Goal: Task Accomplishment & Management: Complete application form

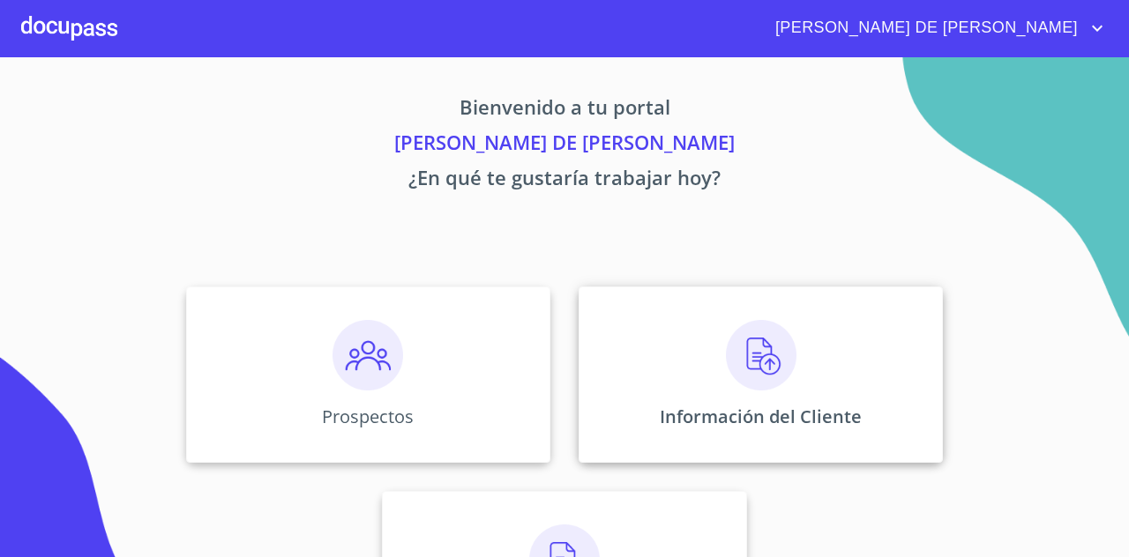
scroll to position [123, 0]
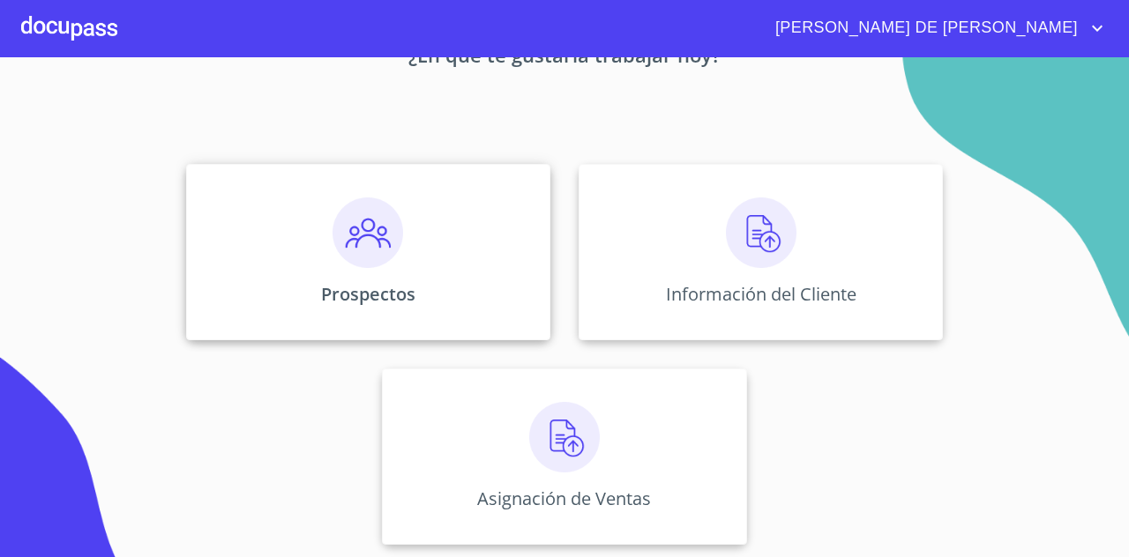
click at [455, 290] on div "Prospectos" at bounding box center [368, 252] width 364 height 176
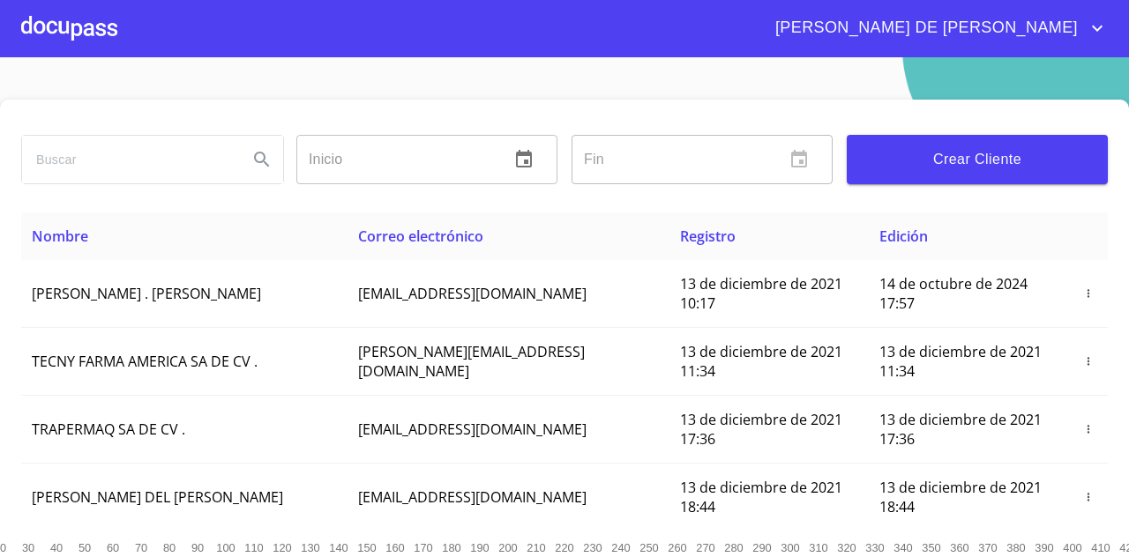
click at [955, 166] on span "Crear Cliente" at bounding box center [977, 159] width 233 height 25
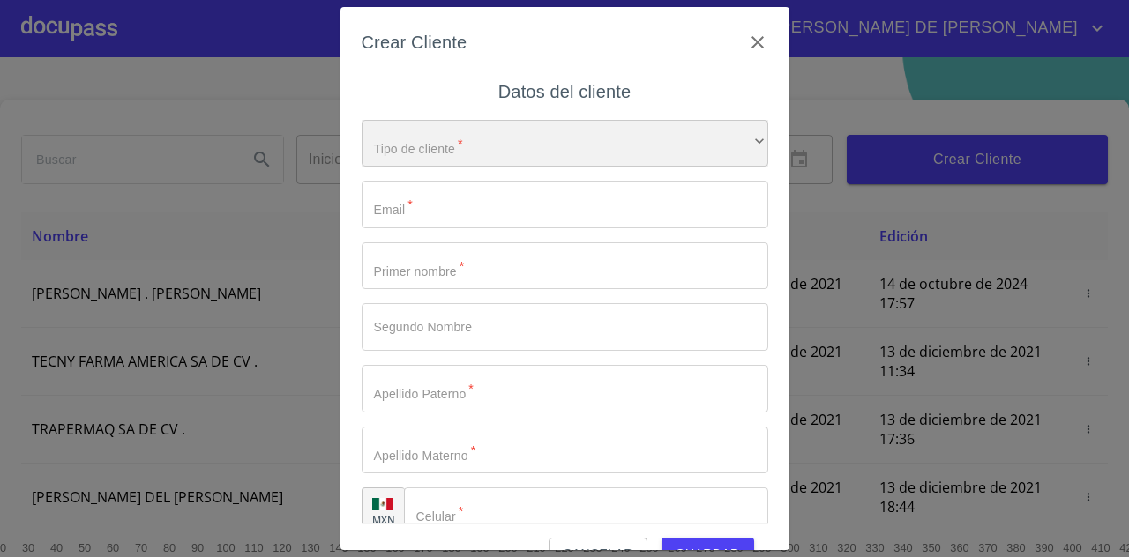
click at [636, 154] on div "​" at bounding box center [565, 144] width 406 height 48
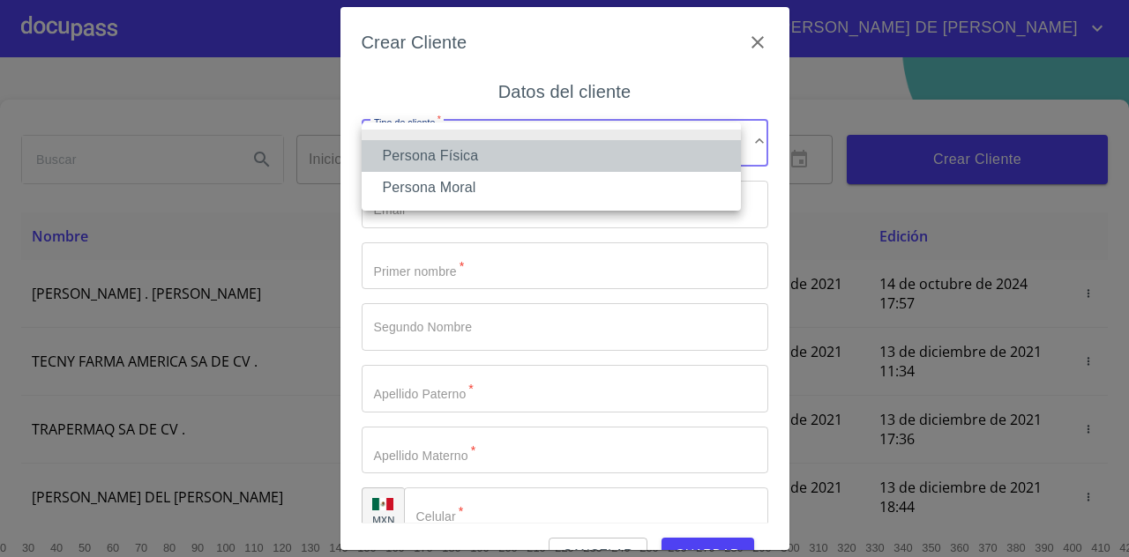
click at [617, 165] on li "Persona Física" at bounding box center [551, 156] width 379 height 32
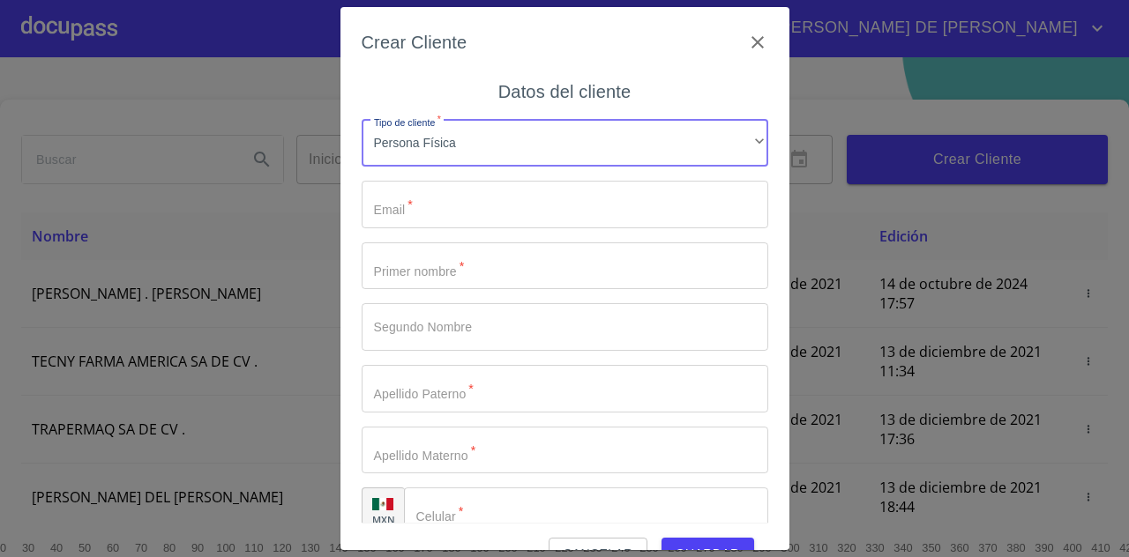
click at [577, 198] on input "Tipo de cliente   *" at bounding box center [565, 205] width 406 height 48
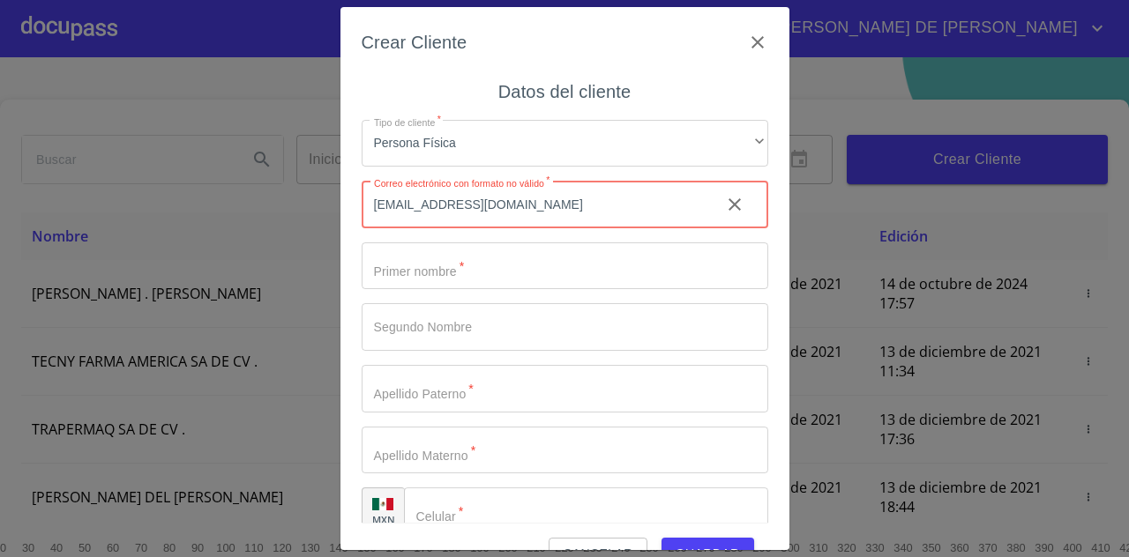
type input "MIGUELANGELALATORREFLORES@GMAIL.COM"
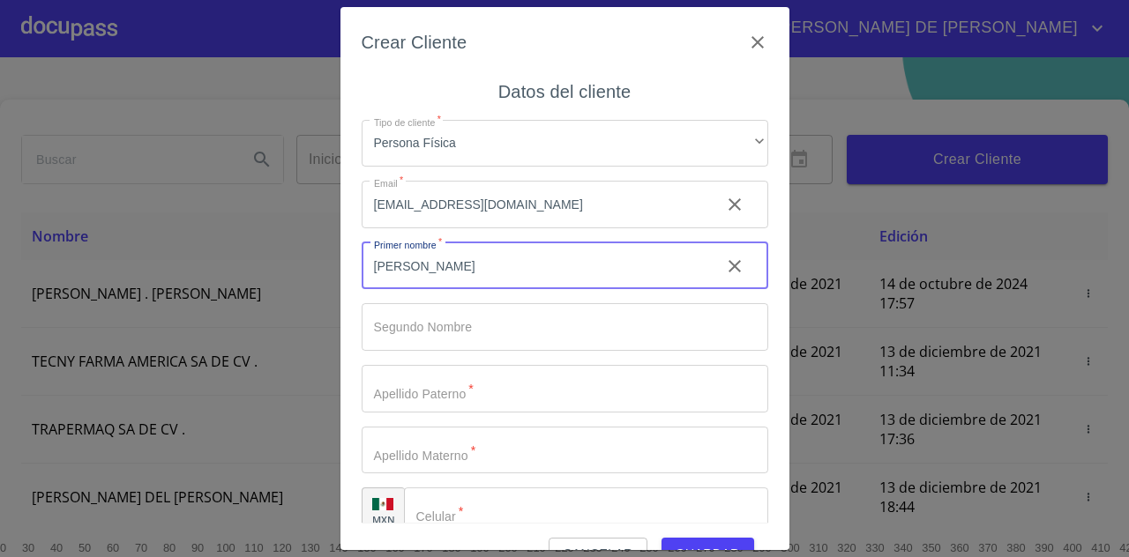
type input "[PERSON_NAME]"
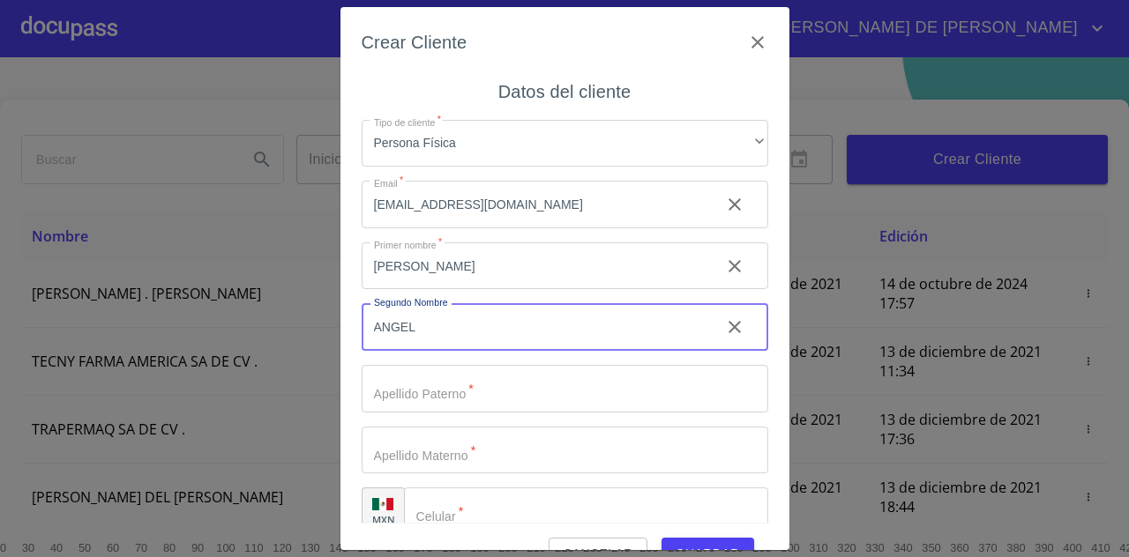
type input "ANGEL"
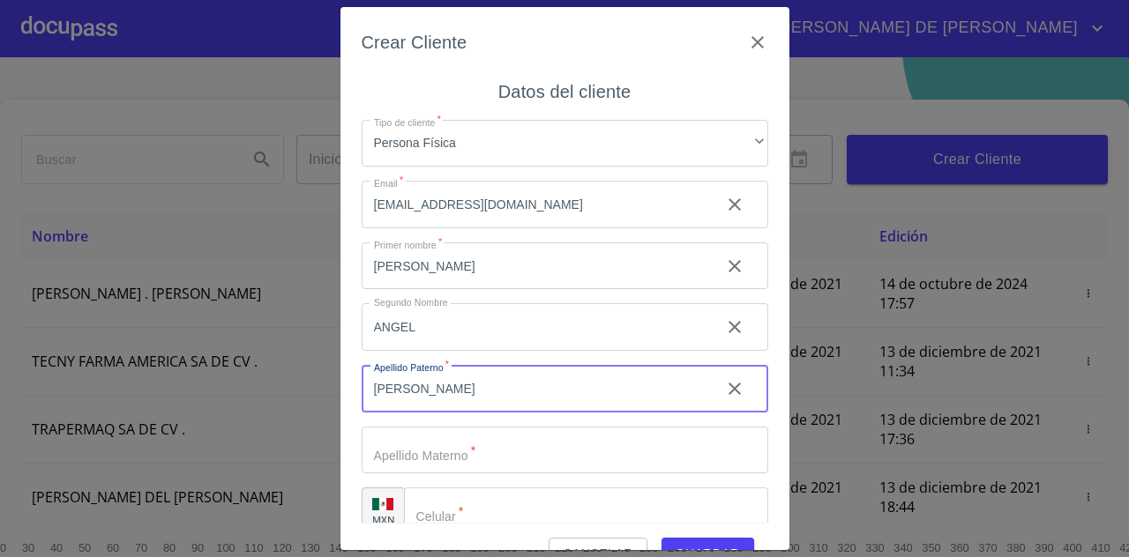
type input "[PERSON_NAME]"
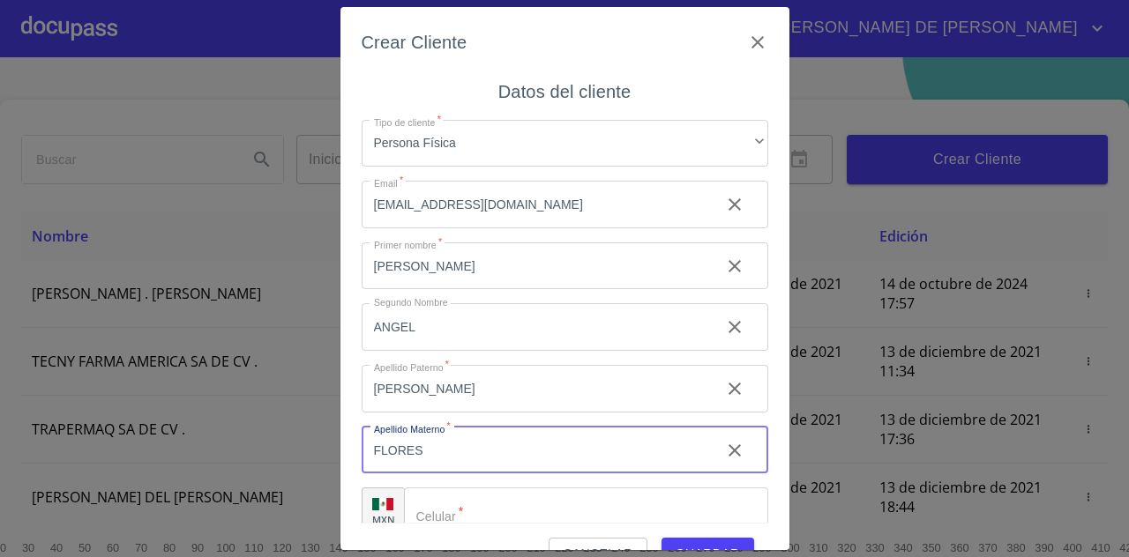
type input "FLORES"
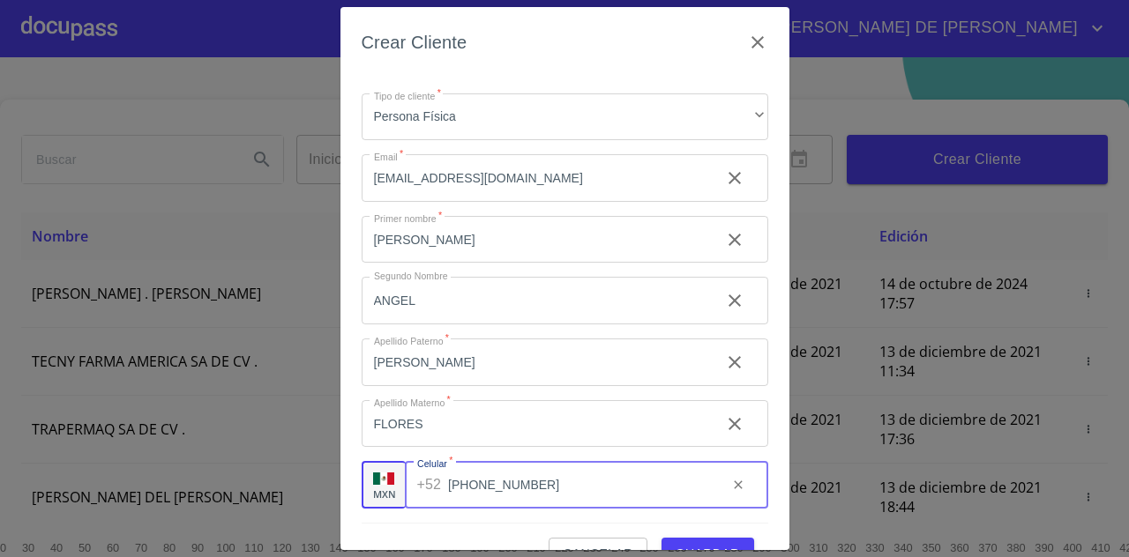
scroll to position [41, 0]
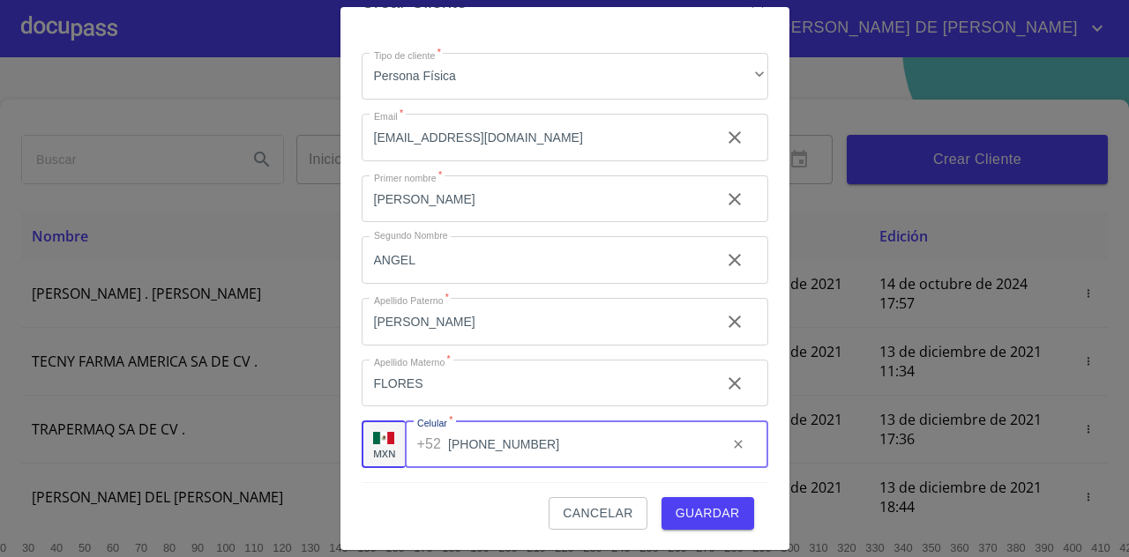
type input "[PHONE_NUMBER]"
click at [714, 513] on span "Guardar" at bounding box center [707, 514] width 64 height 22
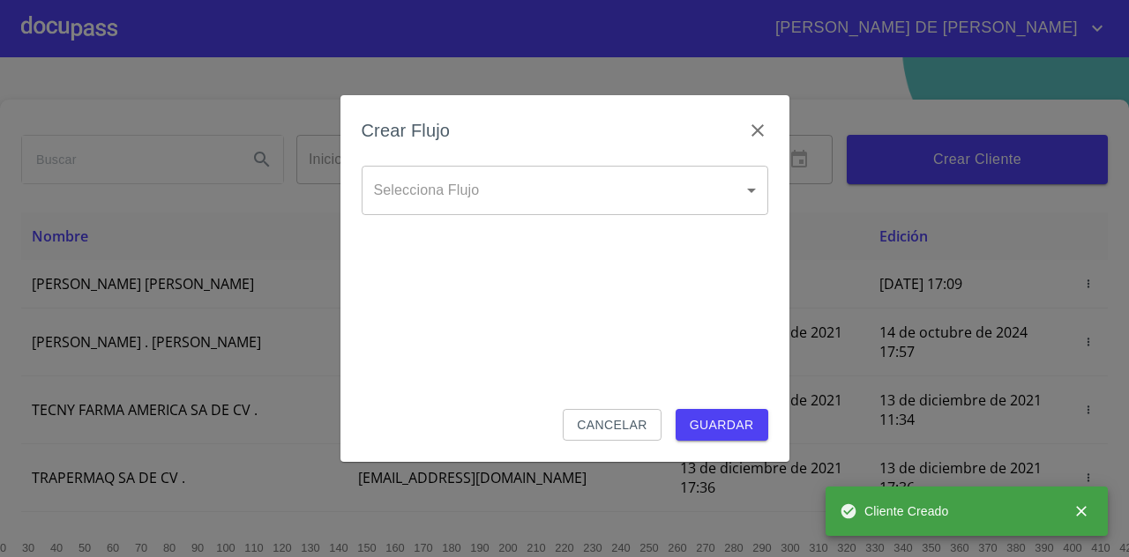
click at [658, 191] on body "JOSÉ DE JESÚS Inicio ​ Fin ​ Crear Cliente Nombre Correo electrónico Registro E…" at bounding box center [564, 278] width 1129 height 557
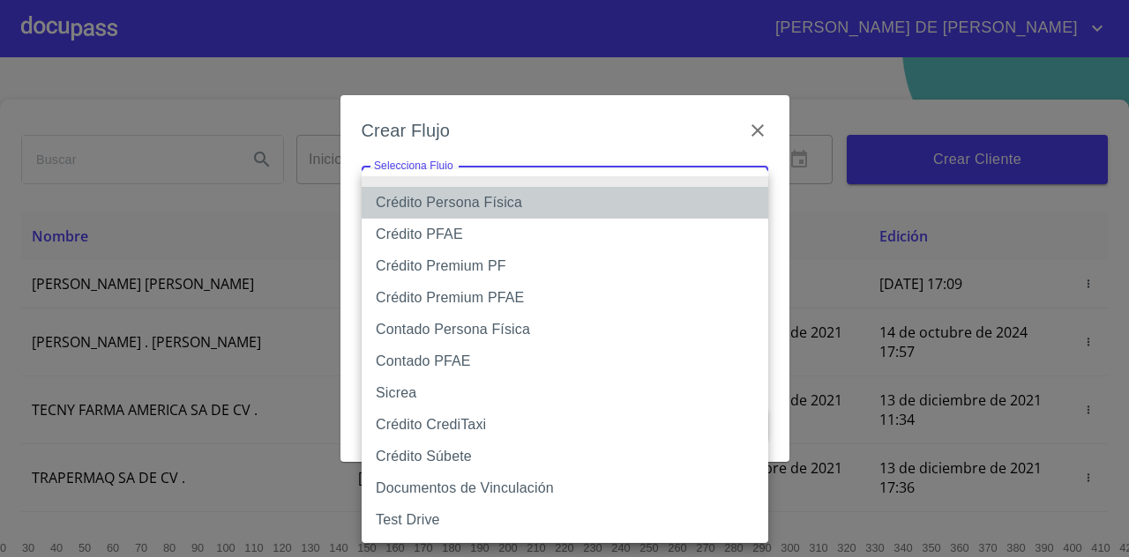
click at [592, 200] on li "Crédito Persona Física" at bounding box center [565, 203] width 406 height 32
type input "61b033e49b8c202ad5bb7912"
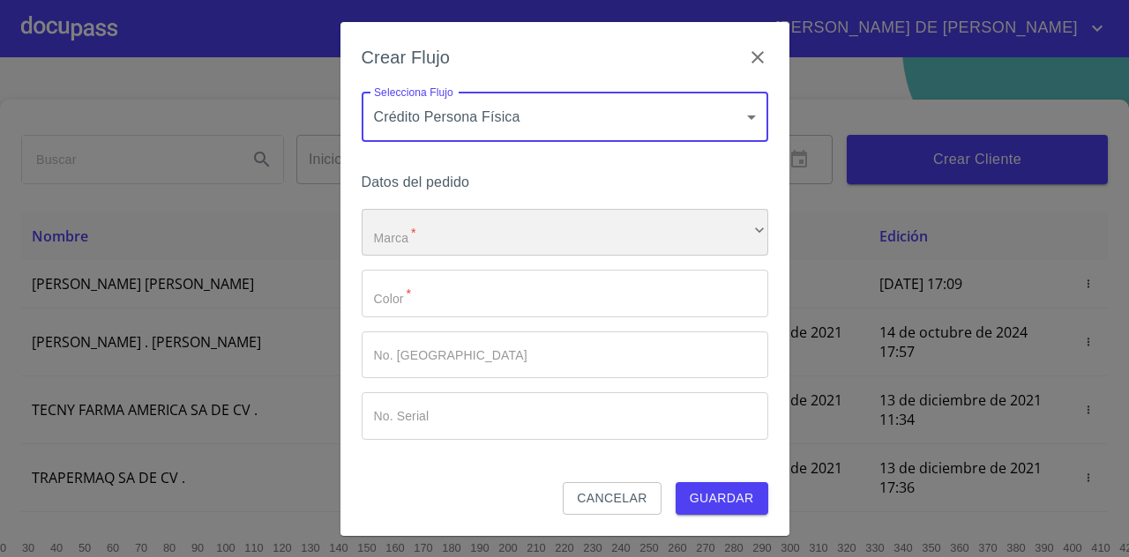
click at [596, 222] on div "​" at bounding box center [565, 233] width 406 height 48
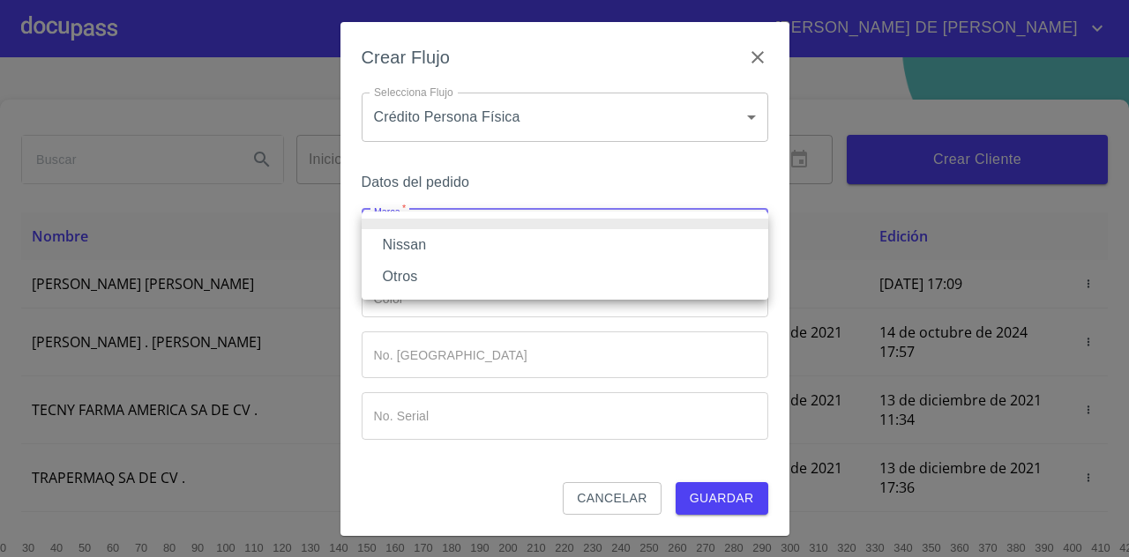
click at [568, 242] on li "Nissan" at bounding box center [565, 245] width 406 height 32
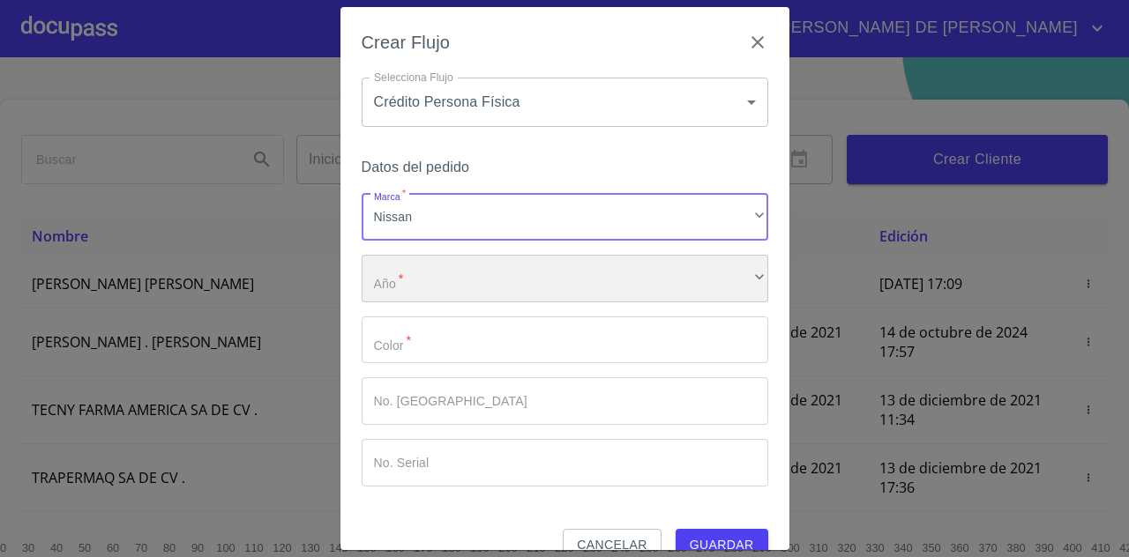
click at [547, 274] on div "​" at bounding box center [565, 279] width 406 height 48
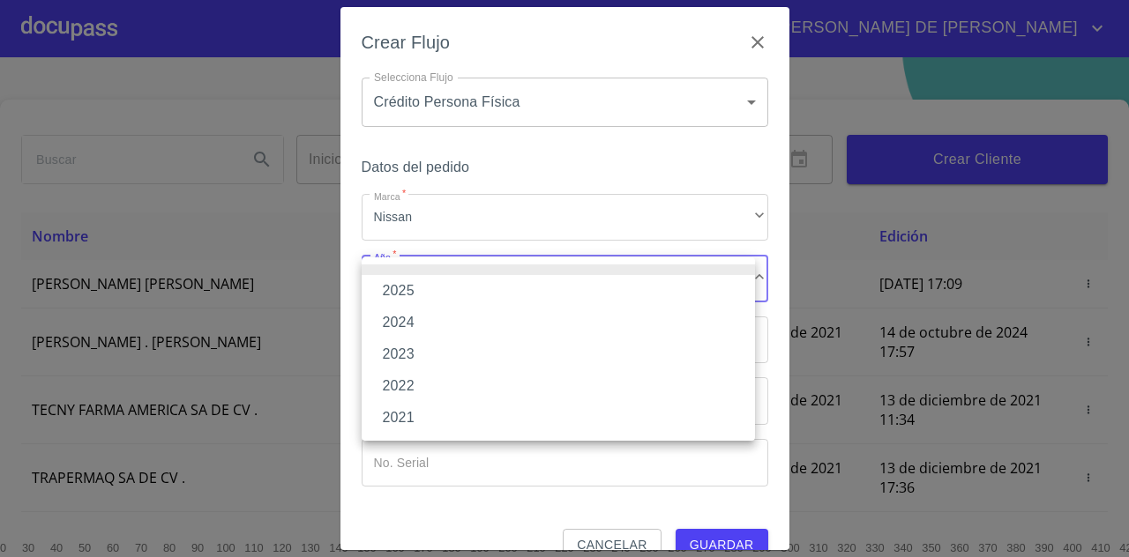
click at [513, 287] on li "2025" at bounding box center [558, 291] width 393 height 32
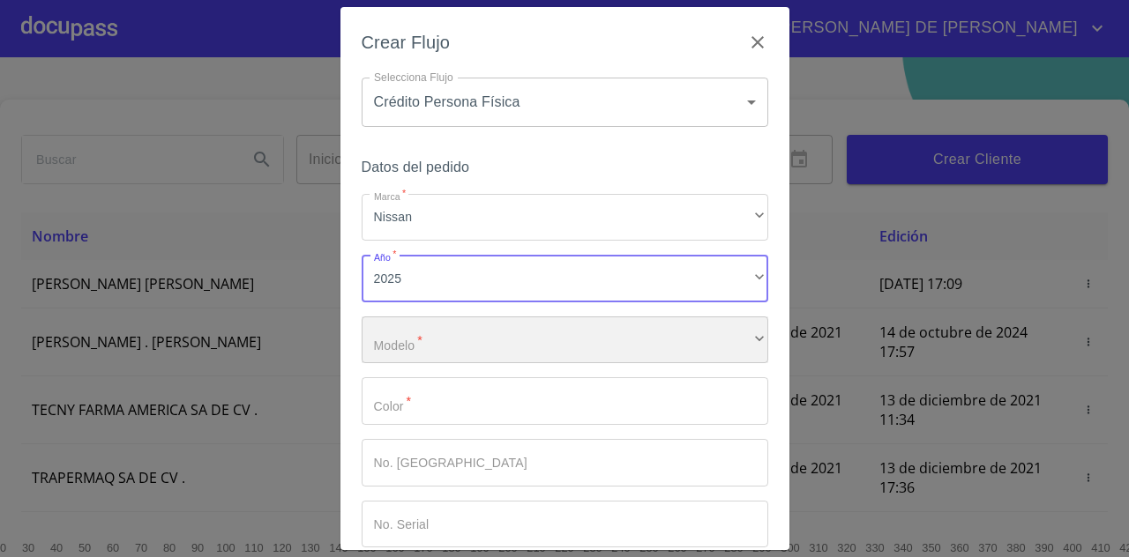
click at [480, 332] on div "​" at bounding box center [565, 341] width 406 height 48
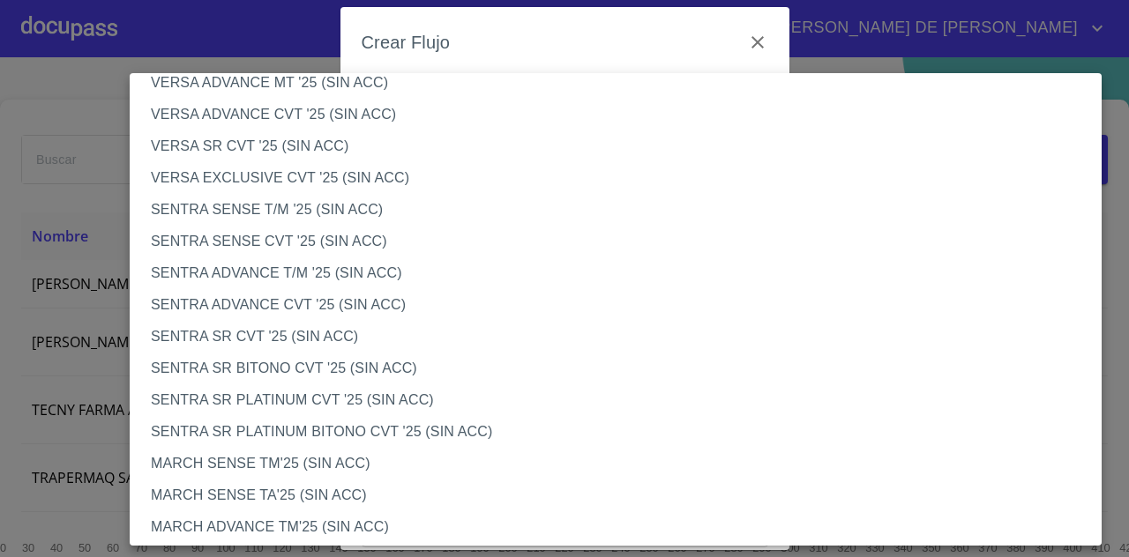
scroll to position [907, 0]
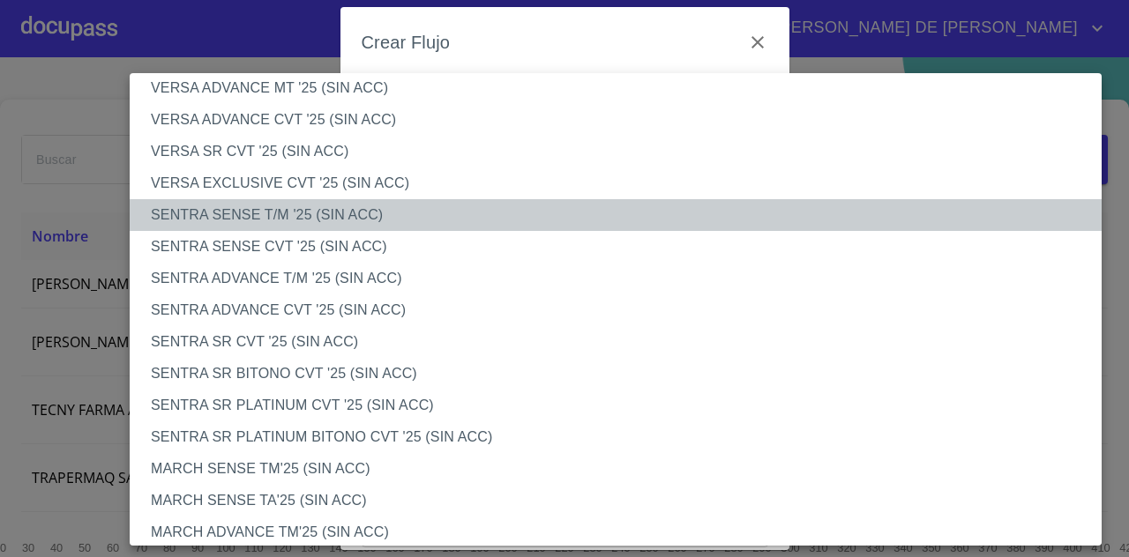
click at [326, 219] on li "SENTRA SENSE T/M '25 (SIN ACC)" at bounding box center [622, 215] width 985 height 32
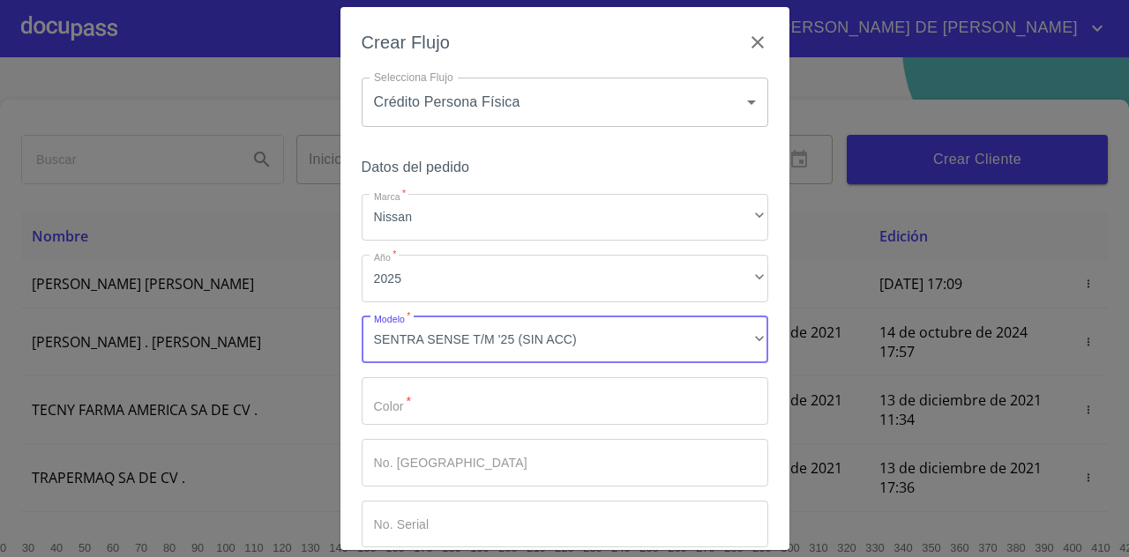
click at [533, 395] on input "Marca   *" at bounding box center [565, 401] width 406 height 48
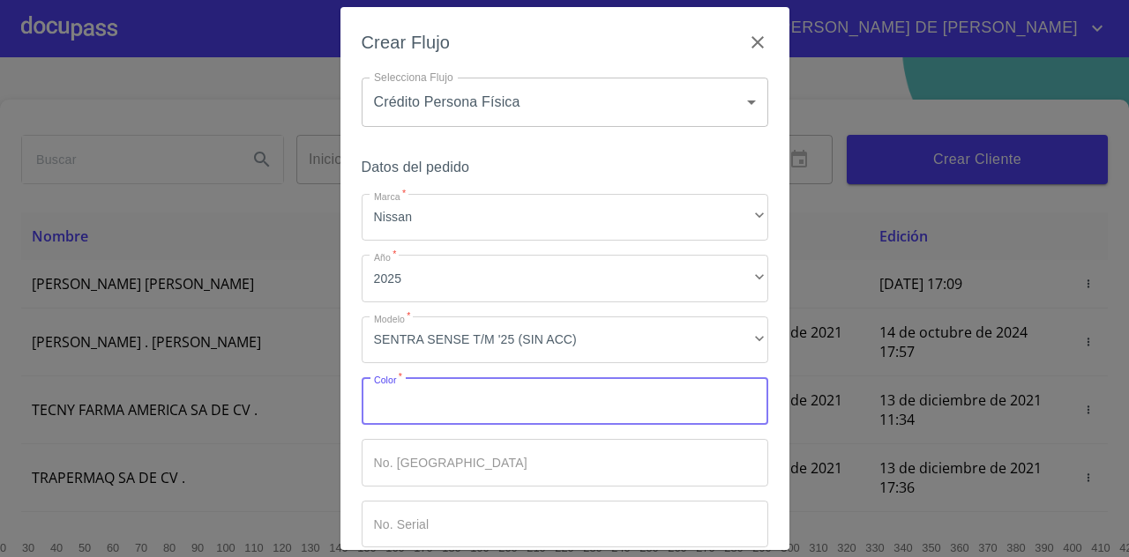
type input "c"
type input "BLANCO"
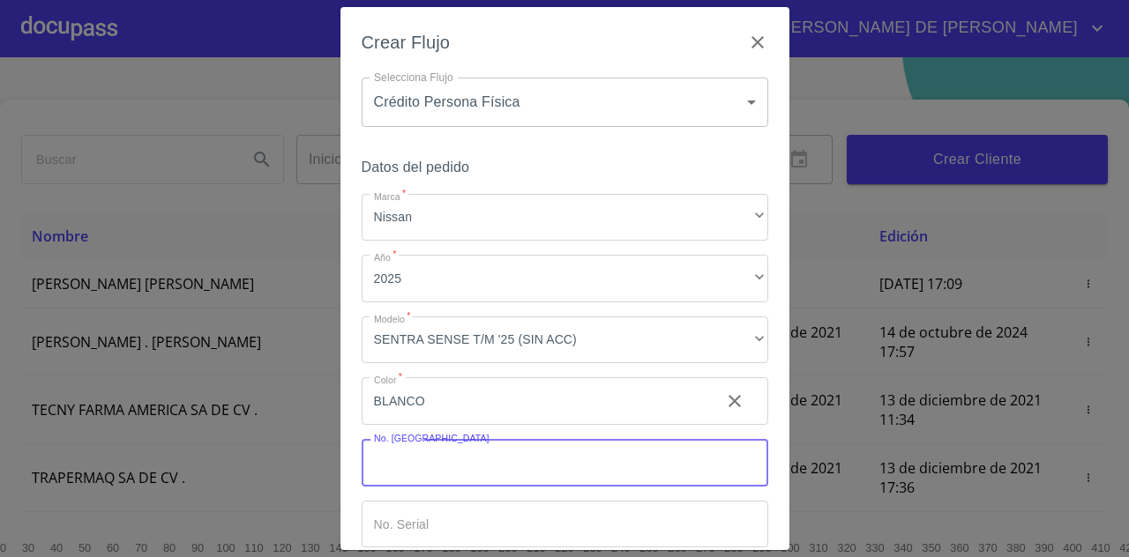
scroll to position [93, 0]
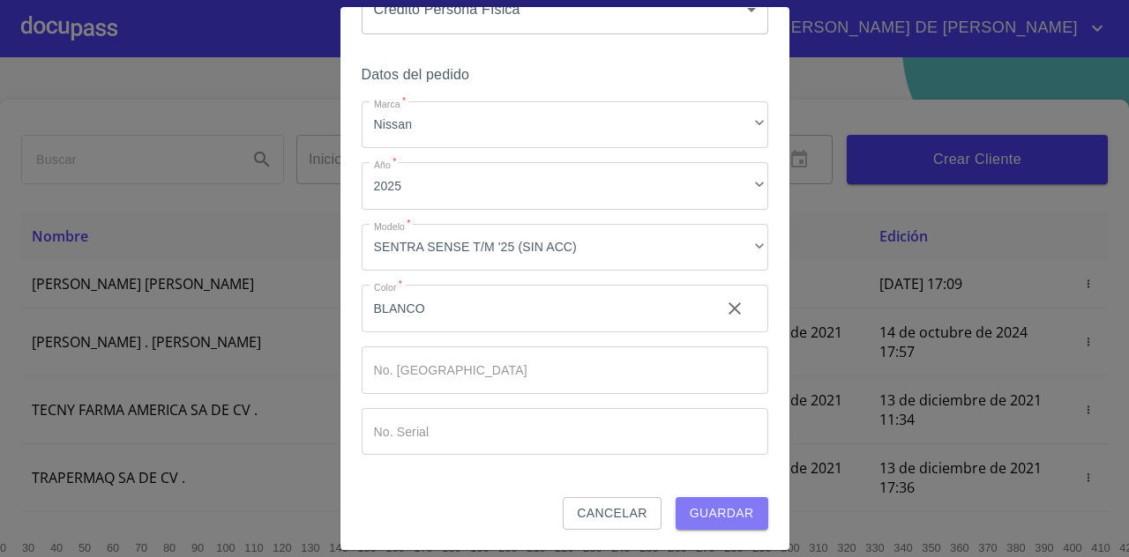
click at [691, 508] on span "Guardar" at bounding box center [722, 514] width 64 height 22
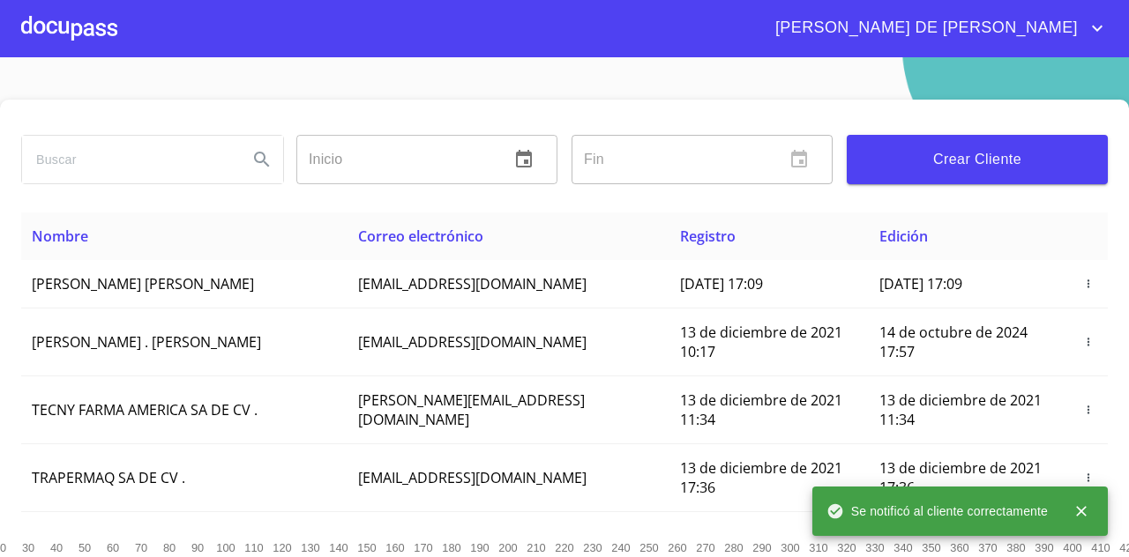
click at [102, 37] on div at bounding box center [69, 28] width 96 height 56
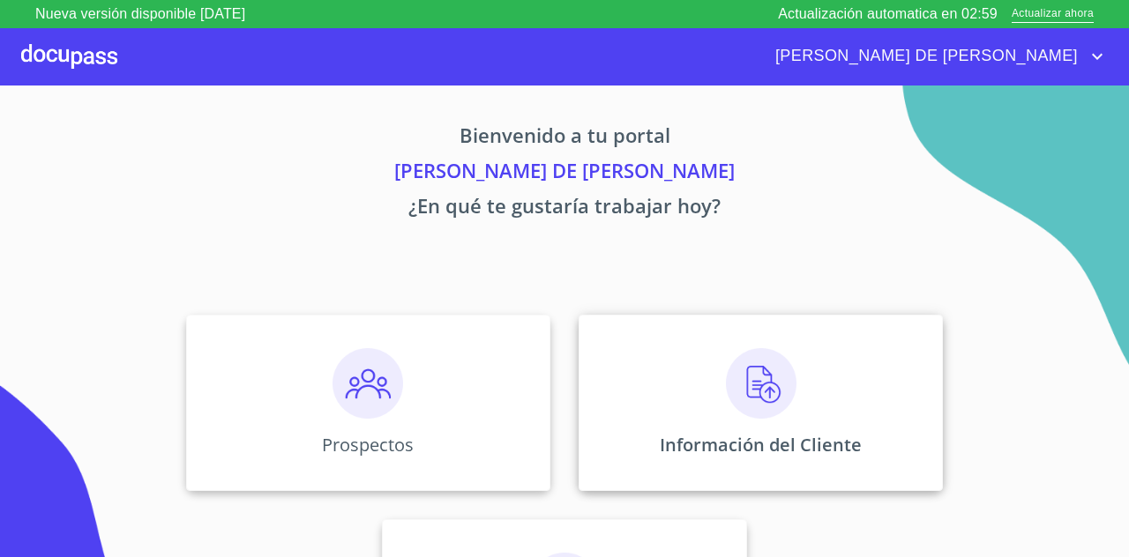
click at [697, 380] on div "Información del Cliente" at bounding box center [760, 403] width 364 height 176
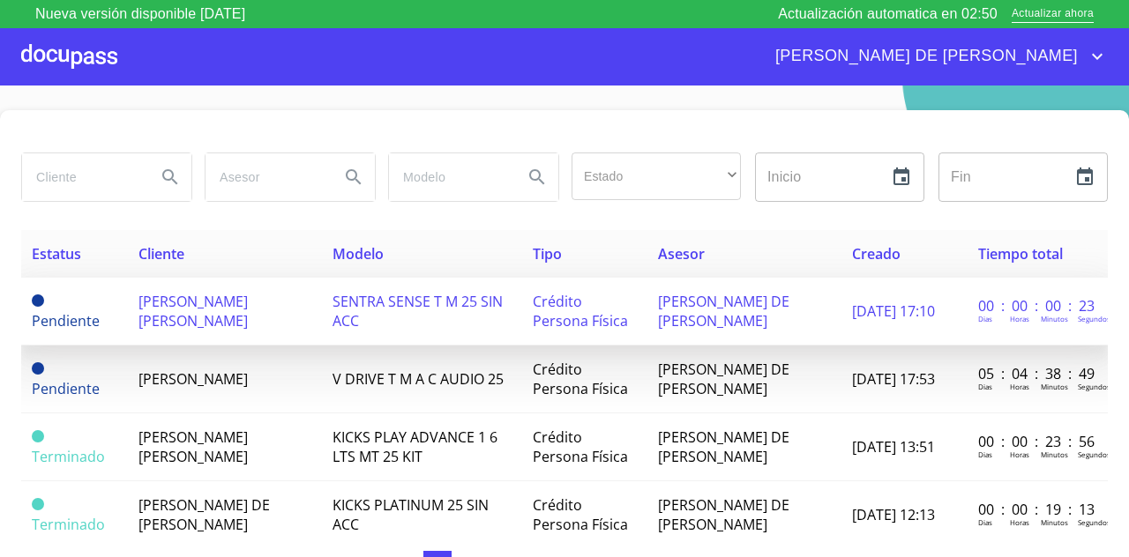
click at [322, 307] on td "SENTRA SENSE T M 25 SIN ACC" at bounding box center [422, 312] width 200 height 68
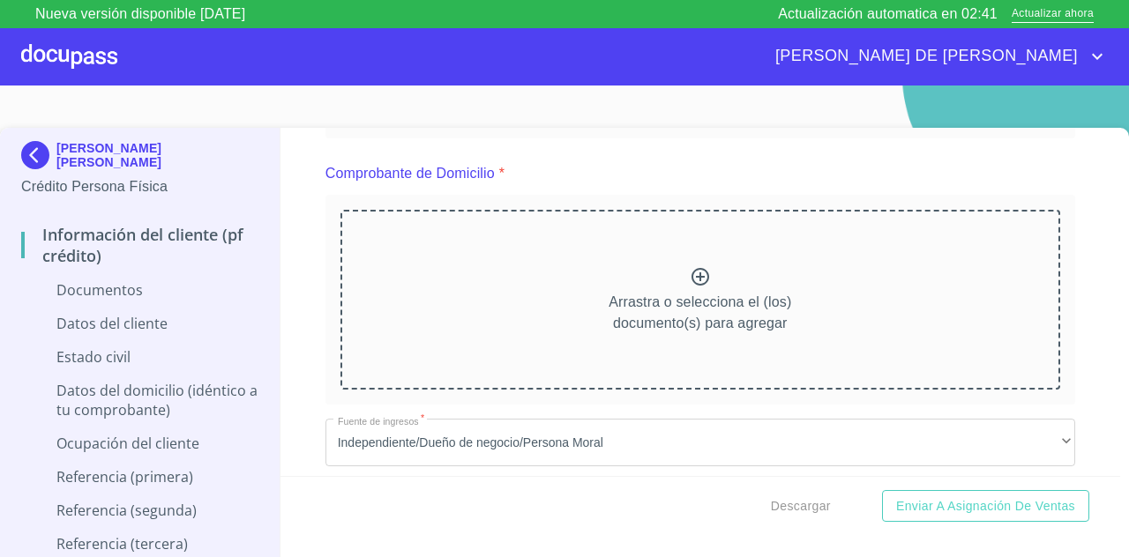
scroll to position [459, 0]
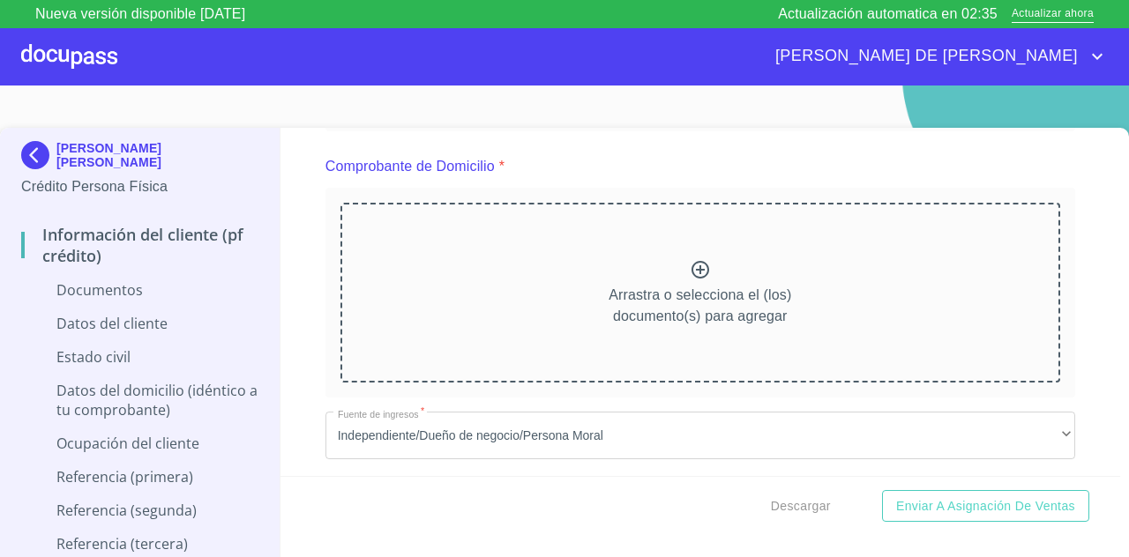
click at [690, 274] on icon at bounding box center [700, 269] width 21 height 21
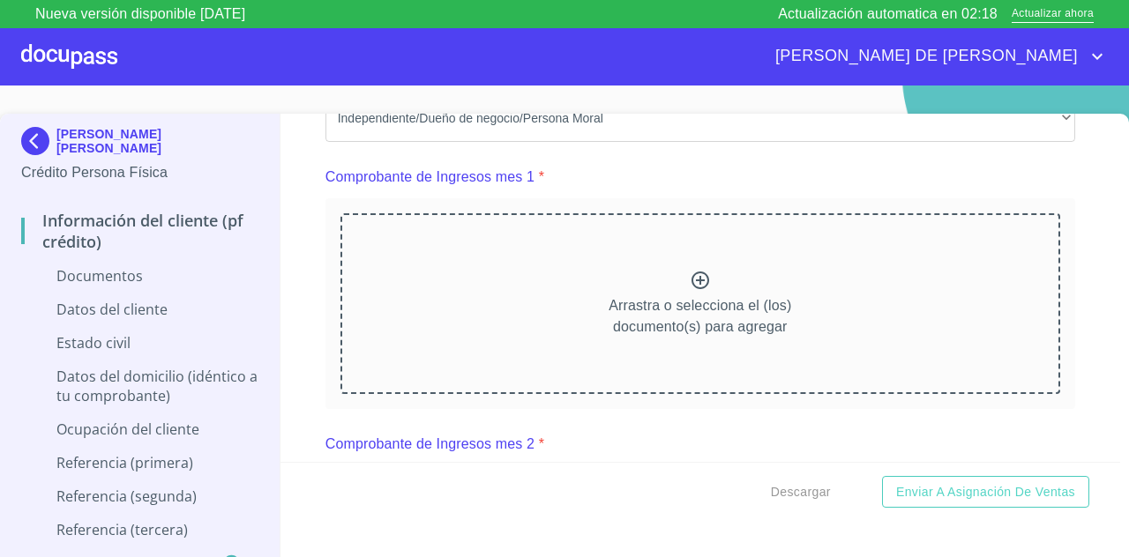
scroll to position [1231, 0]
click at [690, 293] on div at bounding box center [700, 280] width 21 height 26
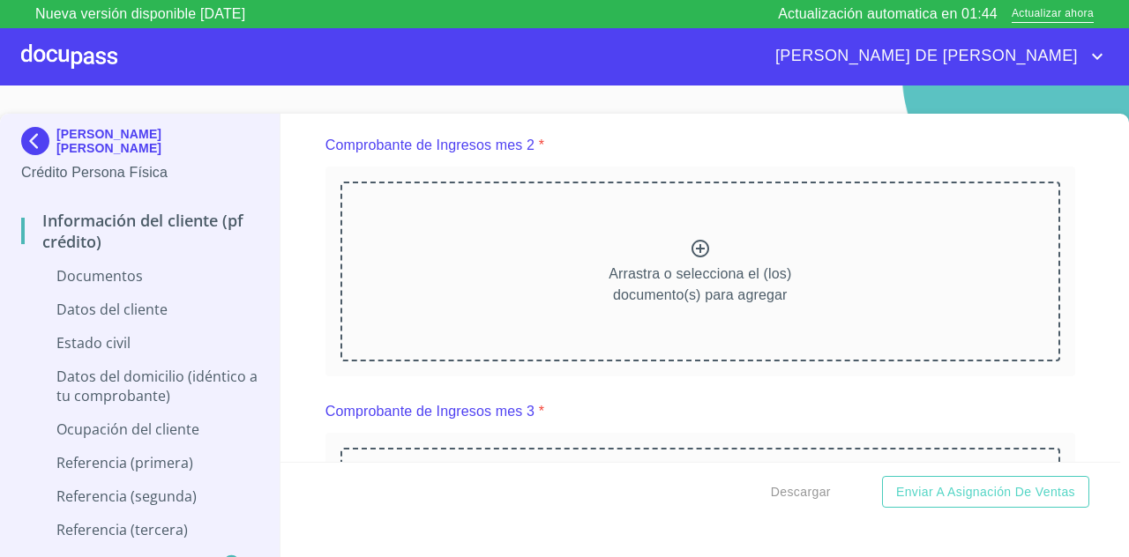
scroll to position [2021, 0]
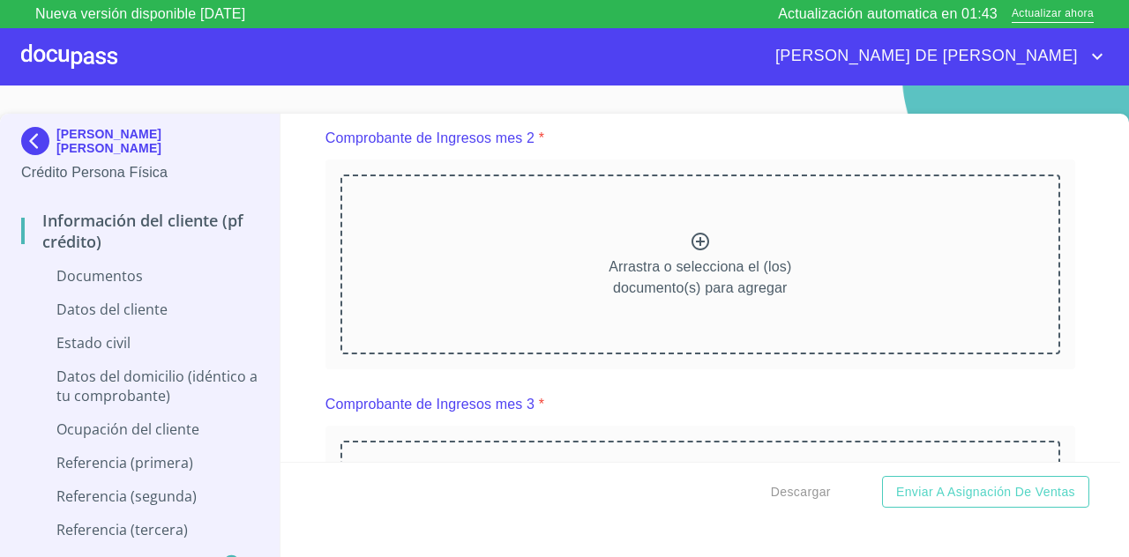
click at [690, 252] on icon at bounding box center [700, 241] width 21 height 21
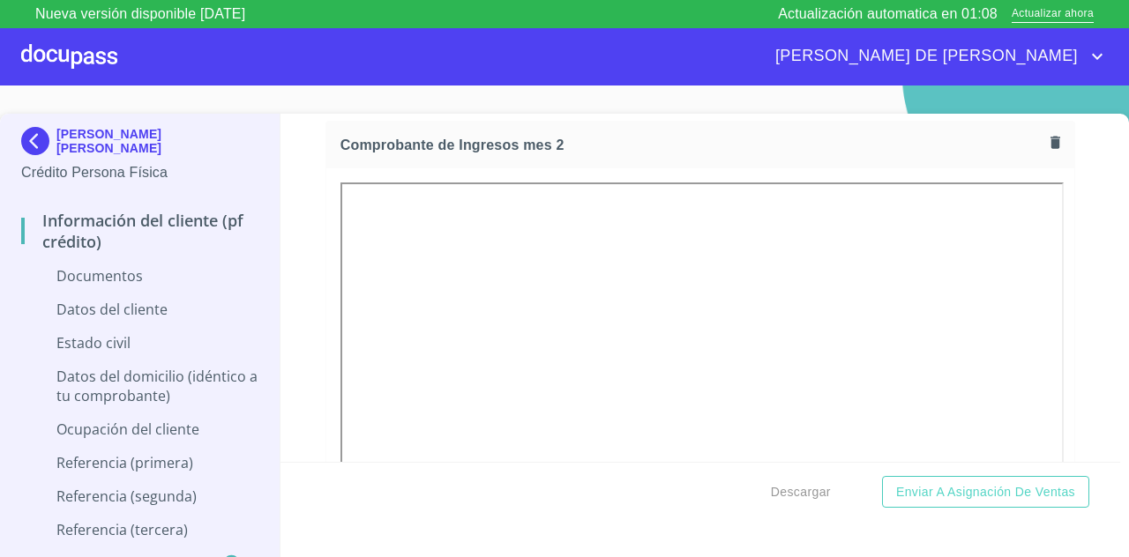
scroll to position [2035, 0]
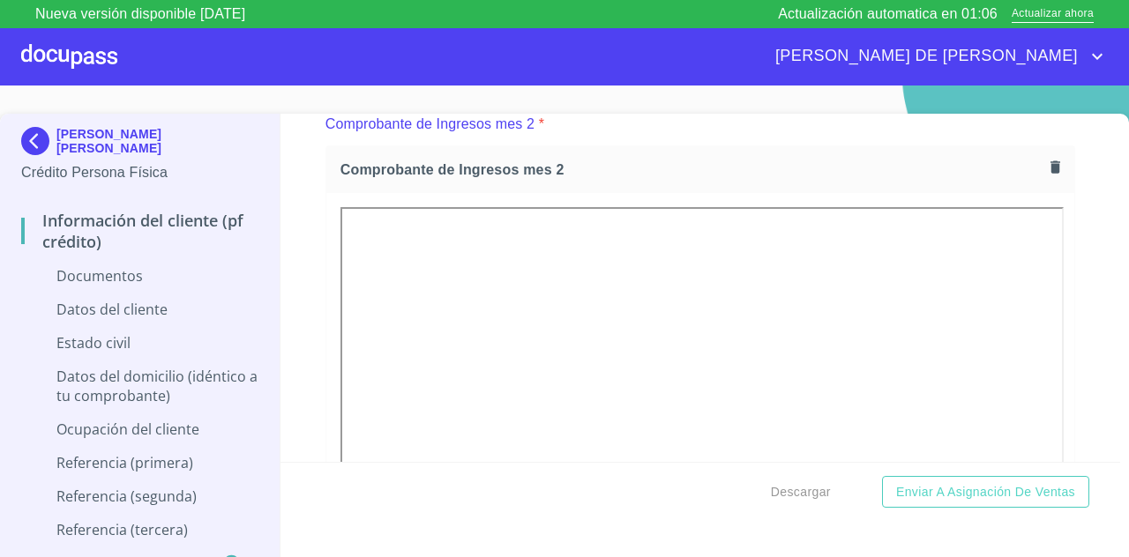
click at [1047, 175] on icon "button" at bounding box center [1055, 167] width 17 height 17
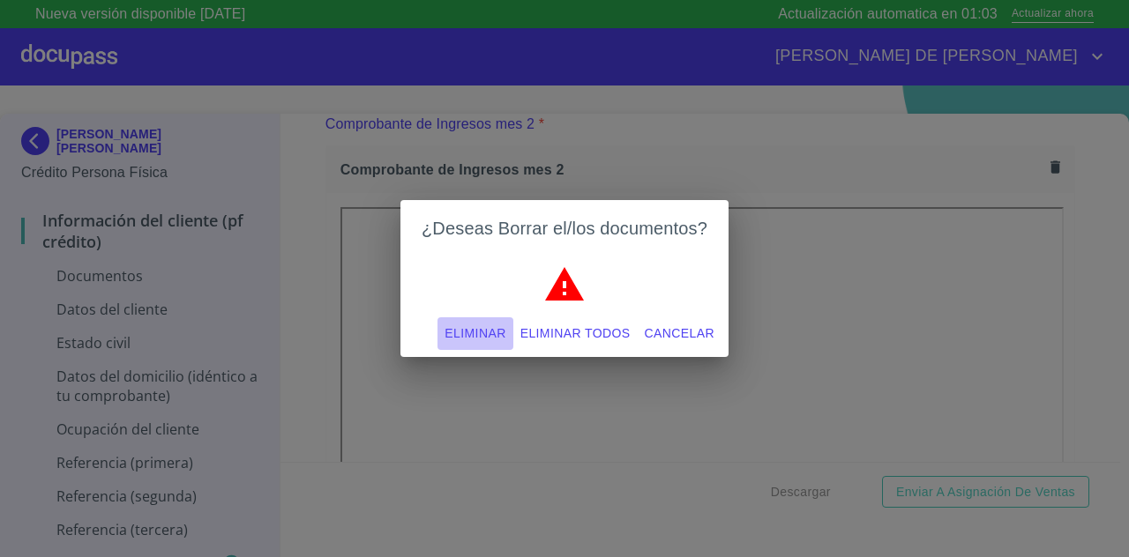
click at [496, 332] on span "Eliminar" at bounding box center [474, 334] width 61 height 22
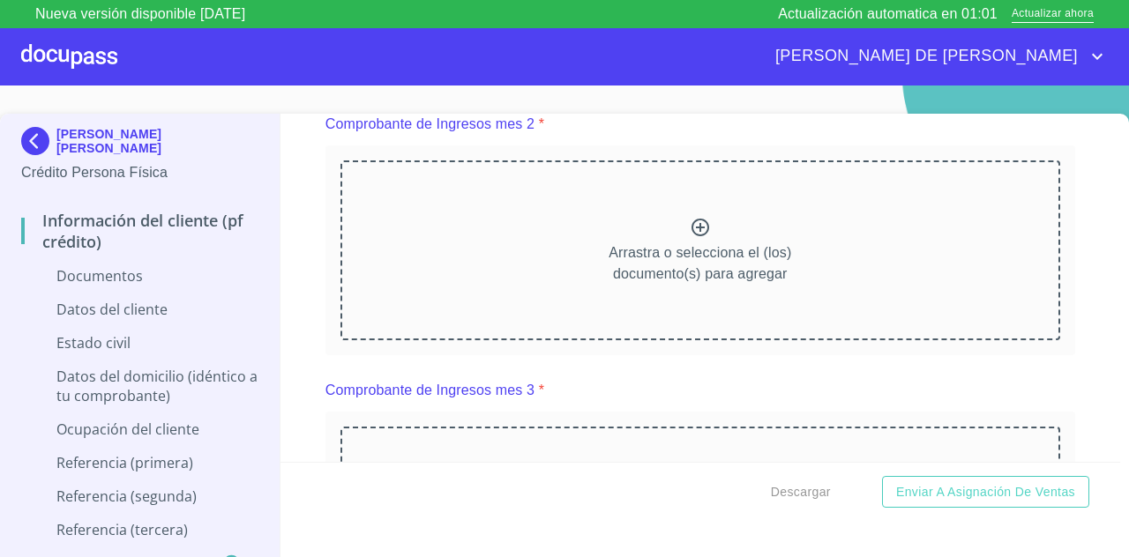
click at [691, 236] on icon at bounding box center [700, 228] width 18 height 18
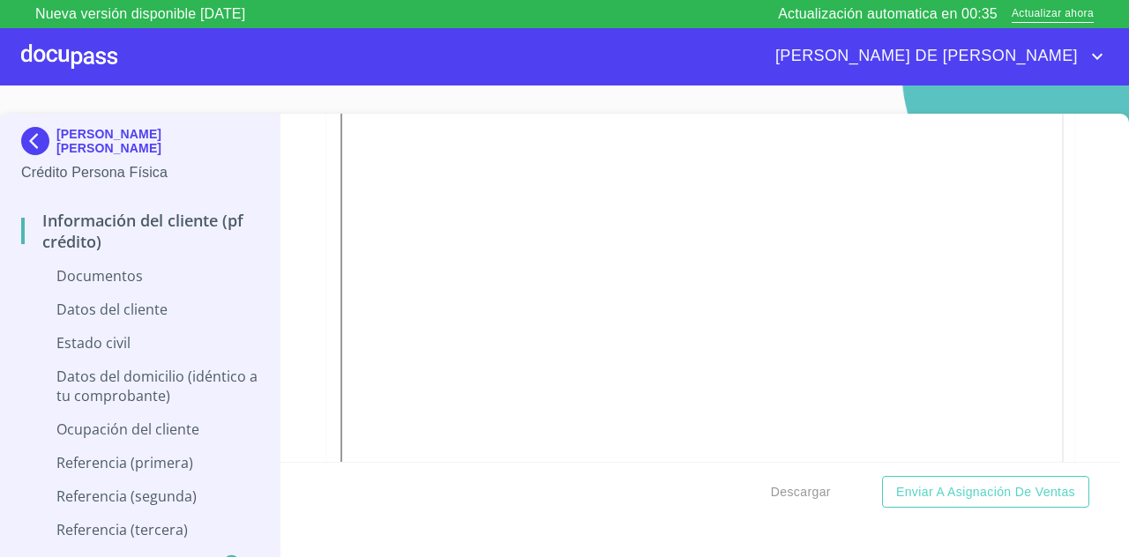
scroll to position [2242, 0]
click at [1072, 17] on span "Actualizar ahora" at bounding box center [1052, 14] width 82 height 19
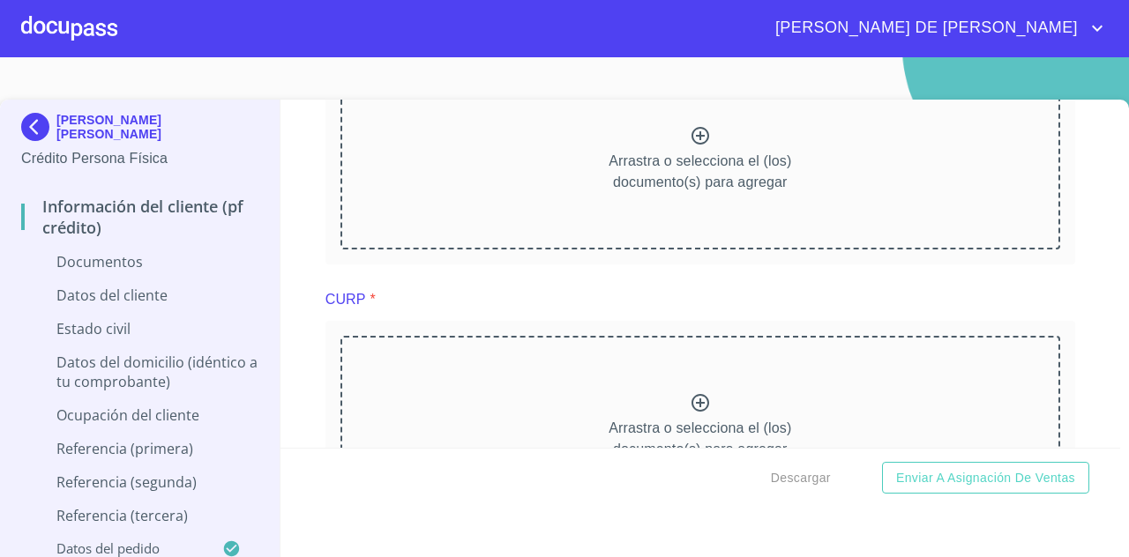
scroll to position [2864, 0]
click at [693, 408] on icon at bounding box center [700, 404] width 21 height 21
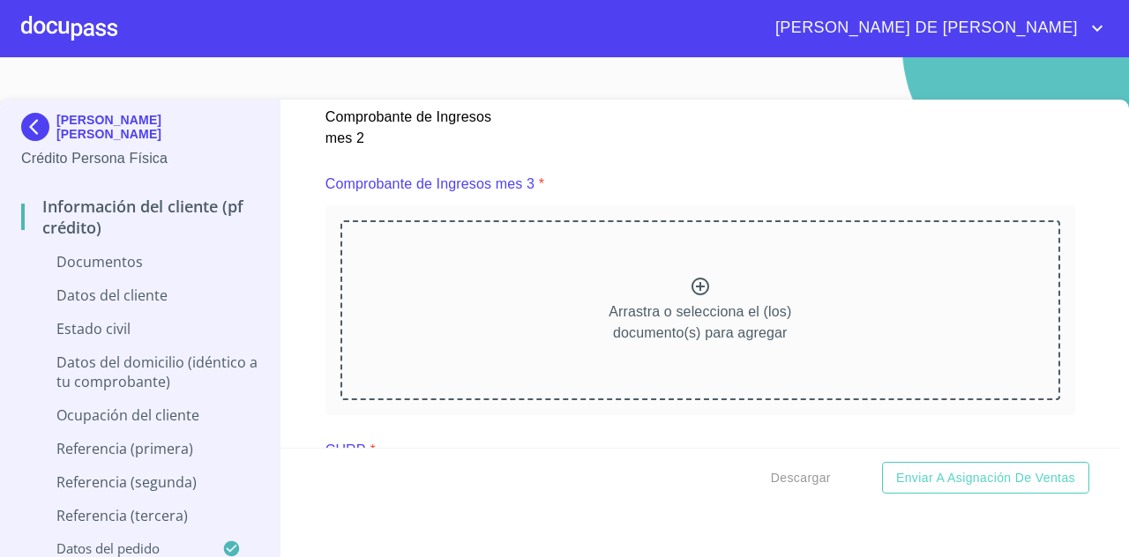
scroll to position [2716, 0]
click at [682, 328] on p "Arrastra o selecciona el (los) documento(s) para agregar" at bounding box center [699, 322] width 183 height 42
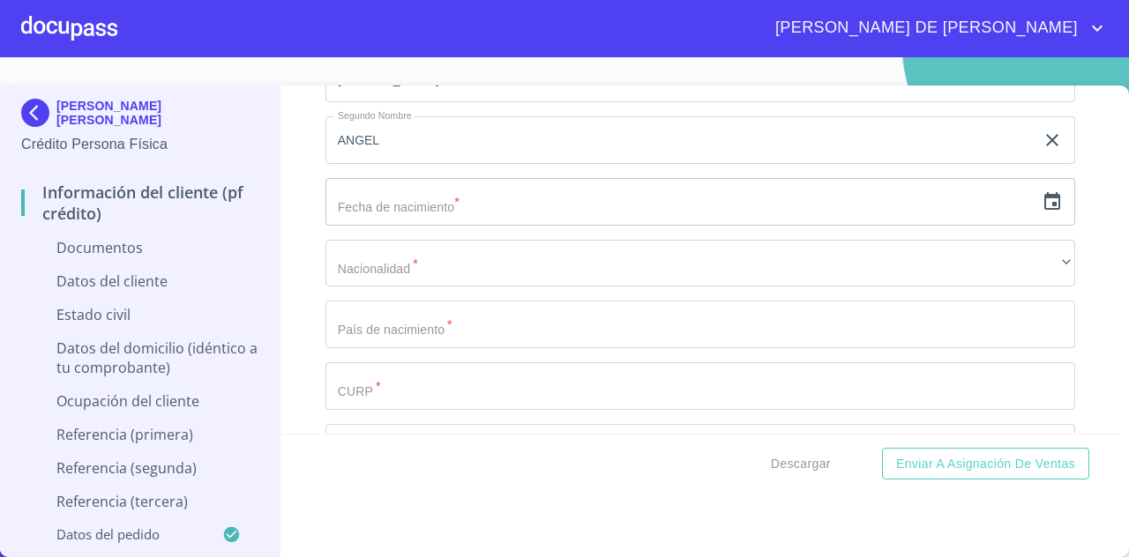
scroll to position [4755, 0]
click at [643, 225] on input "text" at bounding box center [679, 201] width 709 height 48
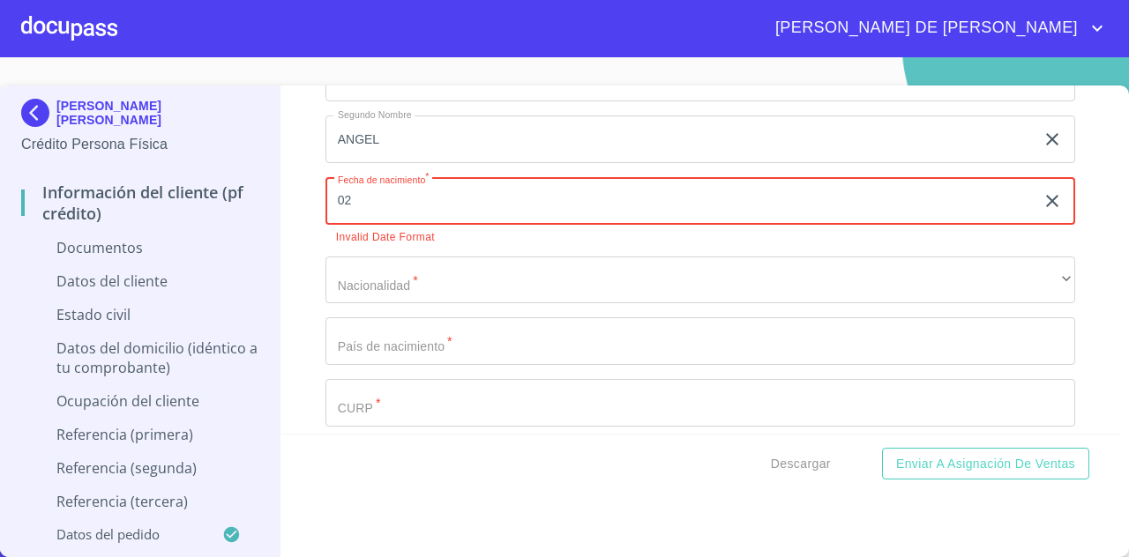
type input "0_"
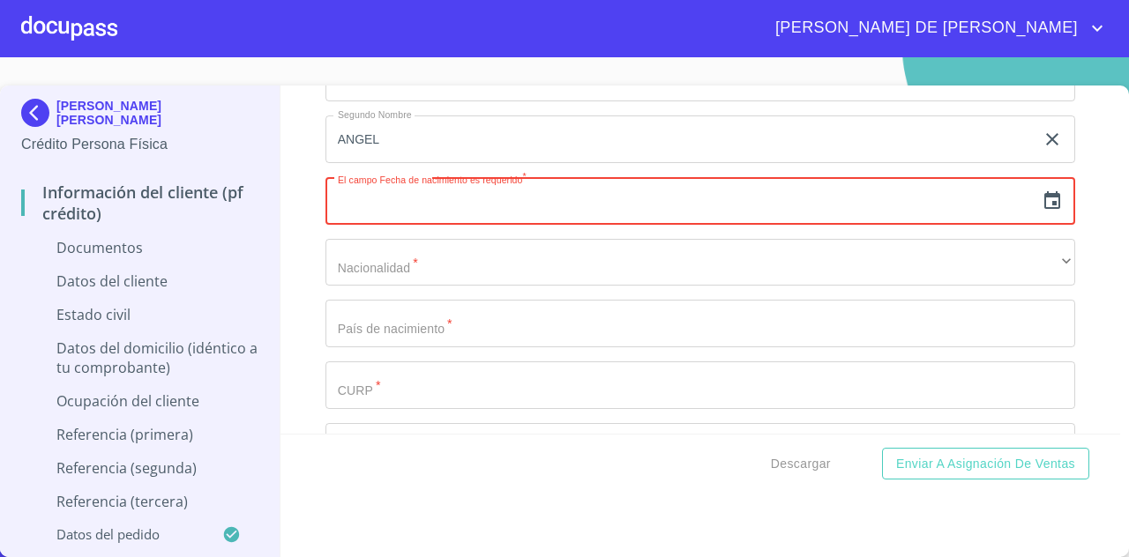
click at [1041, 212] on icon "button" at bounding box center [1051, 200] width 21 height 21
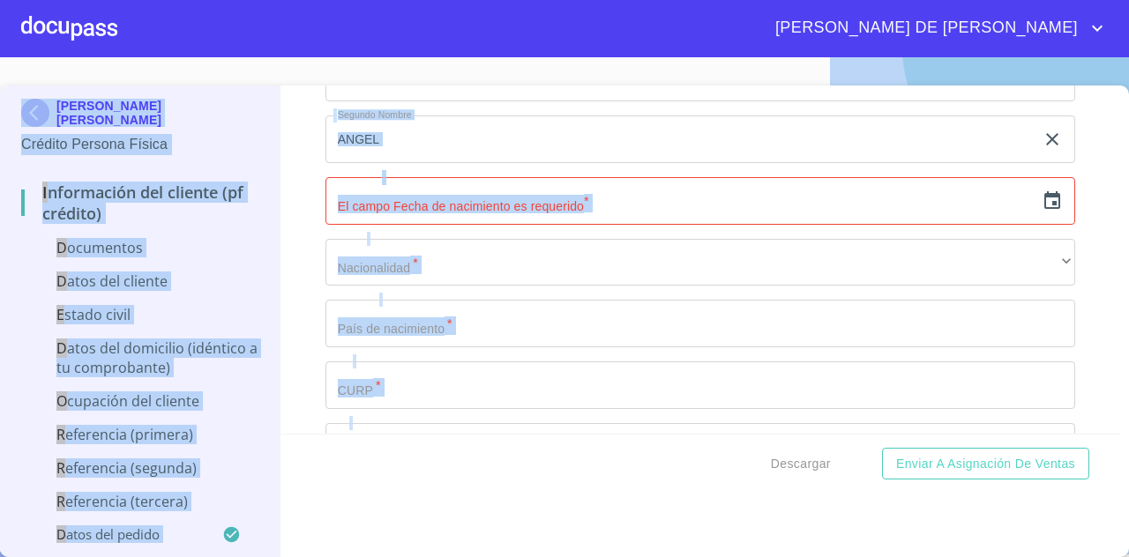
click at [1044, 209] on icon "button" at bounding box center [1052, 200] width 16 height 18
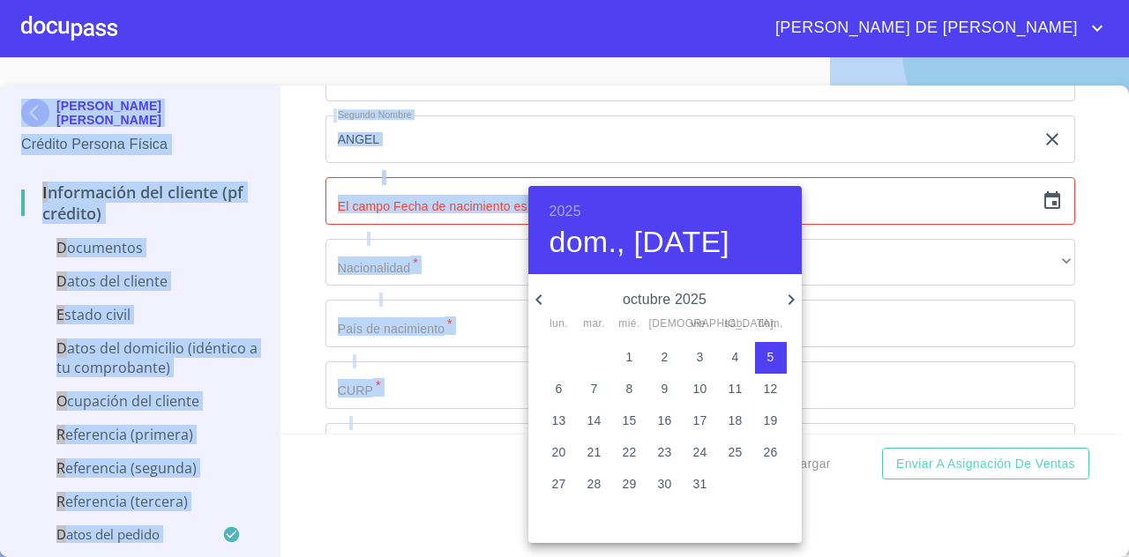
click at [559, 211] on h6 "2025" at bounding box center [565, 211] width 32 height 25
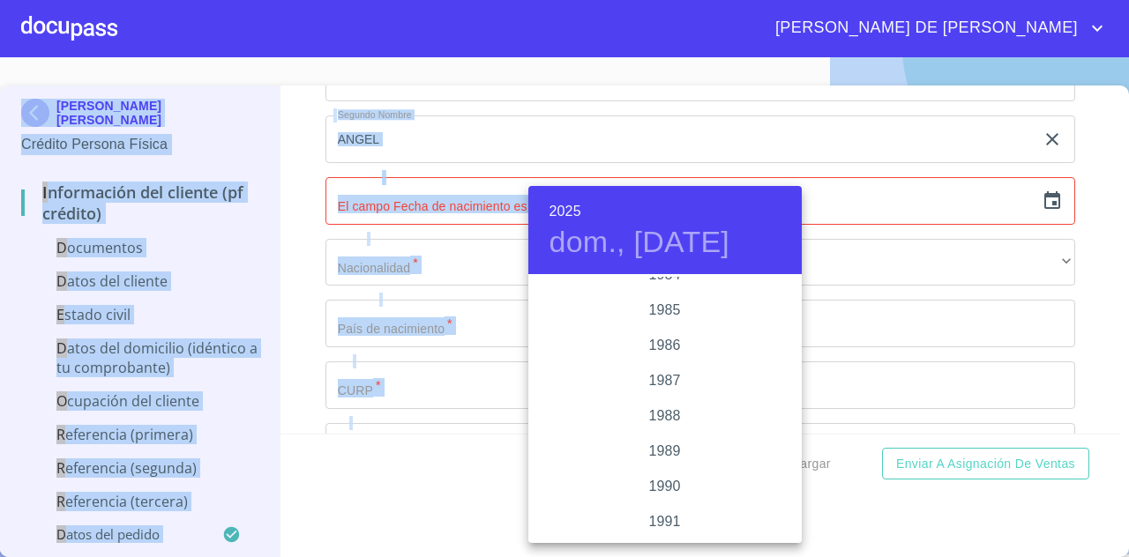
scroll to position [2098, 0]
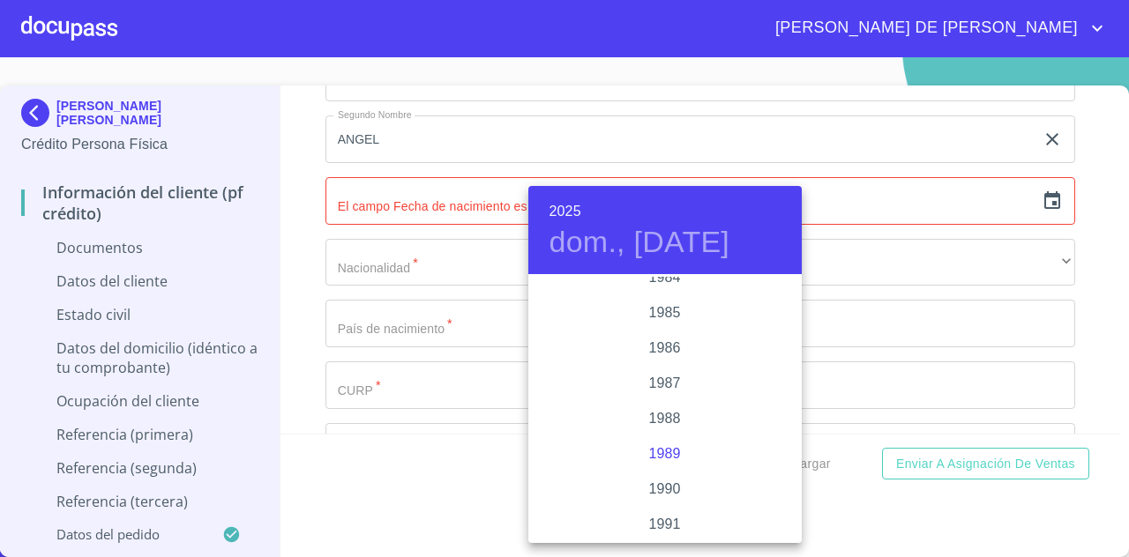
click at [663, 453] on div "1989" at bounding box center [664, 453] width 273 height 35
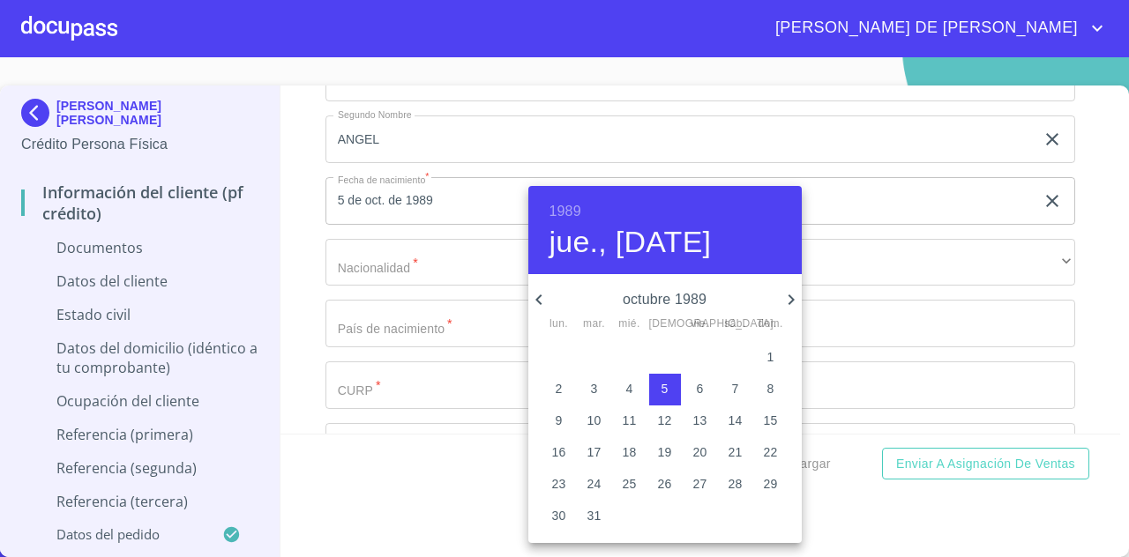
click at [535, 294] on icon "button" at bounding box center [538, 299] width 21 height 21
click at [631, 355] on p "2" at bounding box center [629, 357] width 7 height 18
type input "2 de ago. de 1989"
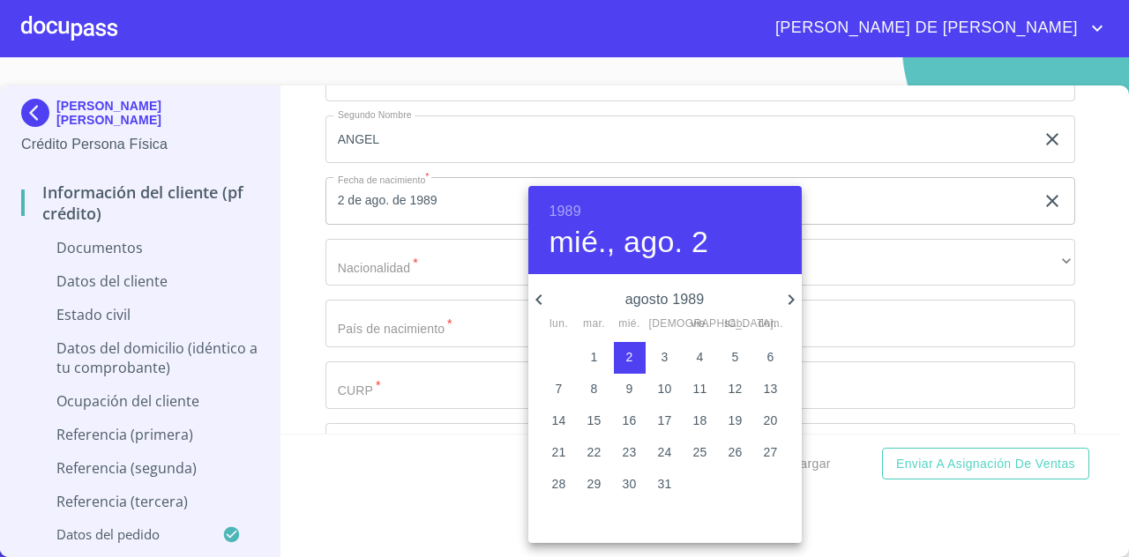
click at [919, 294] on div at bounding box center [564, 278] width 1129 height 557
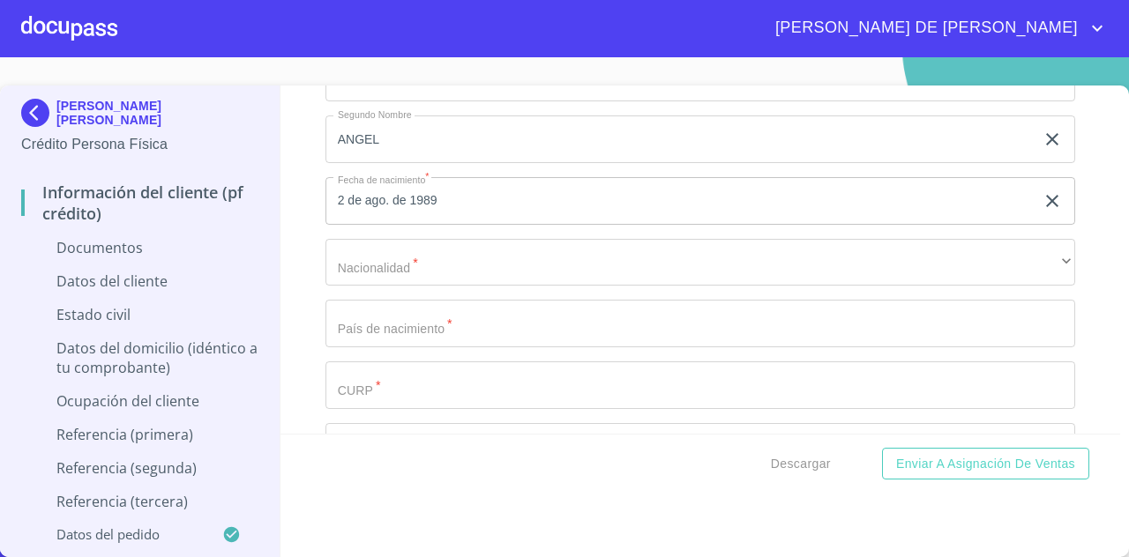
click at [786, 240] on div "Apellido [PERSON_NAME]   * [PERSON_NAME] ​ Apellido Materno   * [PERSON_NAME] ​…" at bounding box center [699, 293] width 749 height 751
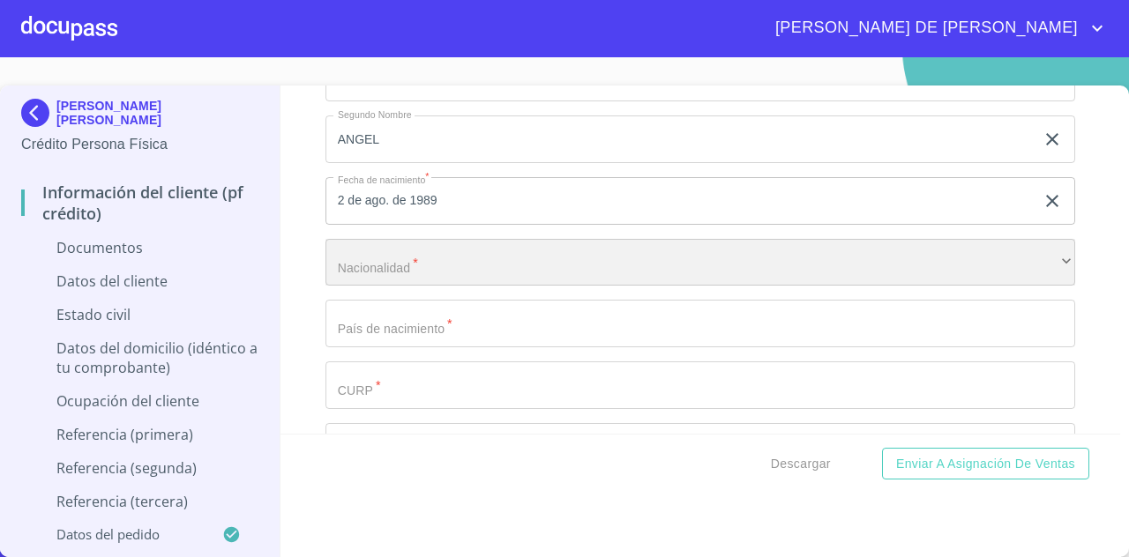
click at [778, 258] on div "​" at bounding box center [699, 263] width 749 height 48
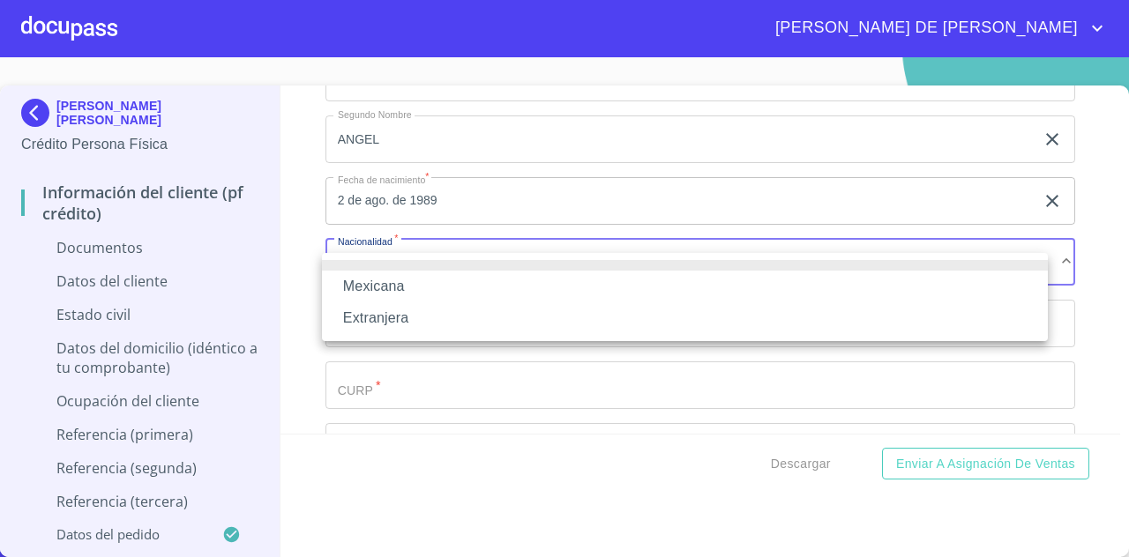
click at [690, 285] on li "Mexicana" at bounding box center [685, 287] width 726 height 32
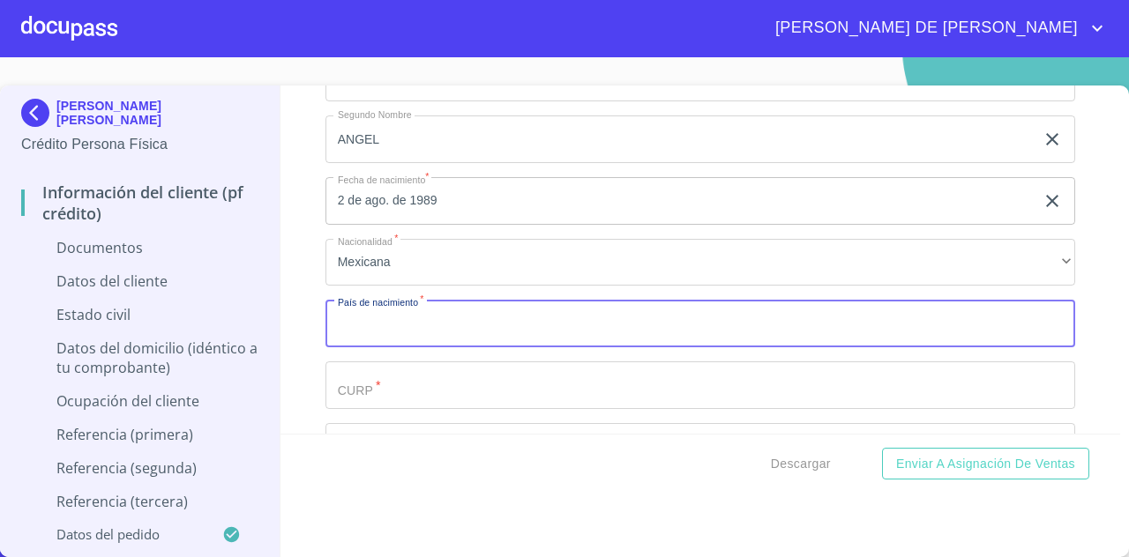
click at [642, 346] on input "Documento de identificación   *" at bounding box center [699, 324] width 749 height 48
type input "E"
type input "[GEOGRAPHIC_DATA]"
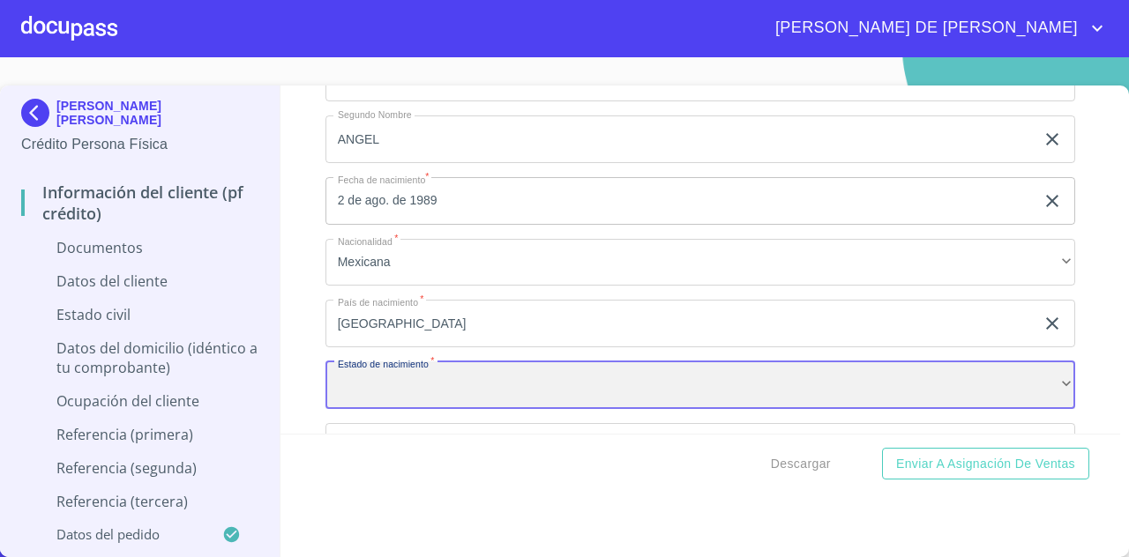
click at [571, 392] on div "​" at bounding box center [699, 386] width 749 height 48
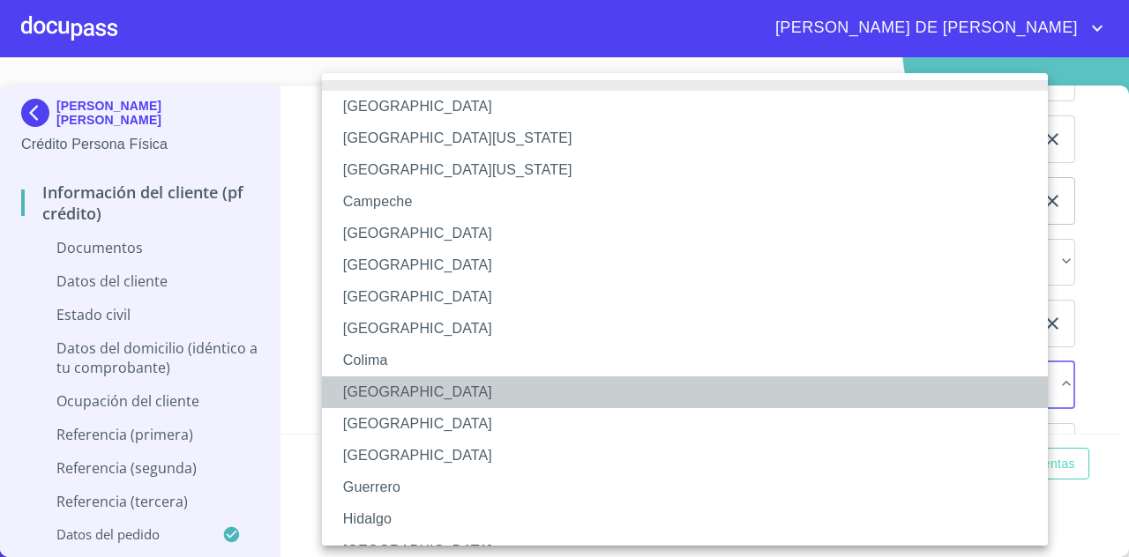
click at [571, 392] on li "[GEOGRAPHIC_DATA]" at bounding box center [691, 393] width 739 height 32
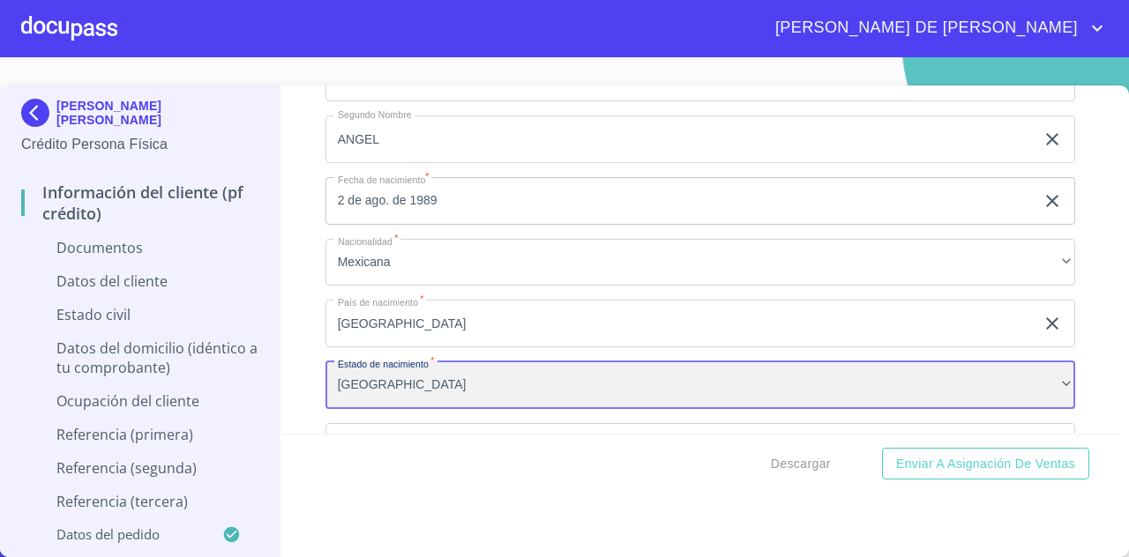
click at [571, 392] on div "[GEOGRAPHIC_DATA]" at bounding box center [699, 386] width 749 height 48
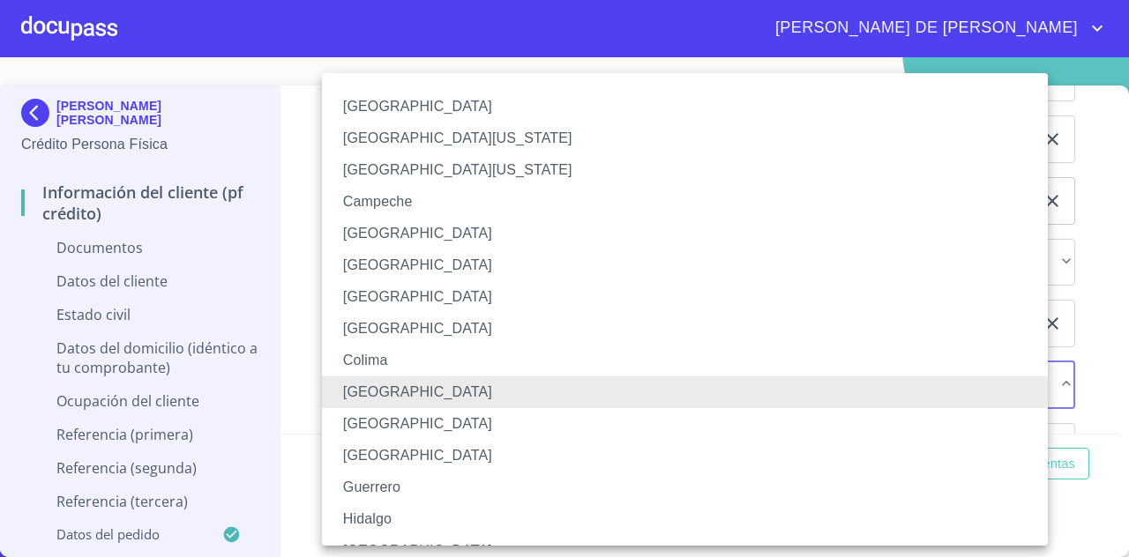
scroll to position [21, 0]
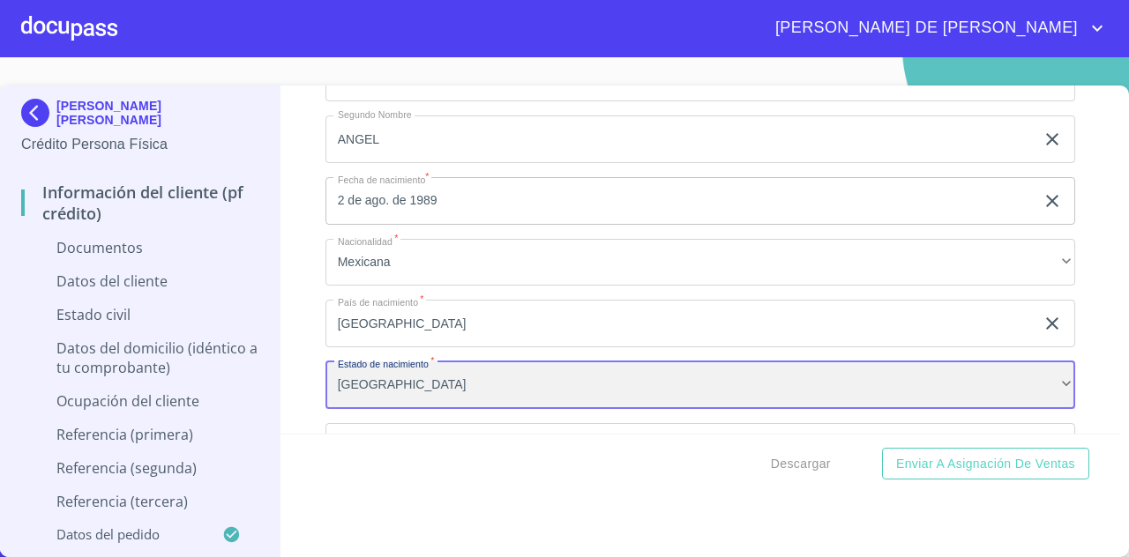
click at [571, 392] on div "[GEOGRAPHIC_DATA]" at bounding box center [699, 386] width 749 height 48
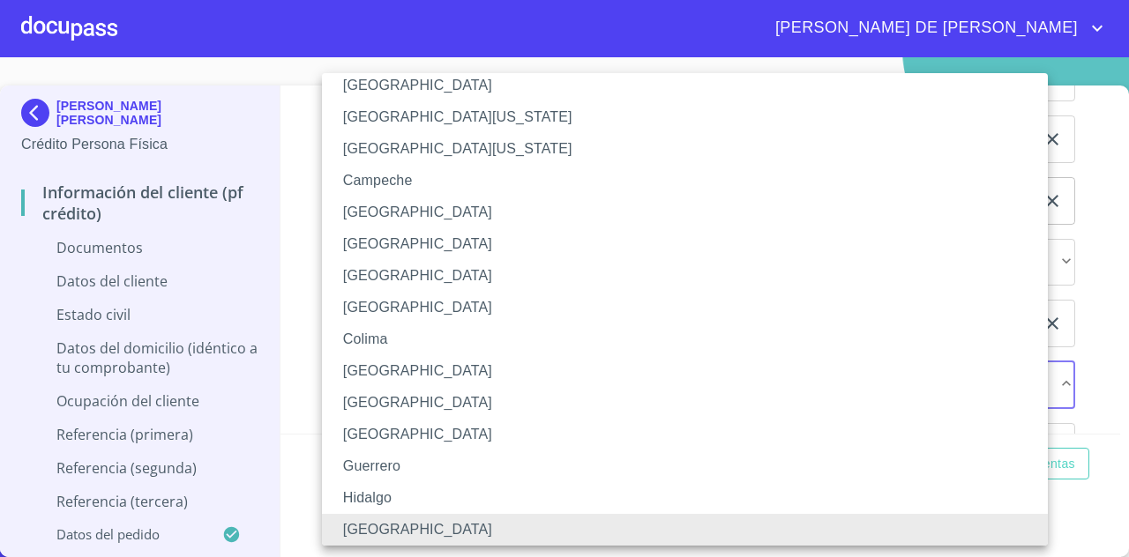
click at [1055, 333] on div at bounding box center [564, 278] width 1129 height 557
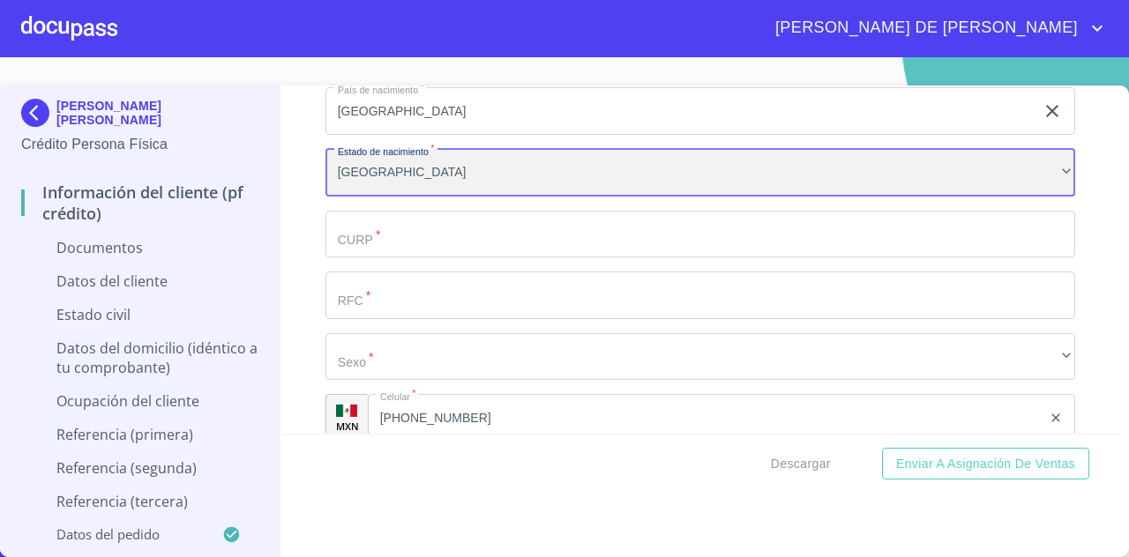
scroll to position [4991, 0]
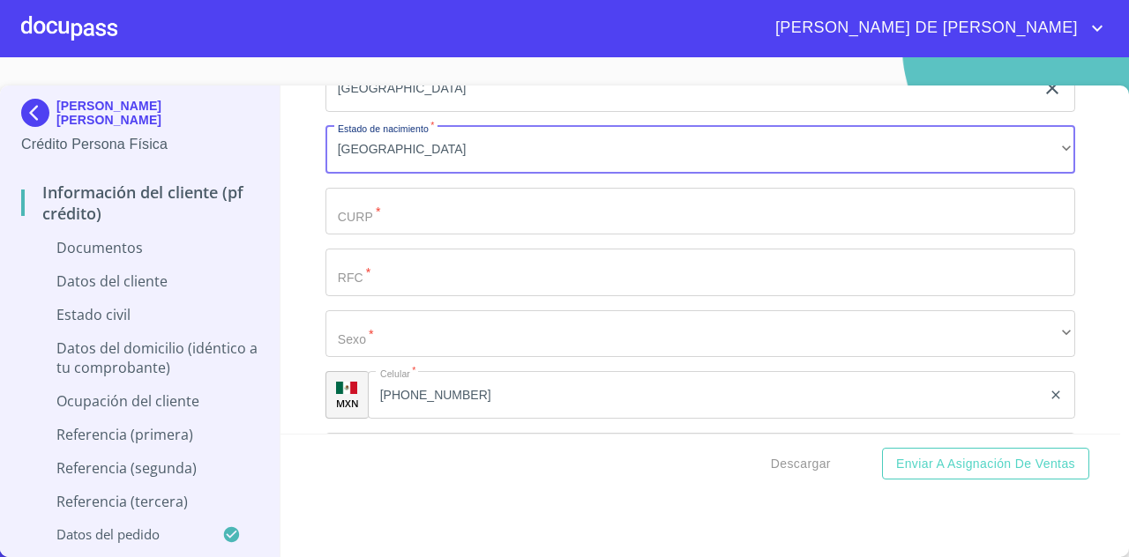
click at [664, 235] on input "Documento de identificación   *" at bounding box center [699, 212] width 749 height 48
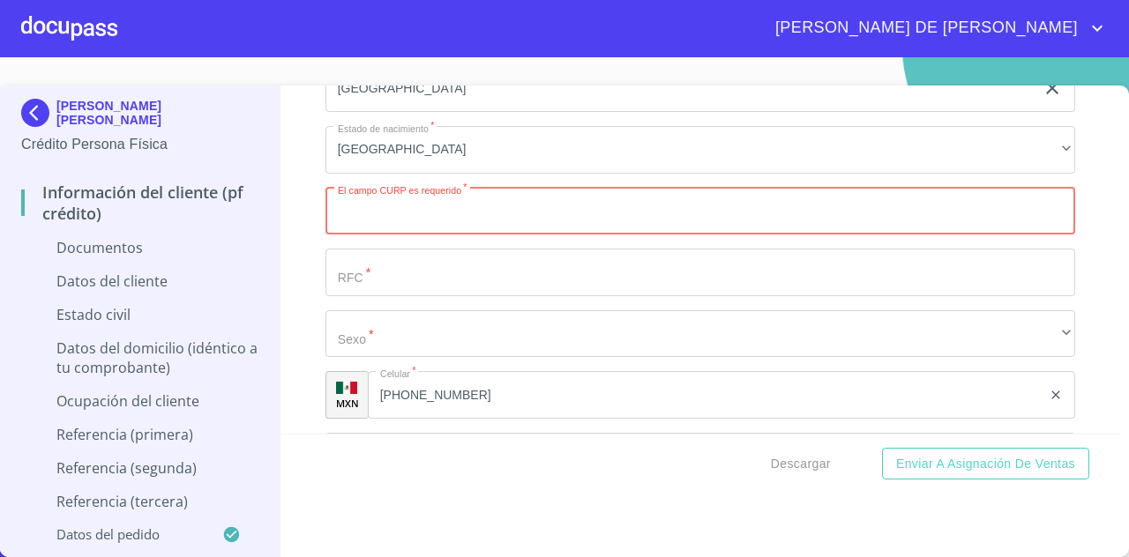
click at [496, 225] on input "Documento de identificación   *" at bounding box center [699, 212] width 749 height 48
paste input "AAFM890802HJCLLG07"
type input "AAFM890802HJCLLG07"
click at [469, 296] on input "Documento de identificación   *" at bounding box center [699, 273] width 749 height 48
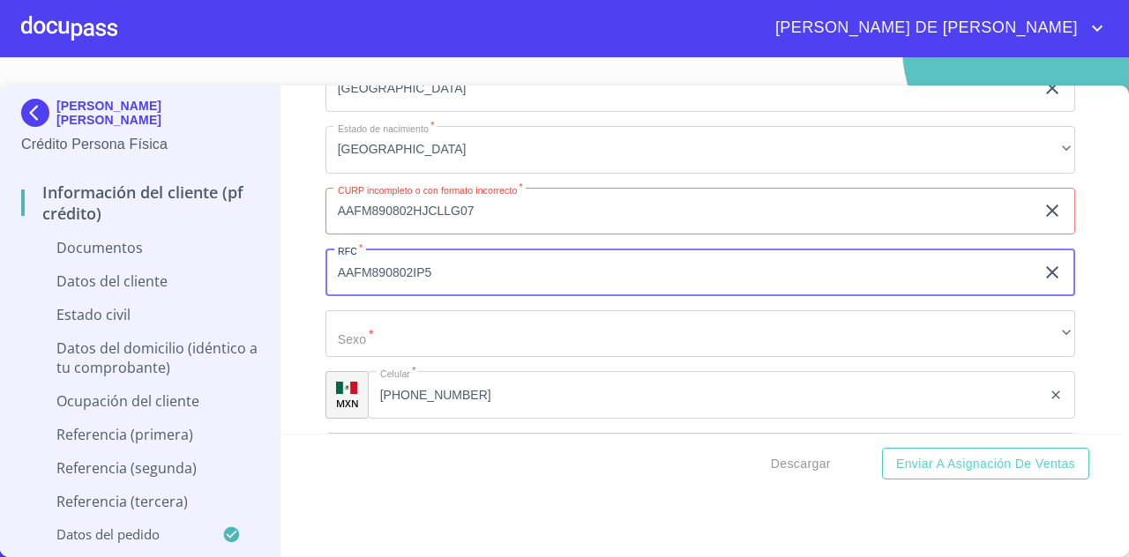
type input "AAFM890802IP5"
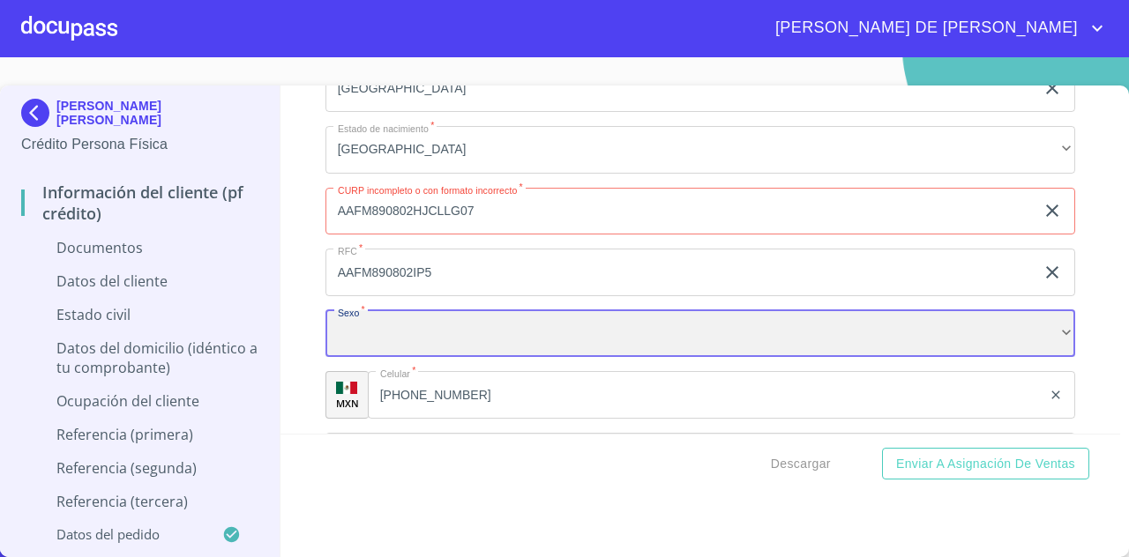
click at [459, 338] on div "​" at bounding box center [699, 334] width 749 height 48
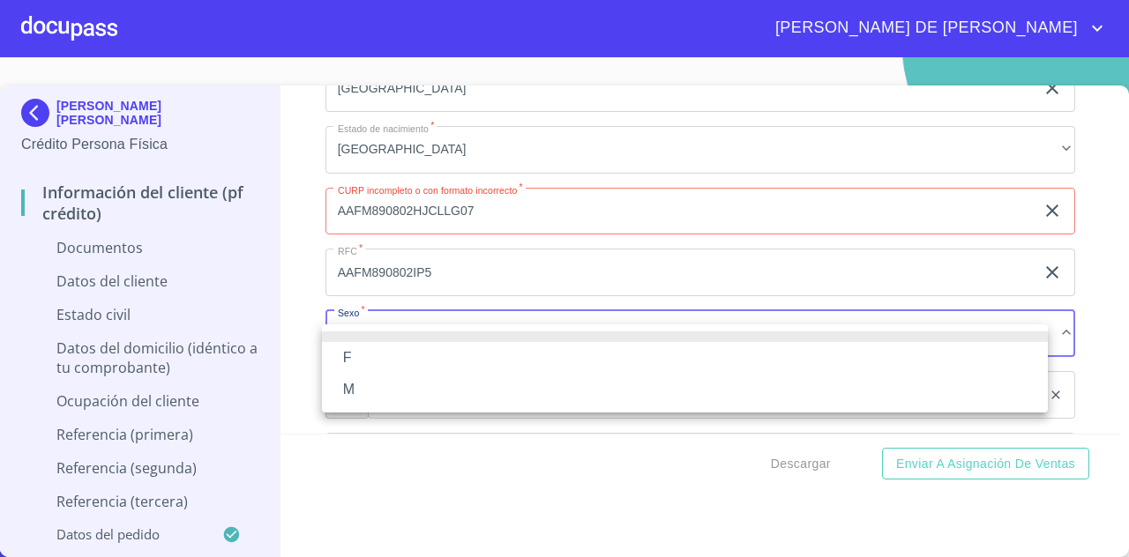
click at [424, 382] on li "M" at bounding box center [685, 390] width 726 height 32
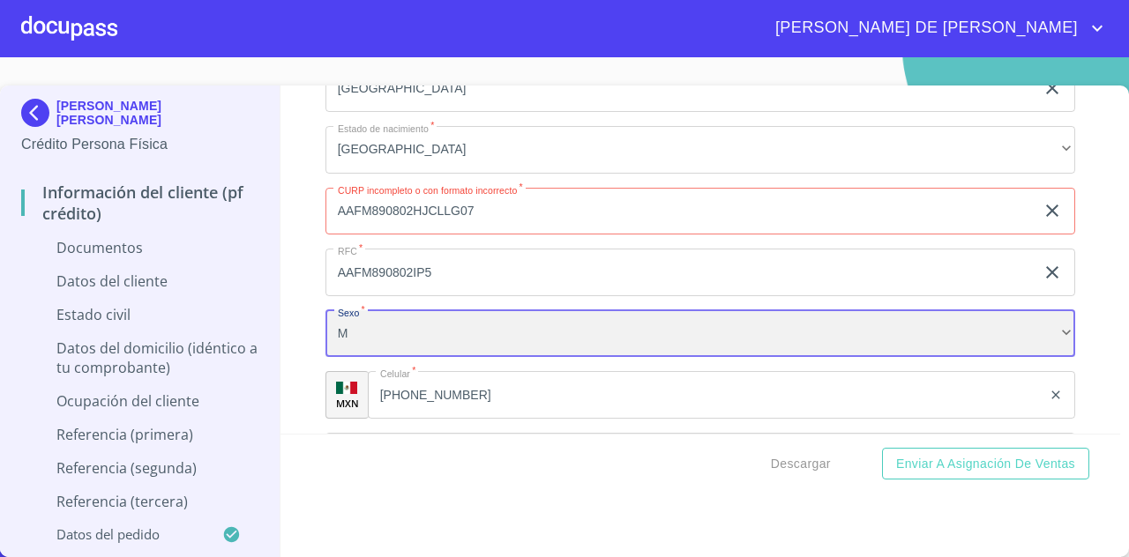
scroll to position [9, 0]
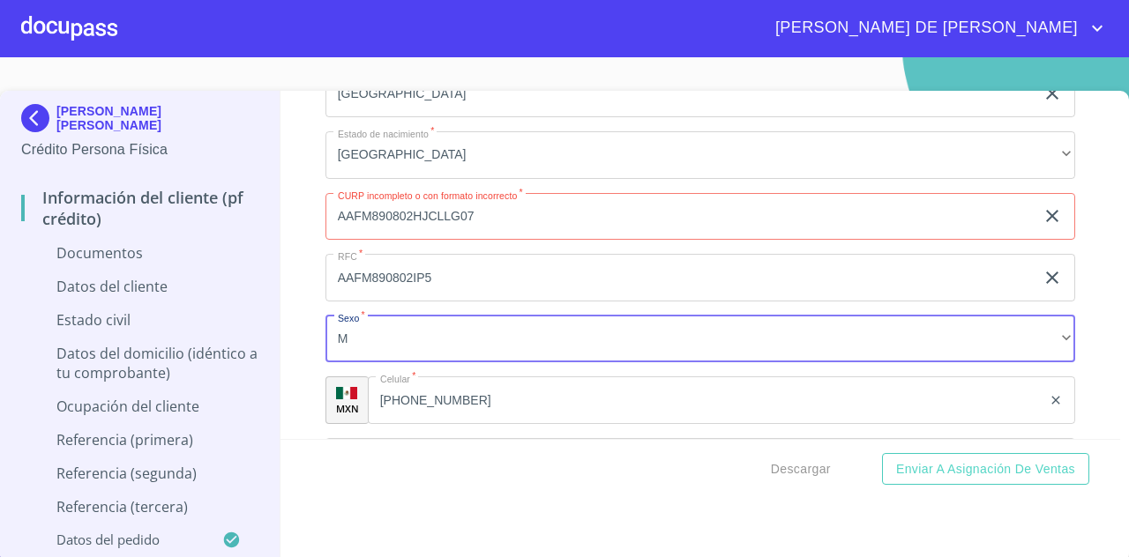
click at [607, 233] on input "AAFM890802HJCLLG07" at bounding box center [679, 217] width 709 height 48
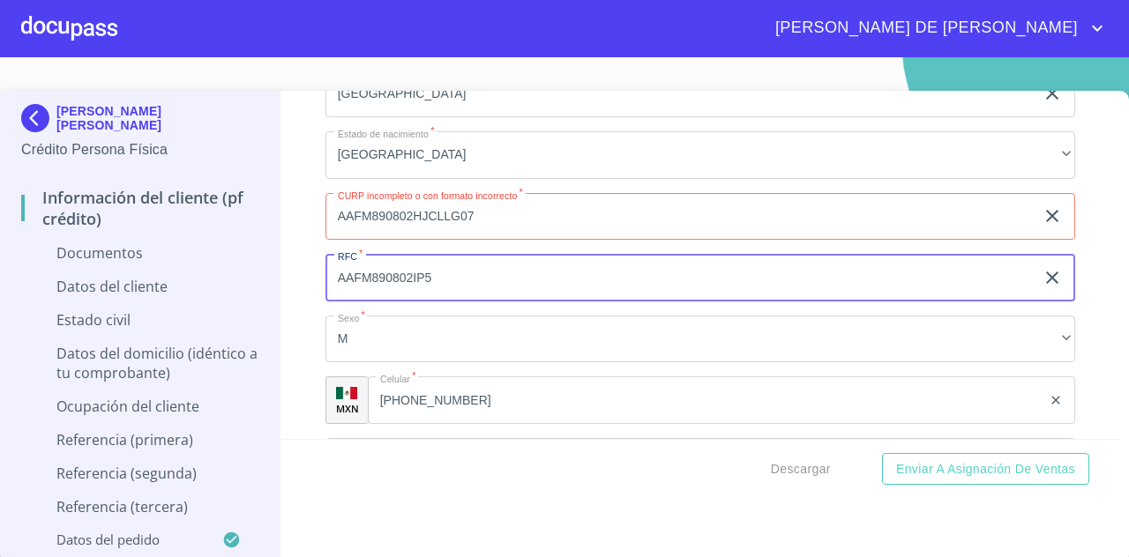
click at [330, 227] on input "AAFM890802HJCLLG07" at bounding box center [679, 217] width 709 height 48
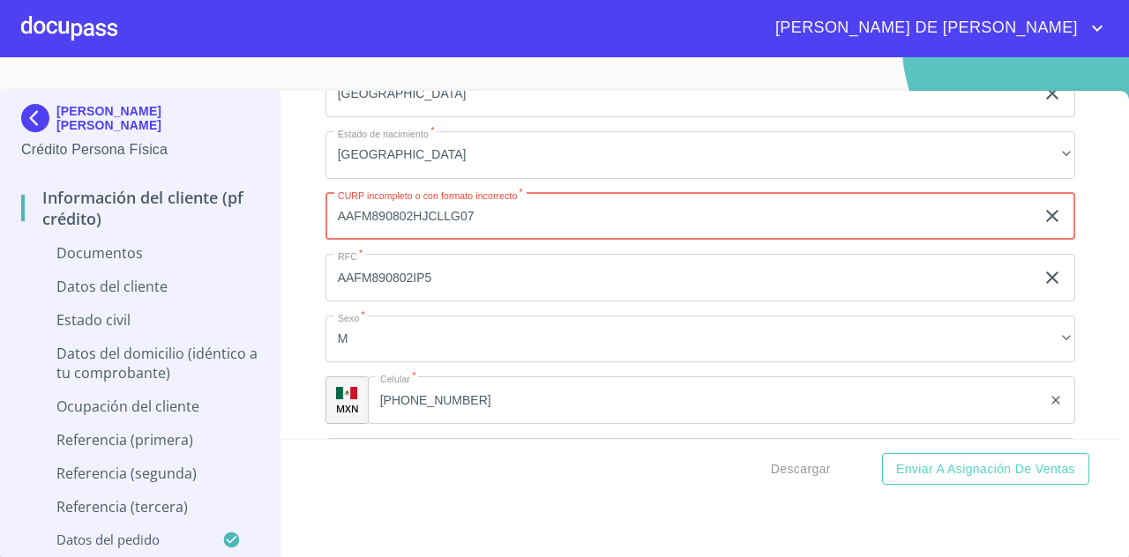
click at [543, 241] on input "AAFM890802HJCLLG07" at bounding box center [679, 217] width 709 height 48
type input "AAFM890802HJCLLG07"
click at [542, 267] on input "AAFM890802IP5" at bounding box center [679, 278] width 709 height 48
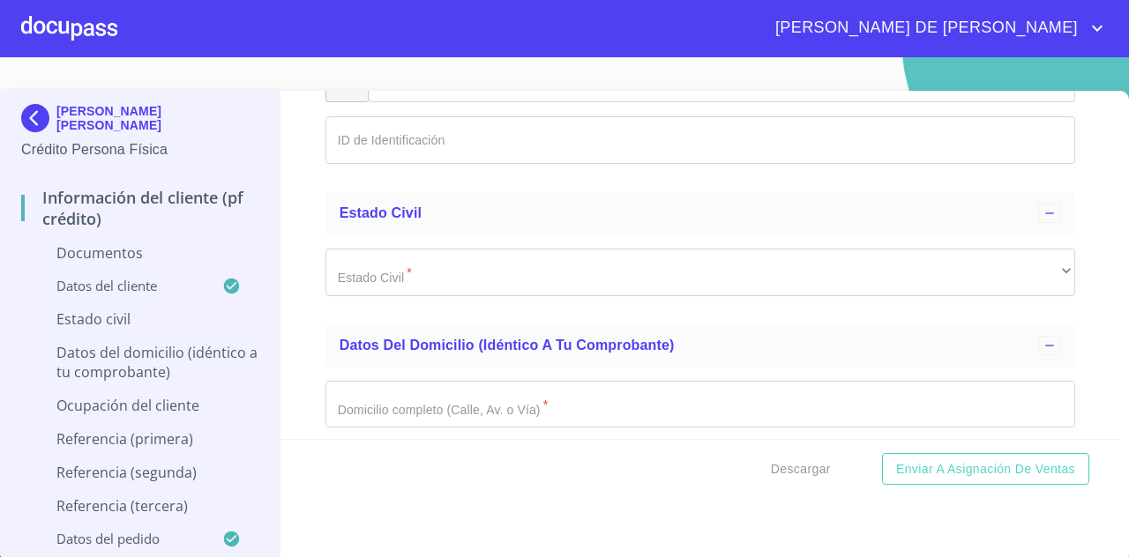
scroll to position [5312, 0]
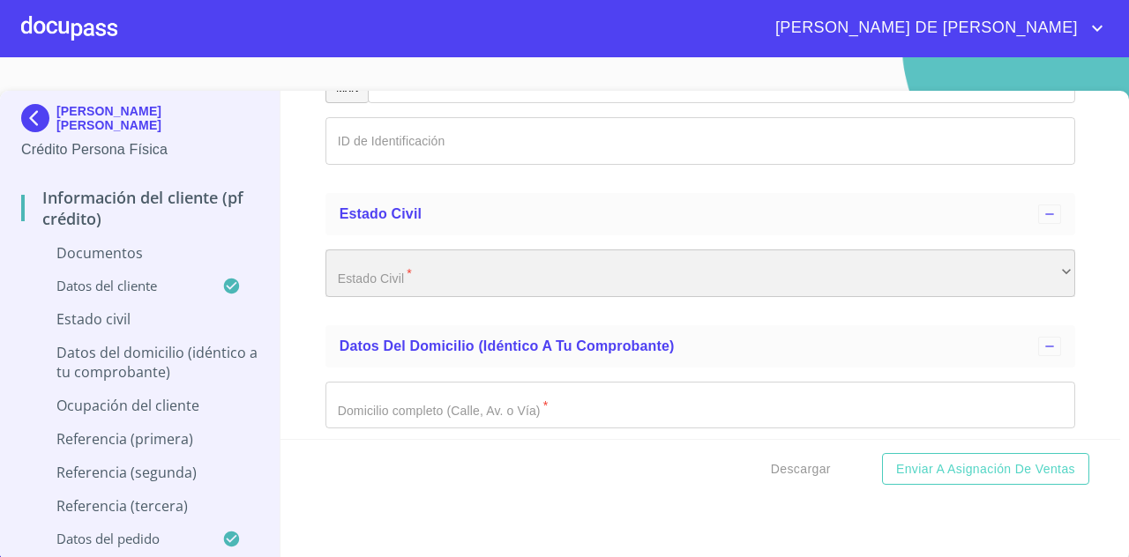
click at [550, 280] on div "​" at bounding box center [699, 274] width 749 height 48
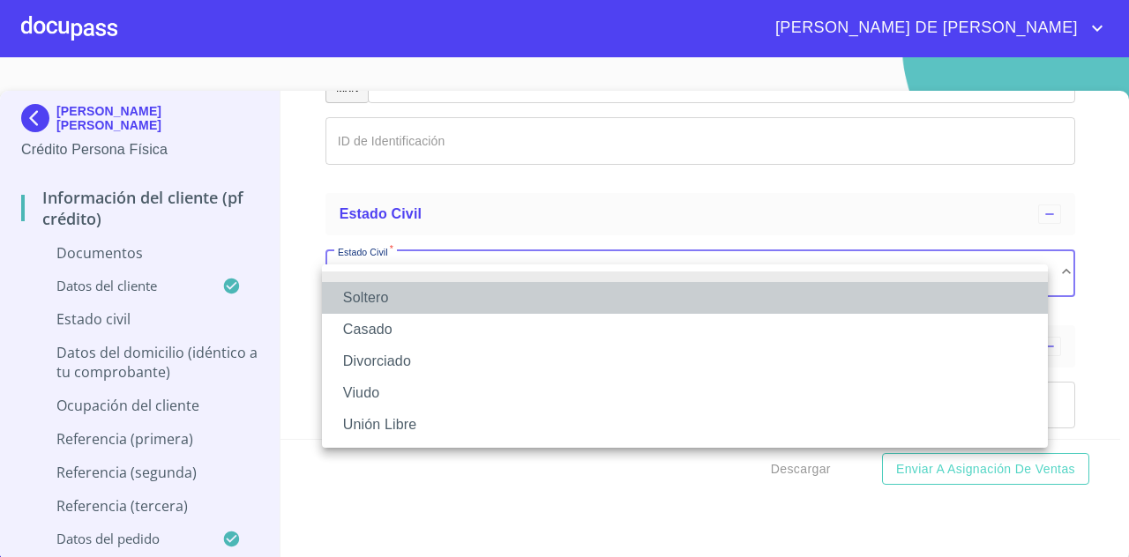
click at [453, 307] on li "Soltero" at bounding box center [685, 298] width 726 height 32
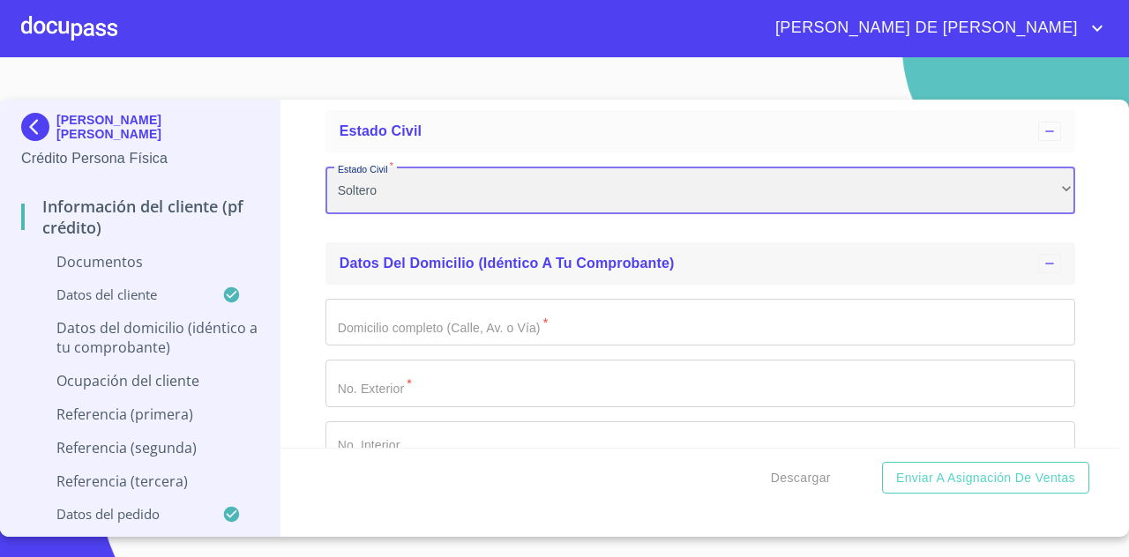
scroll to position [5405, 0]
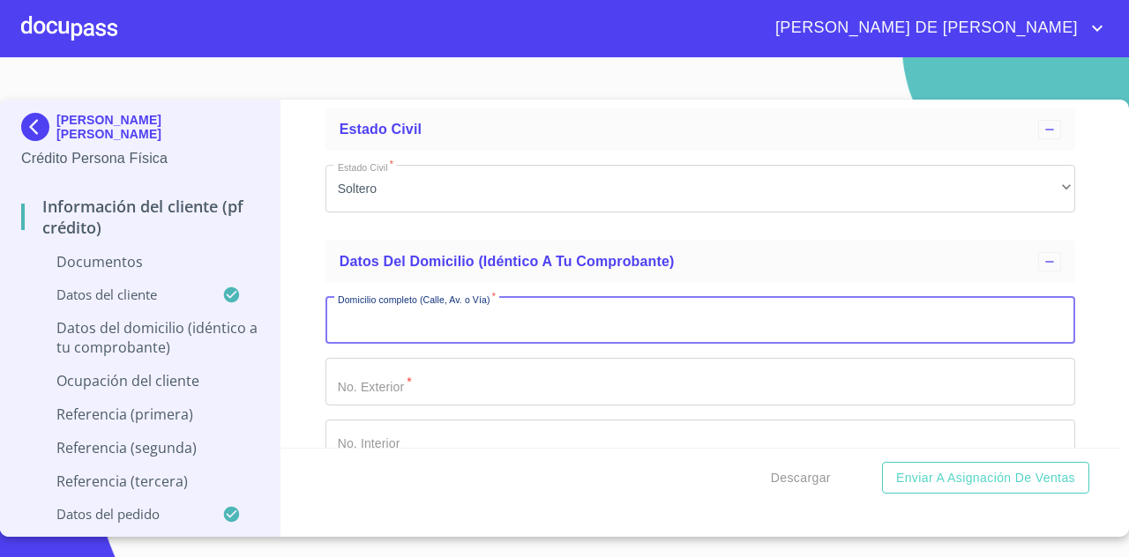
click at [552, 345] on input "Documento de identificación   *" at bounding box center [699, 321] width 749 height 48
click at [539, 340] on input "Documento de identificación   *" at bounding box center [699, 321] width 749 height 48
type input "LOMA DE OCCTE"
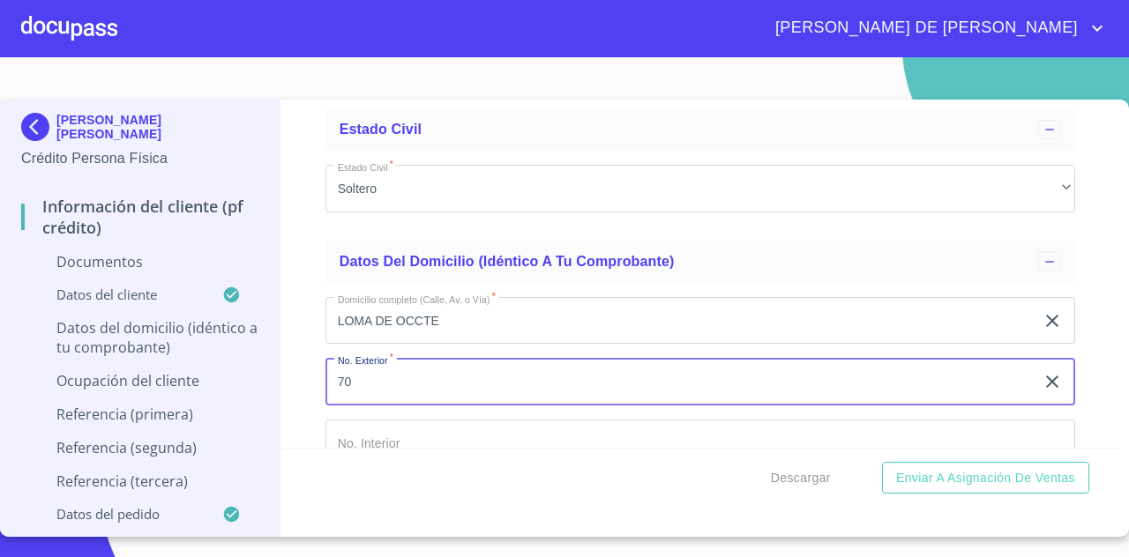
type input "70"
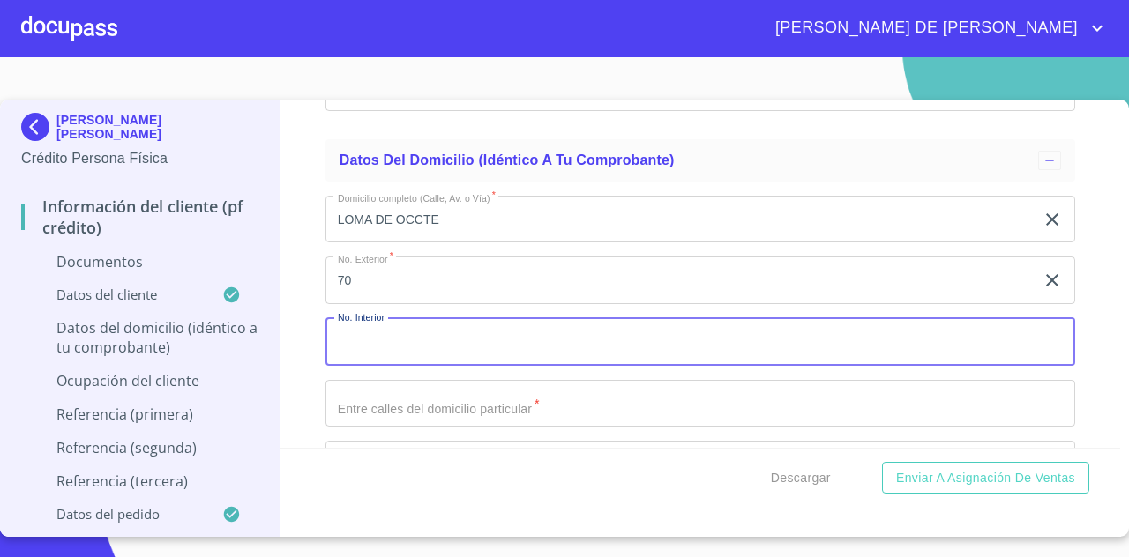
scroll to position [5543, 0]
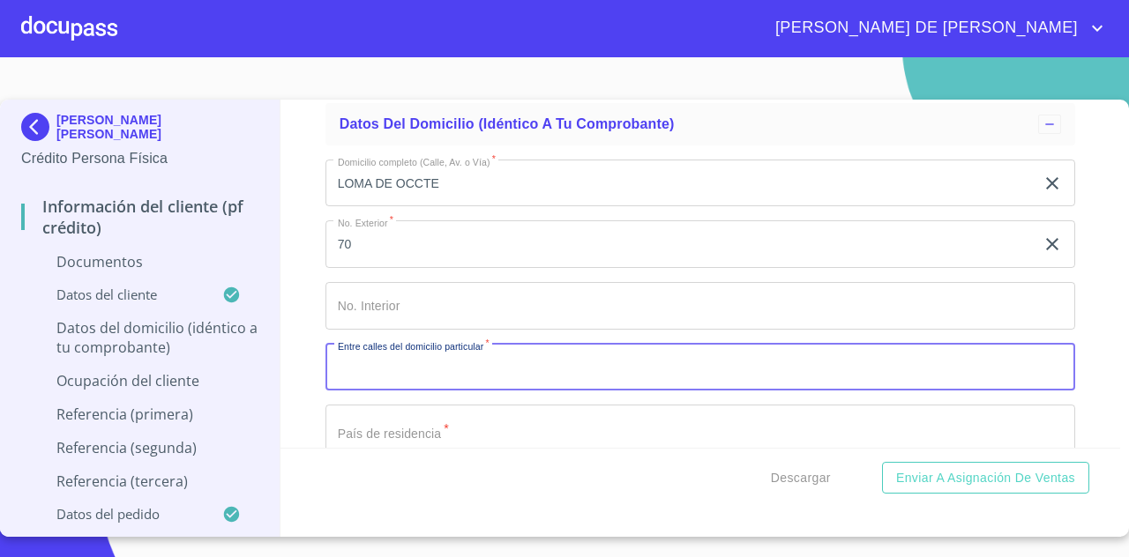
type input "x"
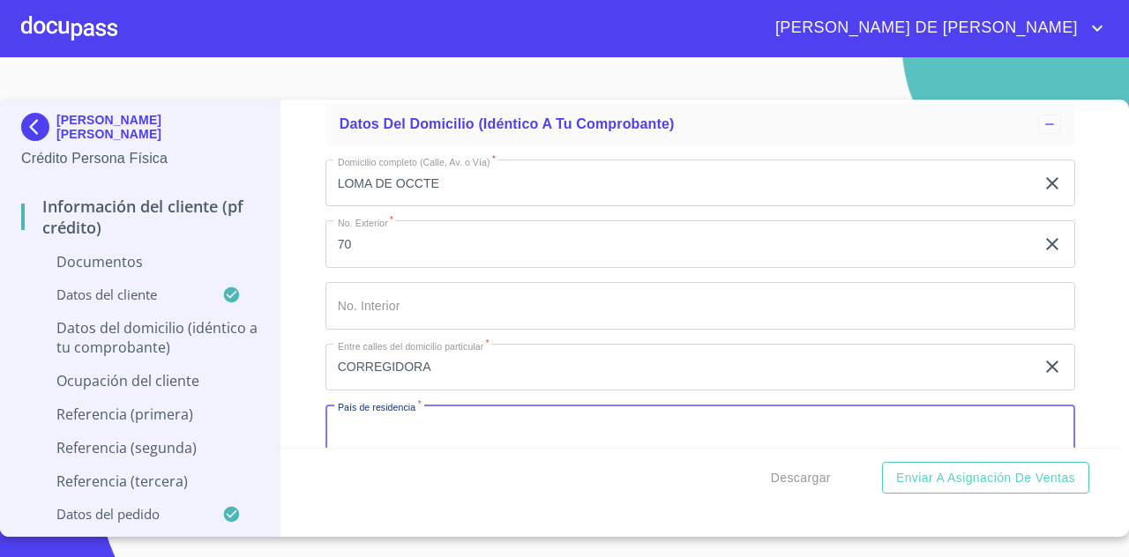
scroll to position [5559, 0]
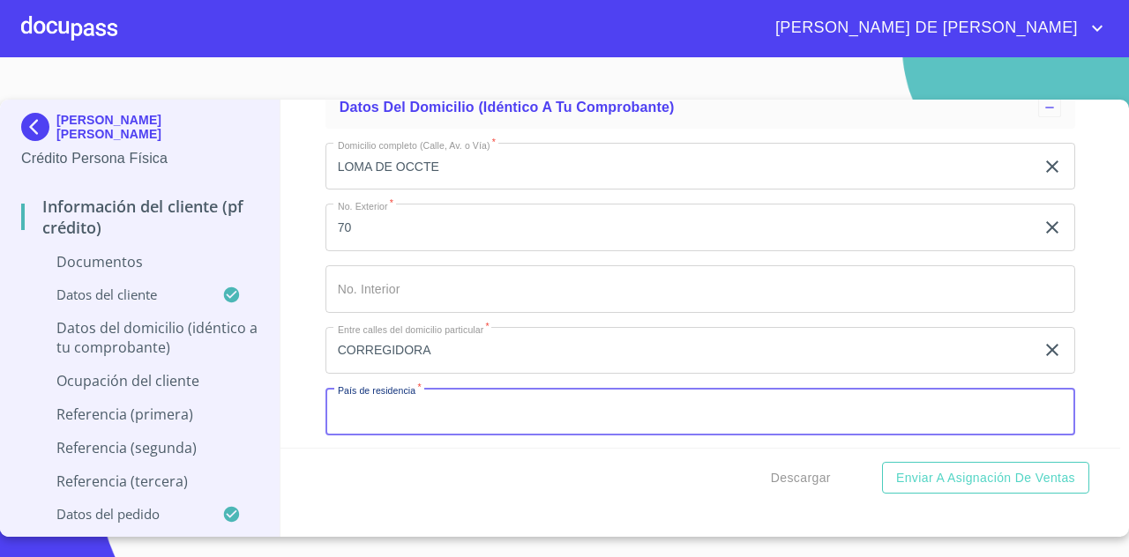
click at [535, 362] on input "CORREGIDORA" at bounding box center [679, 351] width 709 height 48
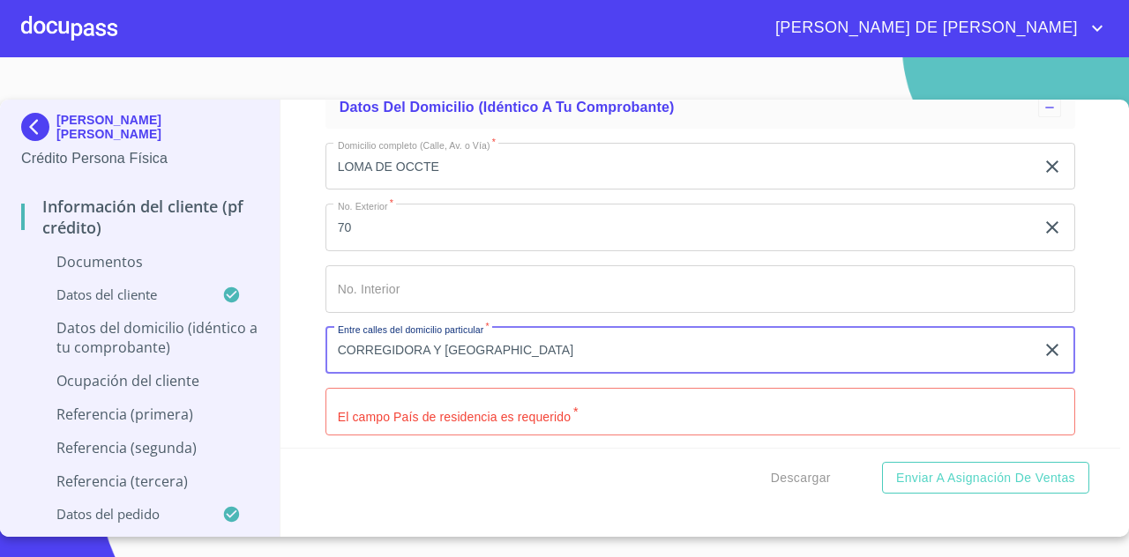
type input "CORREGIDORA Y [GEOGRAPHIC_DATA]"
click at [516, 421] on input "Documento de identificación   *" at bounding box center [699, 412] width 749 height 48
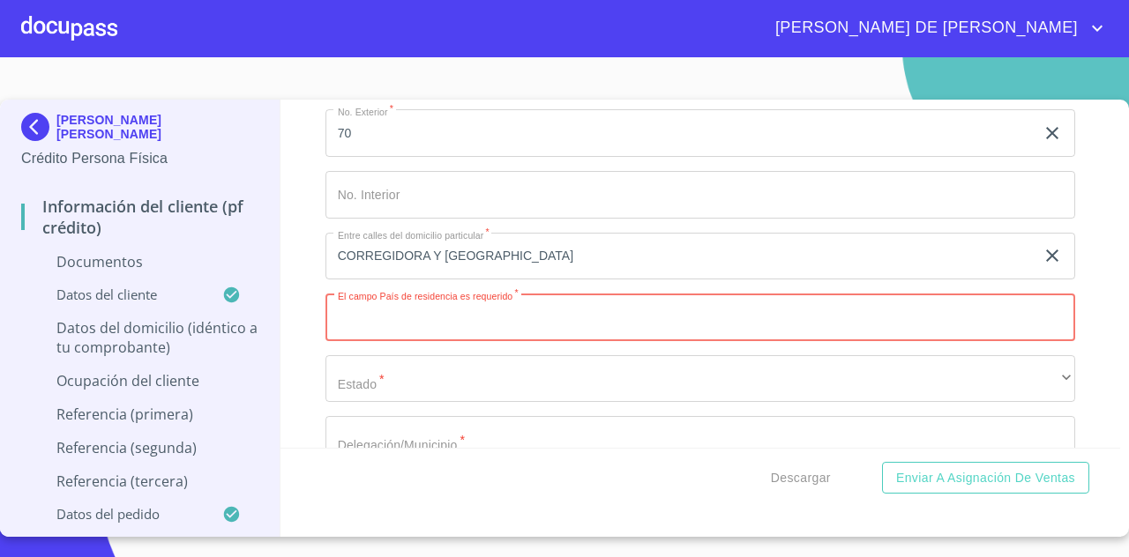
scroll to position [5655, 0]
type input "[GEOGRAPHIC_DATA]"
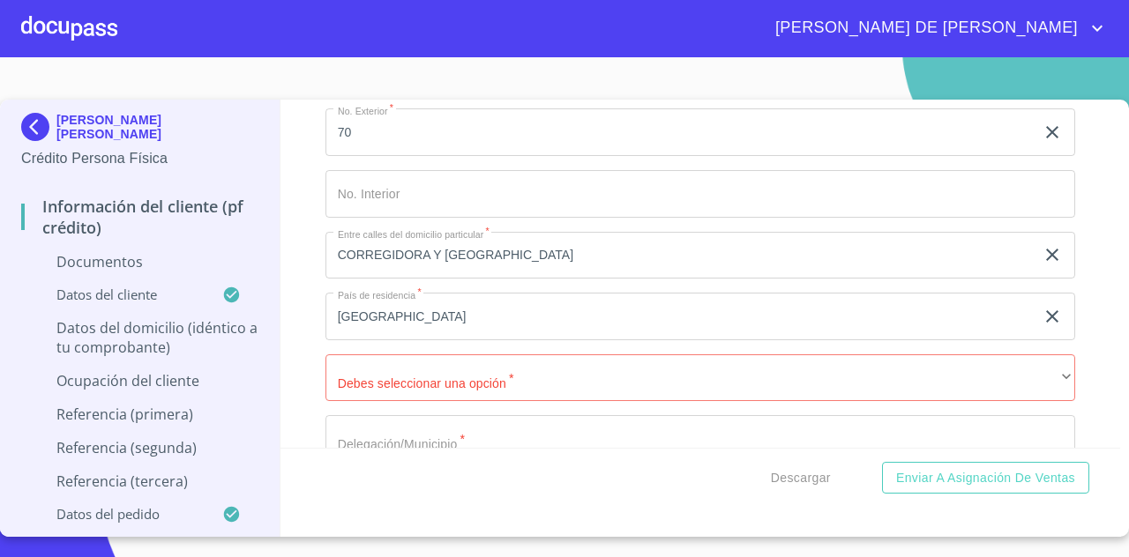
click at [522, 418] on div "Domicilio completo (Calle, Av. o Vía)   * LOMA DE OCCTE ​ No. Exterior   * 70 …" at bounding box center [699, 379] width 749 height 690
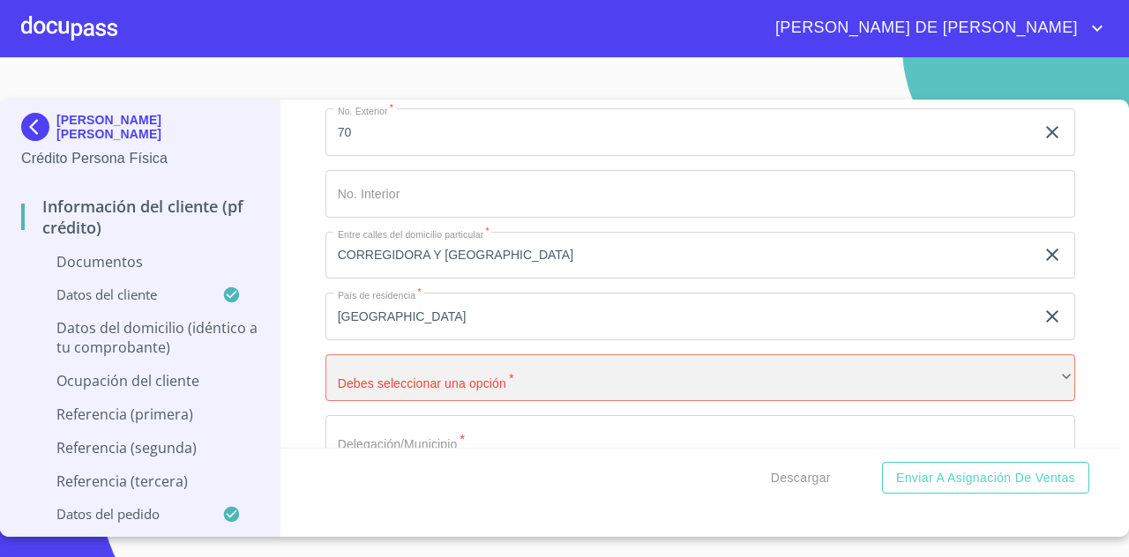
click at [529, 394] on div "​" at bounding box center [699, 378] width 749 height 48
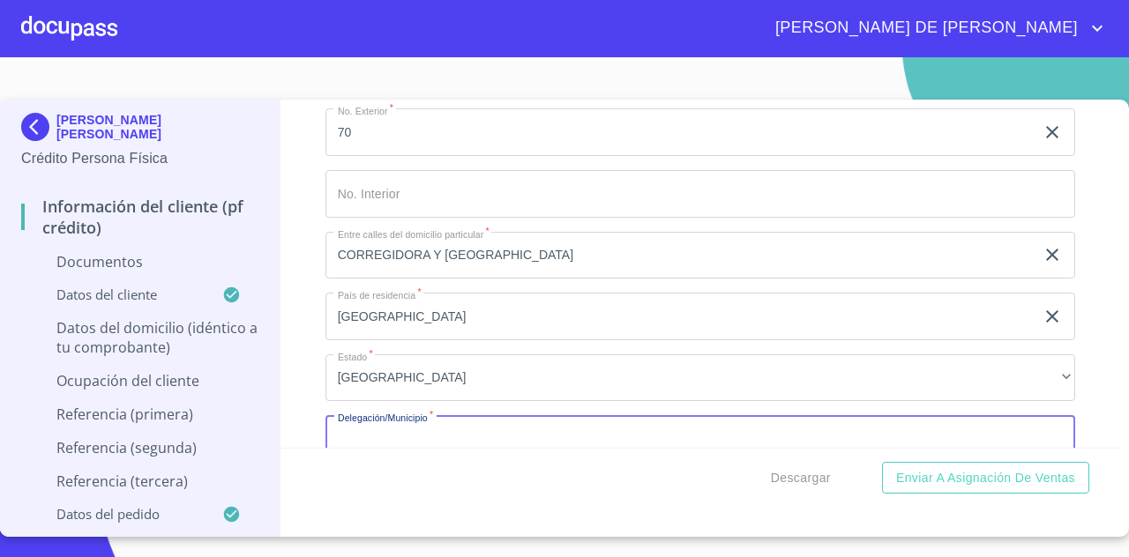
scroll to position [5682, 0]
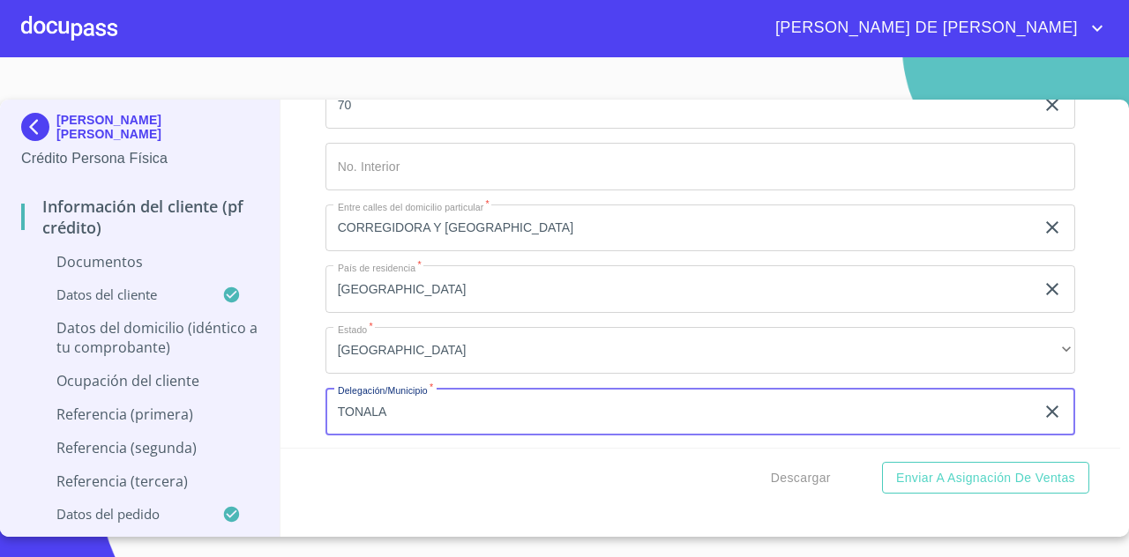
type input "TONALA"
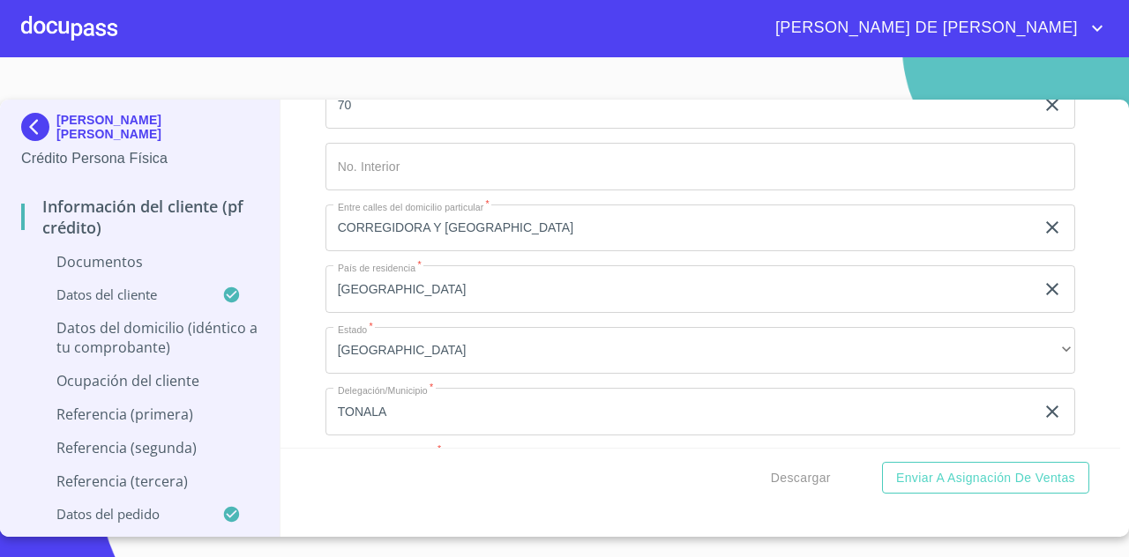
scroll to position [5894, 0]
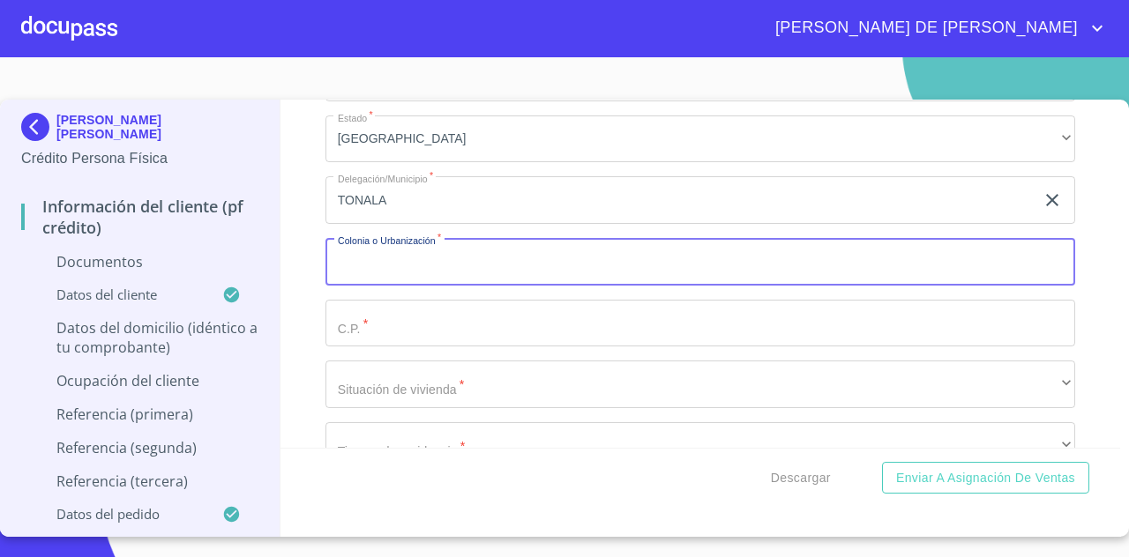
click at [477, 266] on input "Documento de identificación   *" at bounding box center [699, 262] width 749 height 48
click at [432, 275] on input "Documento de identificación   *" at bounding box center [699, 262] width 749 height 48
type input "LOMA BONITA"
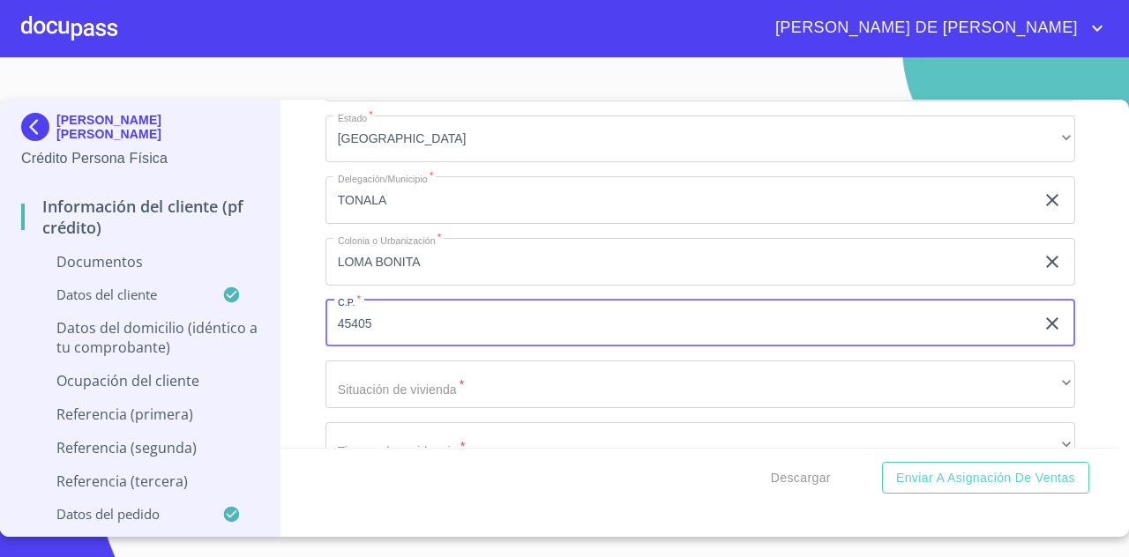
type input "45405"
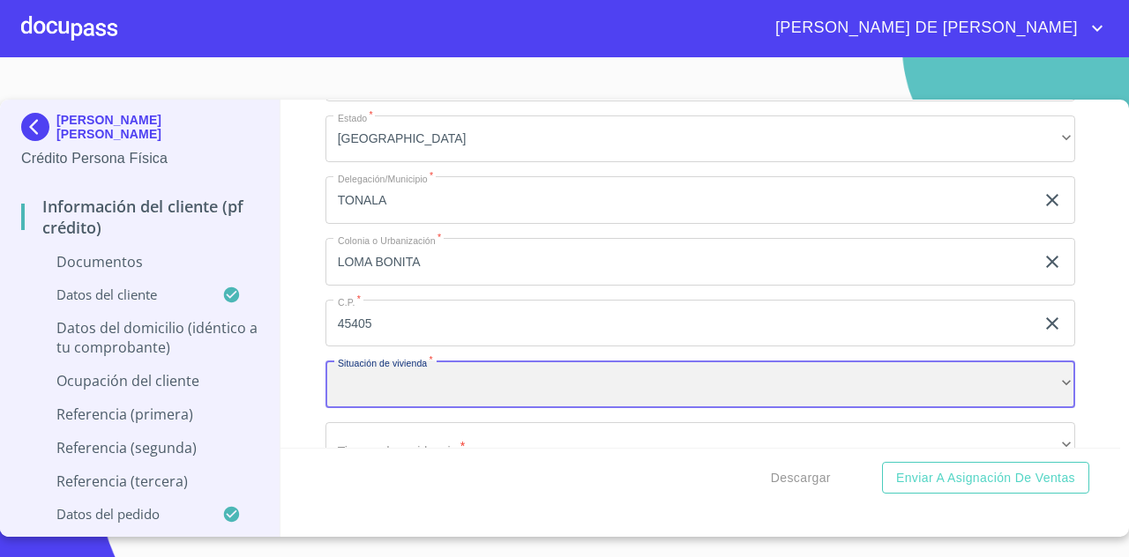
click at [520, 389] on div "​" at bounding box center [699, 385] width 749 height 48
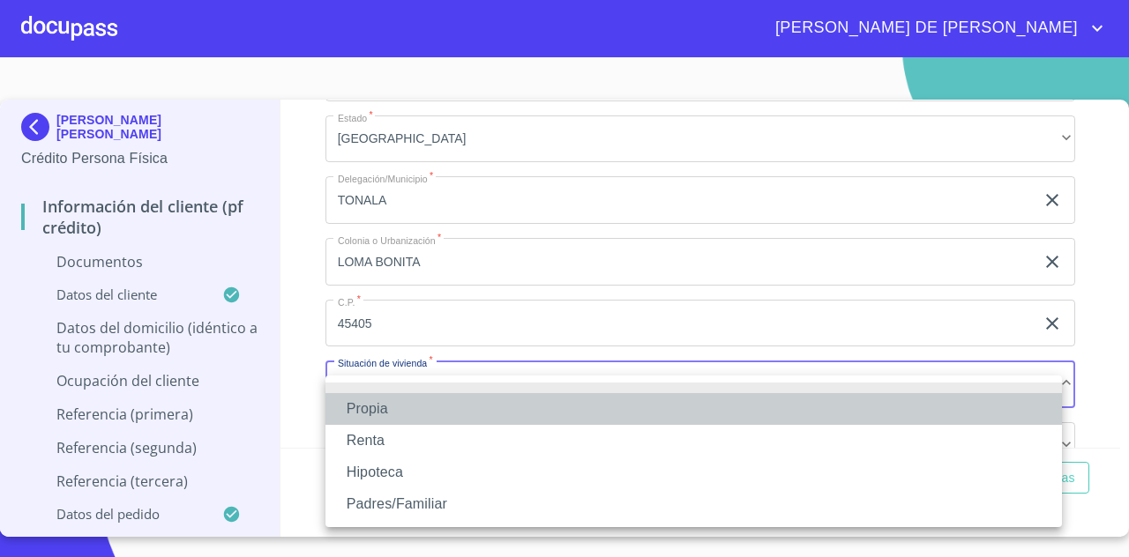
click at [460, 407] on li "Propia" at bounding box center [693, 409] width 736 height 32
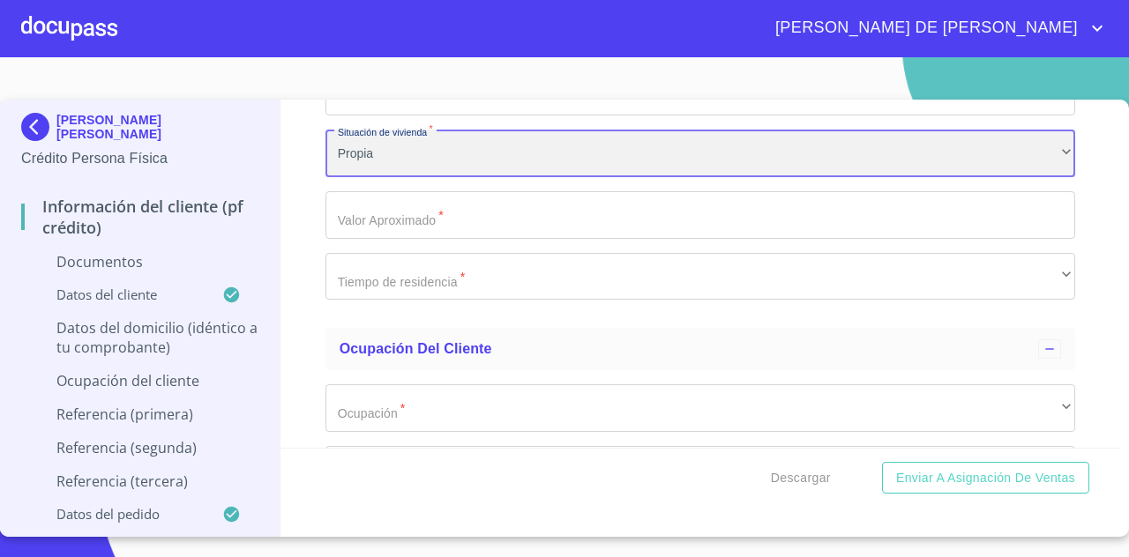
scroll to position [6132, 0]
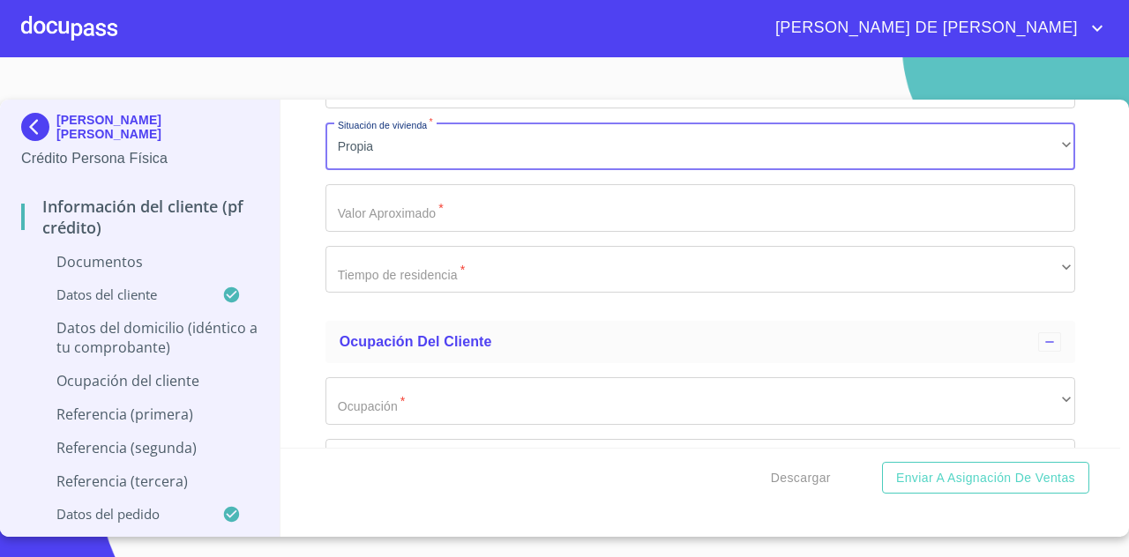
click at [802, 213] on input "Documento de identificación   *" at bounding box center [699, 208] width 749 height 48
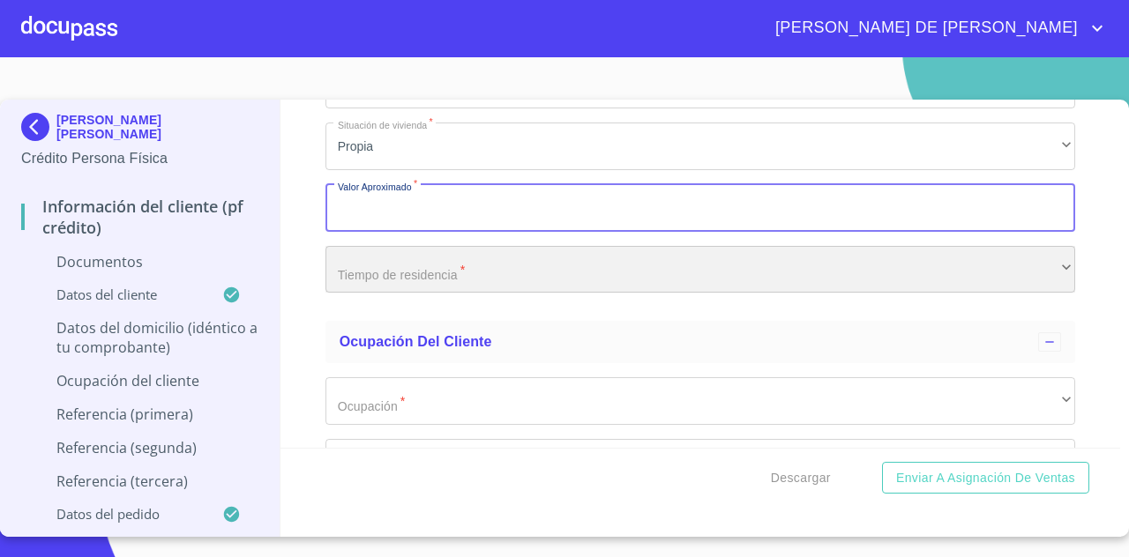
click at [627, 265] on div "​" at bounding box center [699, 270] width 749 height 48
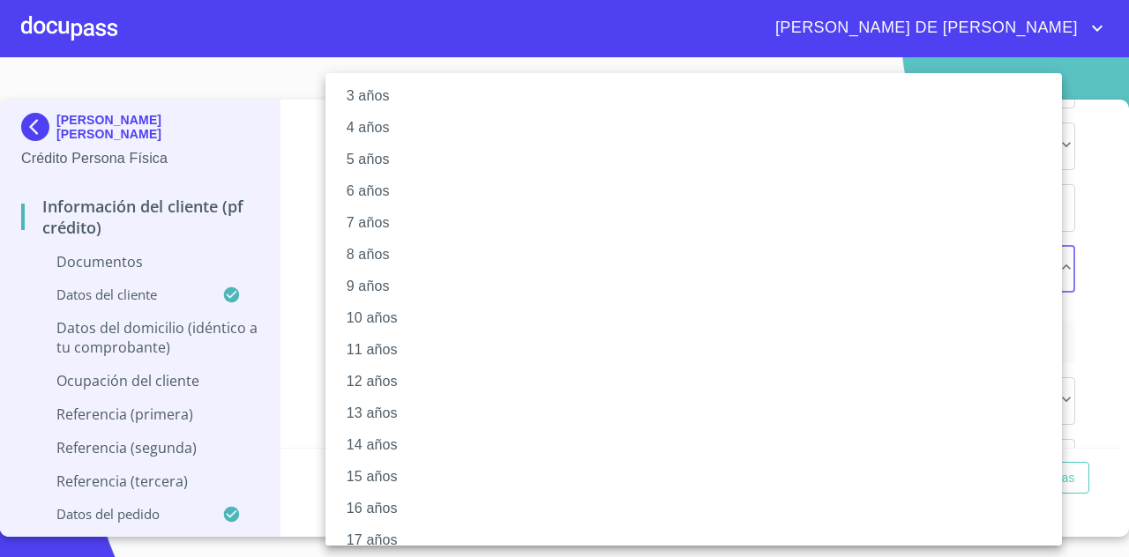
scroll to position [219, 0]
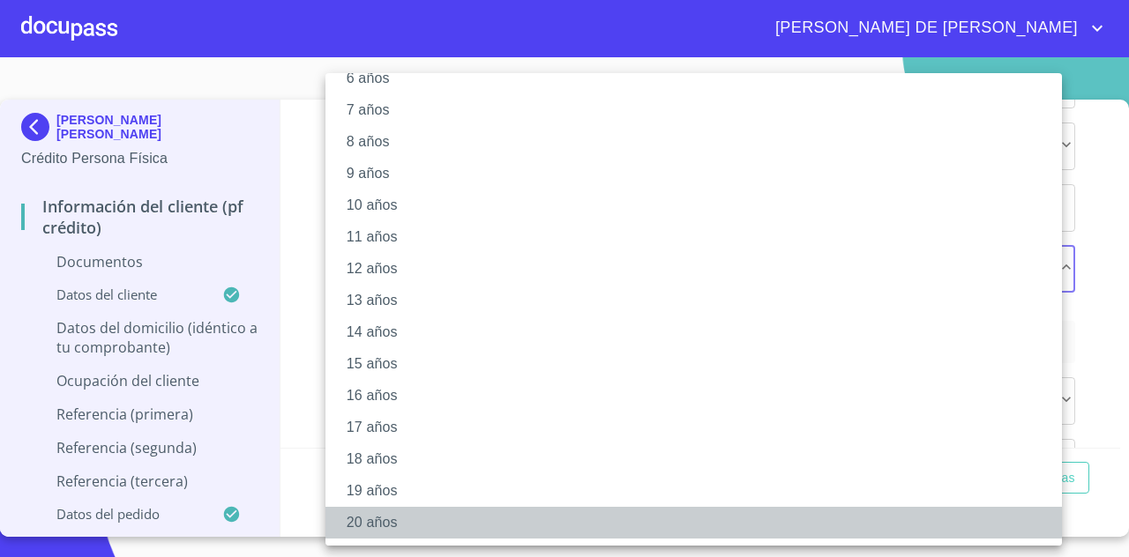
click at [370, 515] on li "20 años" at bounding box center [699, 523] width 749 height 32
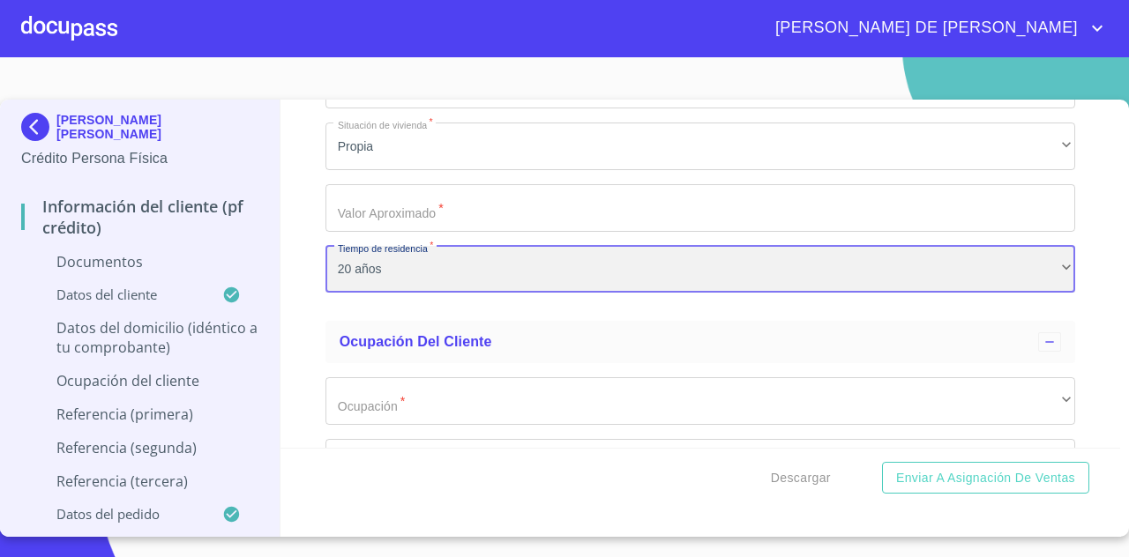
scroll to position [218, 0]
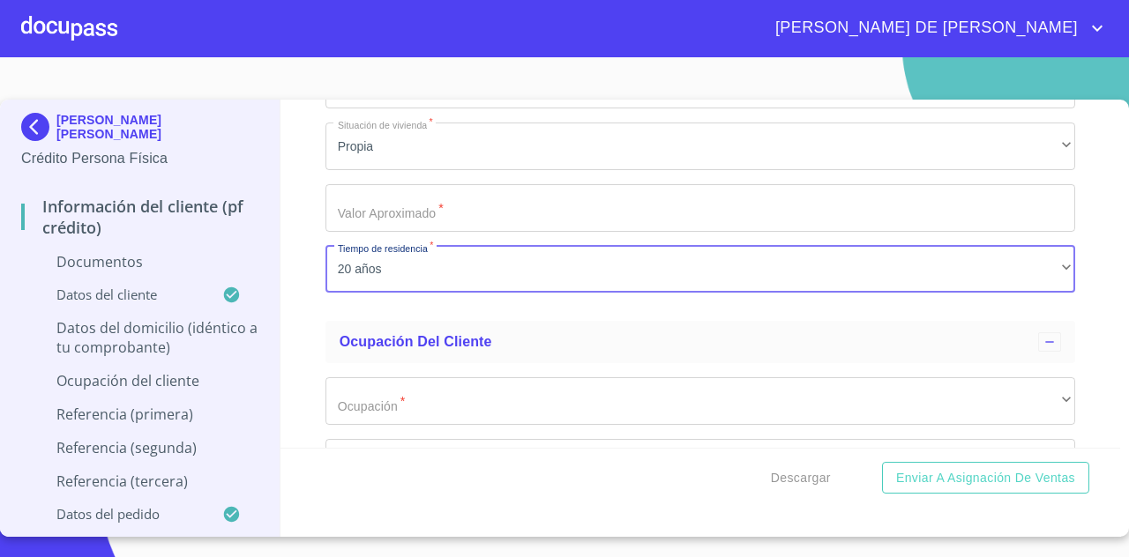
click at [450, 221] on input "Documento de identificación   *" at bounding box center [699, 208] width 749 height 48
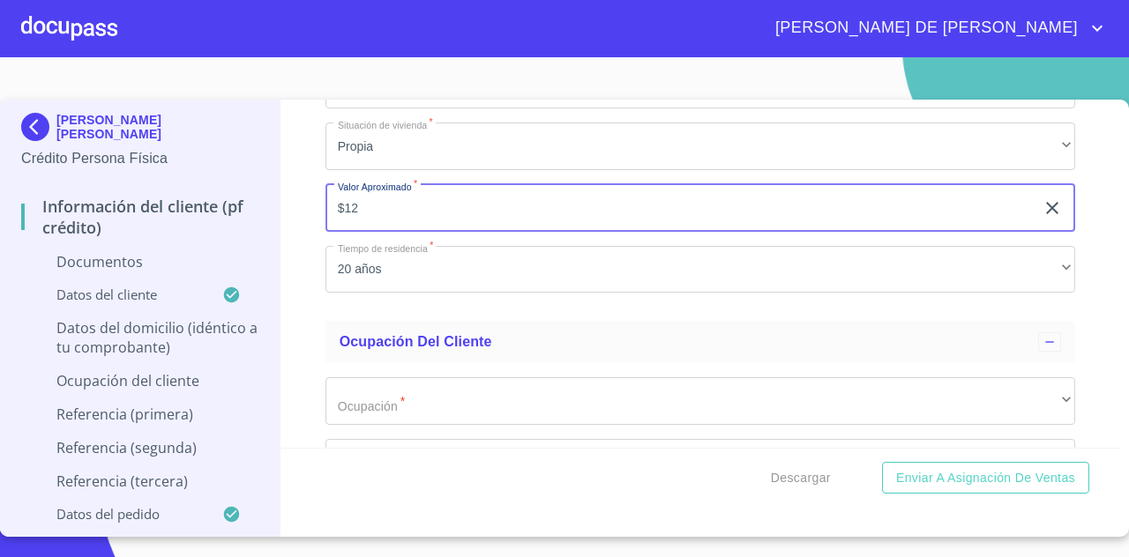
type input "$1"
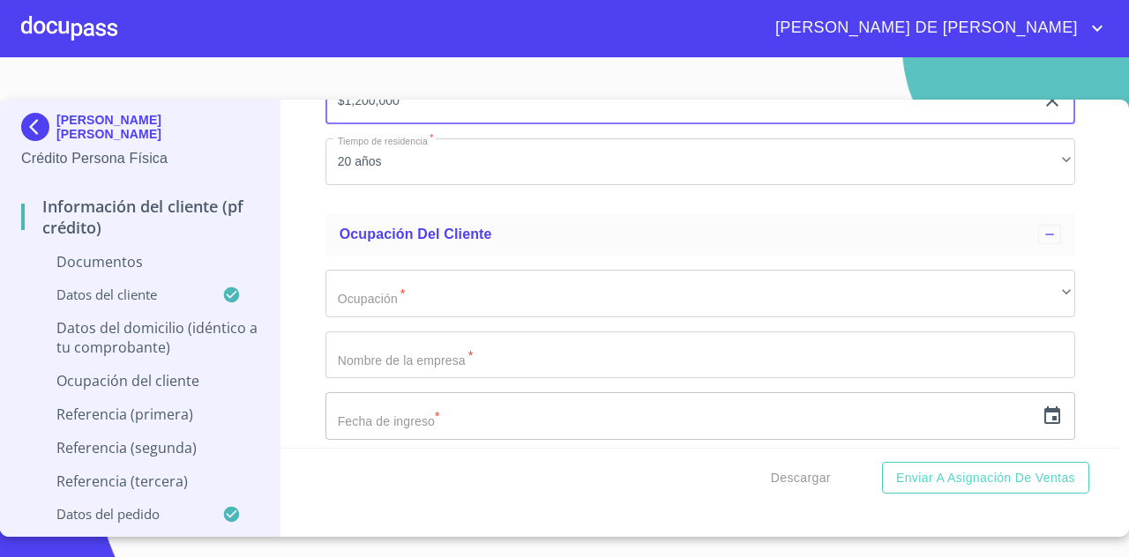
scroll to position [6241, 0]
type input "$1,200,000"
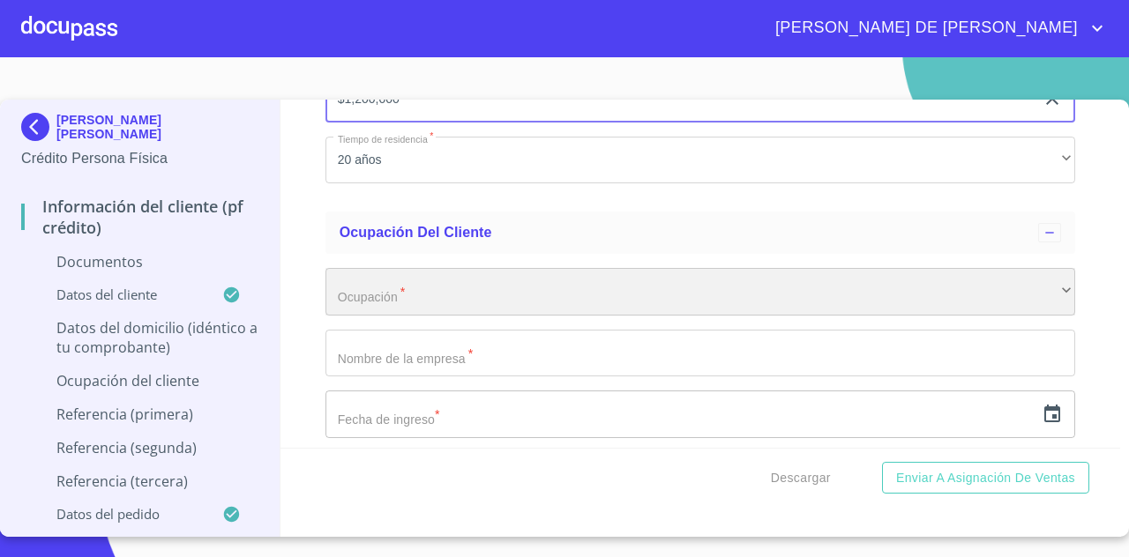
click at [461, 314] on div "​" at bounding box center [699, 292] width 749 height 48
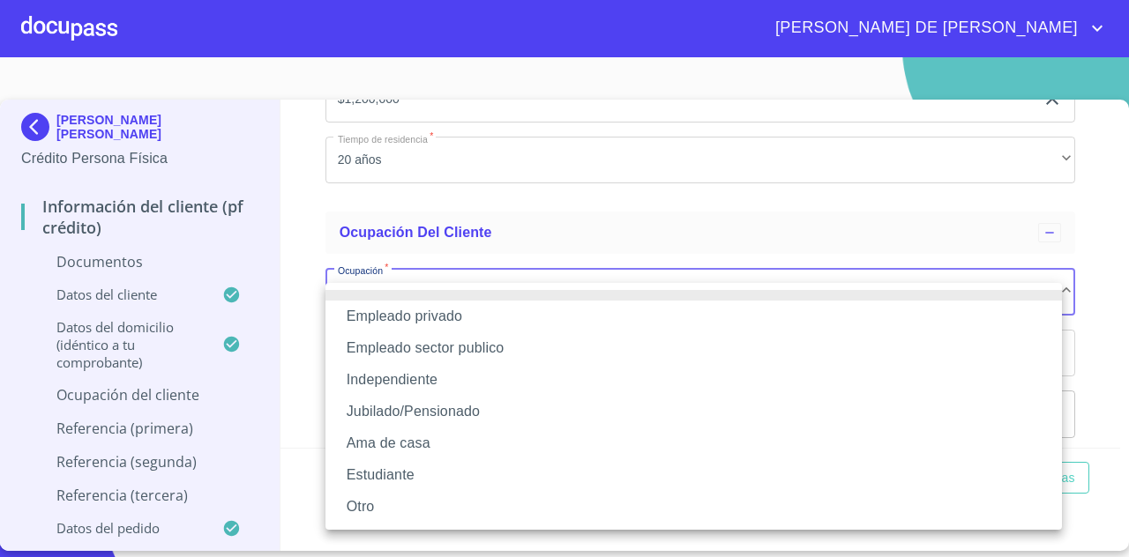
click at [466, 384] on li "Independiente" at bounding box center [693, 380] width 736 height 32
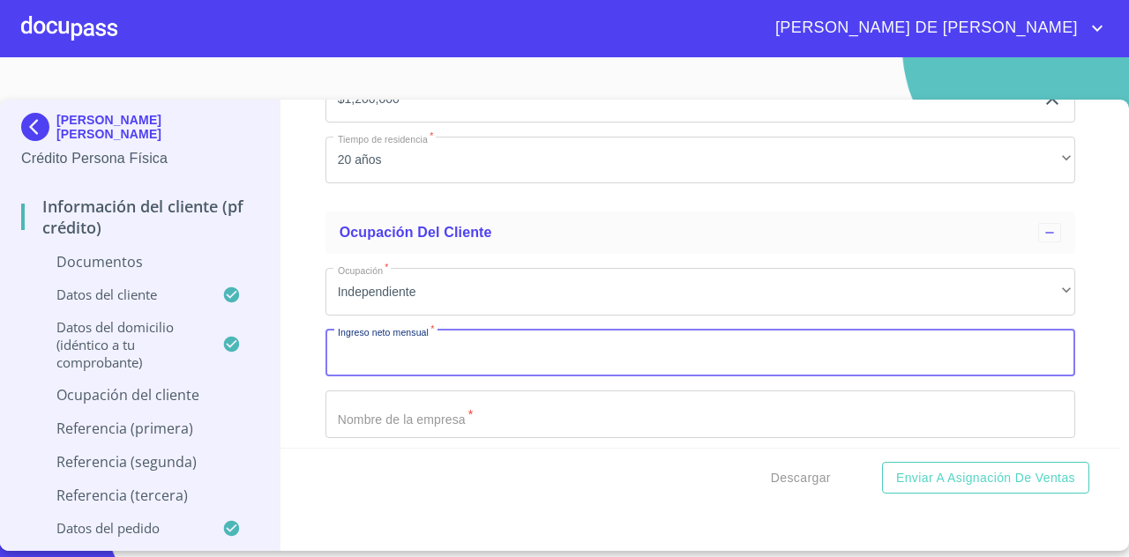
click at [468, 369] on input "Documento de identificación   *" at bounding box center [699, 354] width 749 height 48
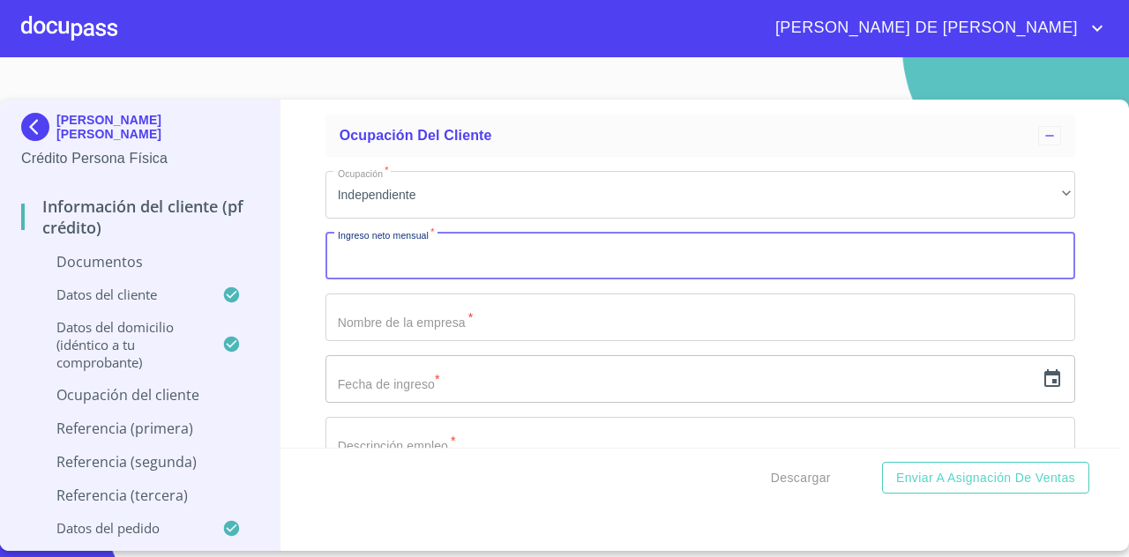
scroll to position [6340, 0]
type input "20600"
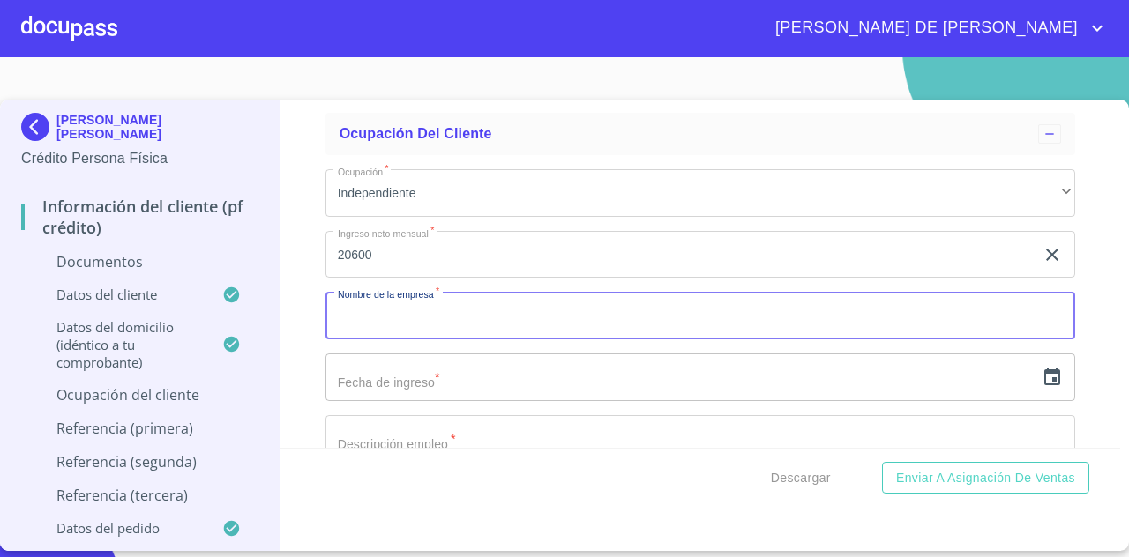
type input "g"
type input "GRUPO VERSATIL"
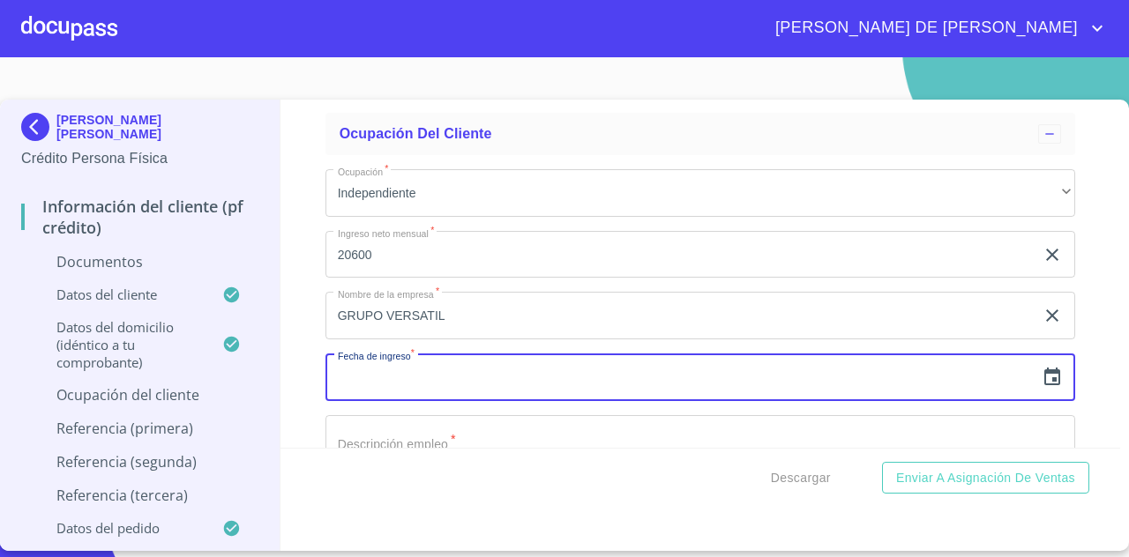
click at [462, 389] on input "text" at bounding box center [679, 378] width 709 height 48
click at [1048, 388] on icon "button" at bounding box center [1051, 377] width 21 height 21
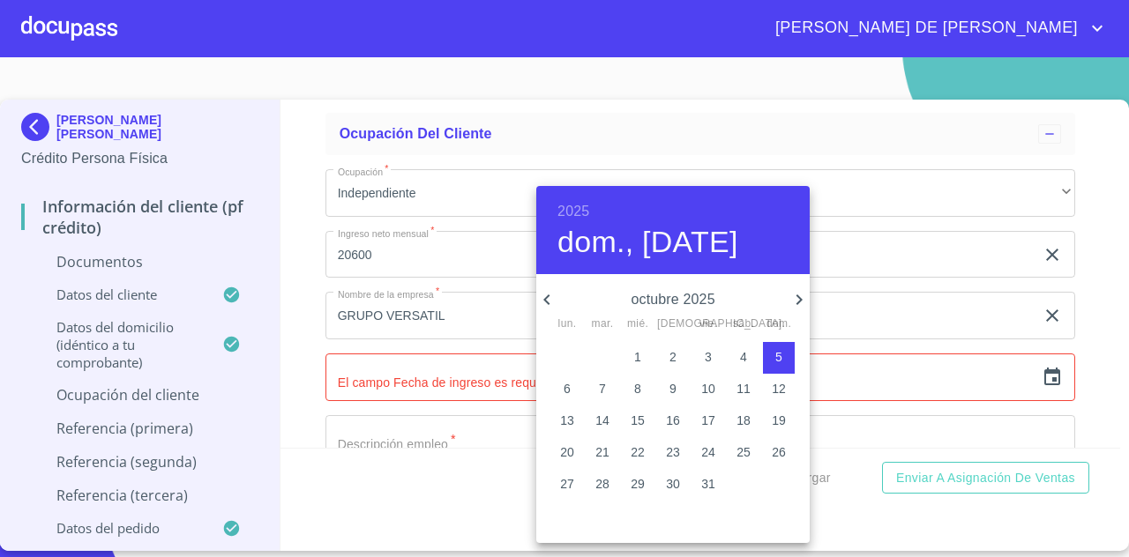
click at [572, 209] on h6 "2025" at bounding box center [573, 211] width 32 height 25
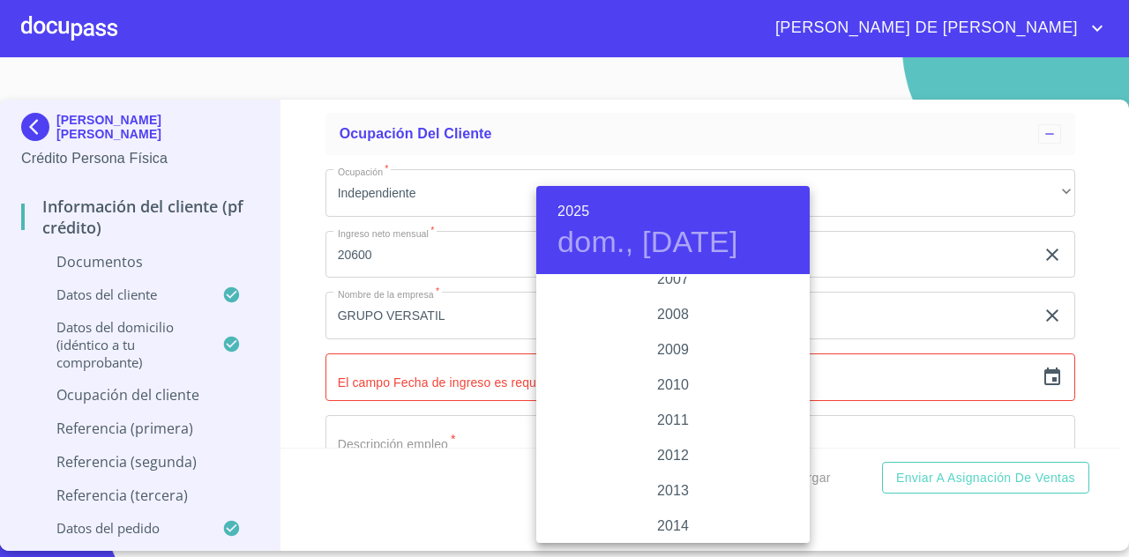
scroll to position [2908, 0]
click at [676, 387] on div "2010" at bounding box center [672, 384] width 273 height 35
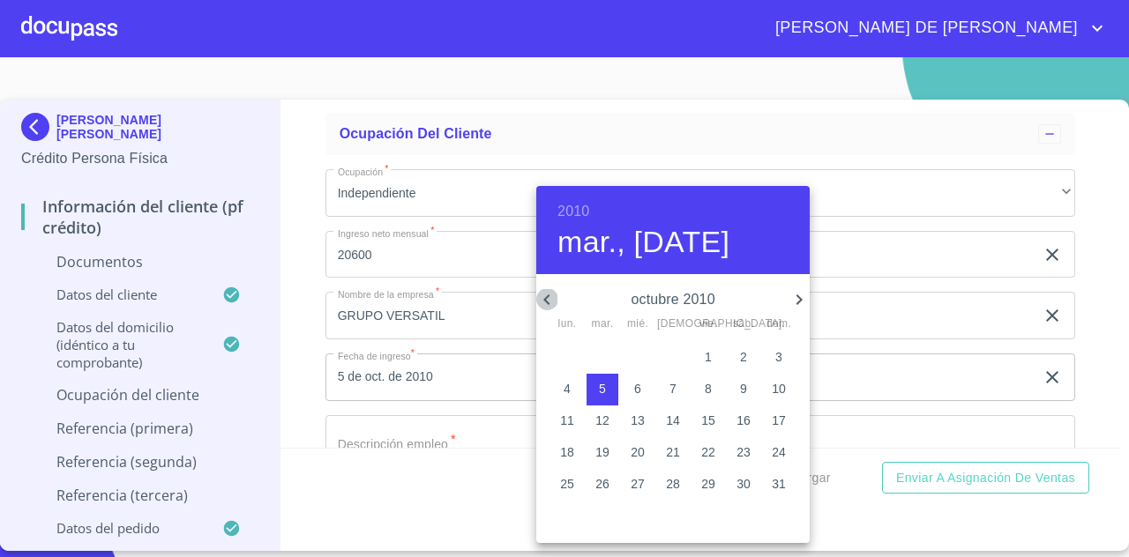
click at [548, 295] on icon "button" at bounding box center [546, 300] width 6 height 11
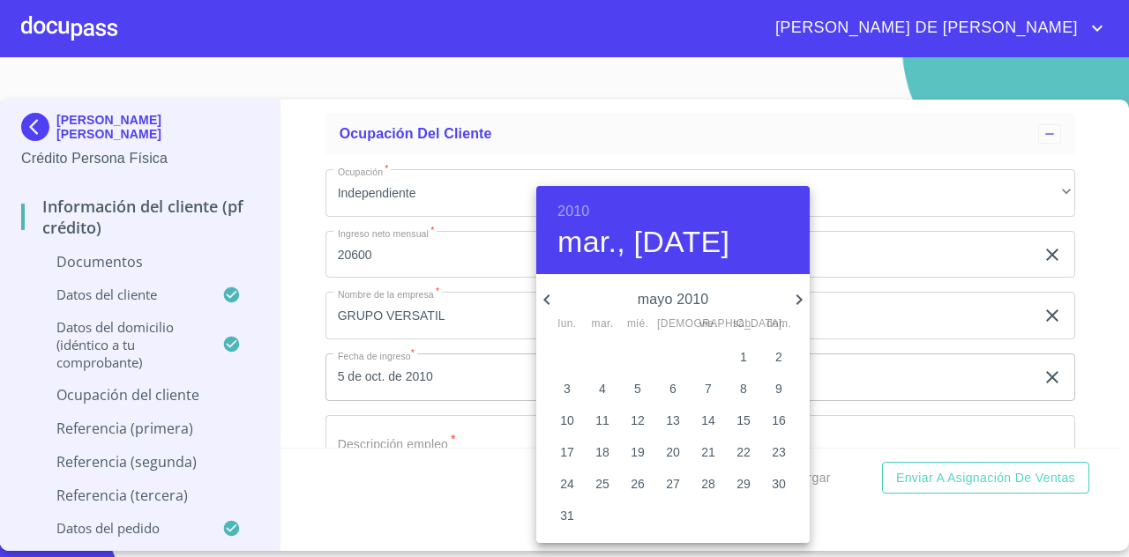
click at [548, 295] on icon "button" at bounding box center [546, 300] width 6 height 11
click at [698, 401] on button "12" at bounding box center [708, 390] width 32 height 32
type input "12 de feb. de 2010"
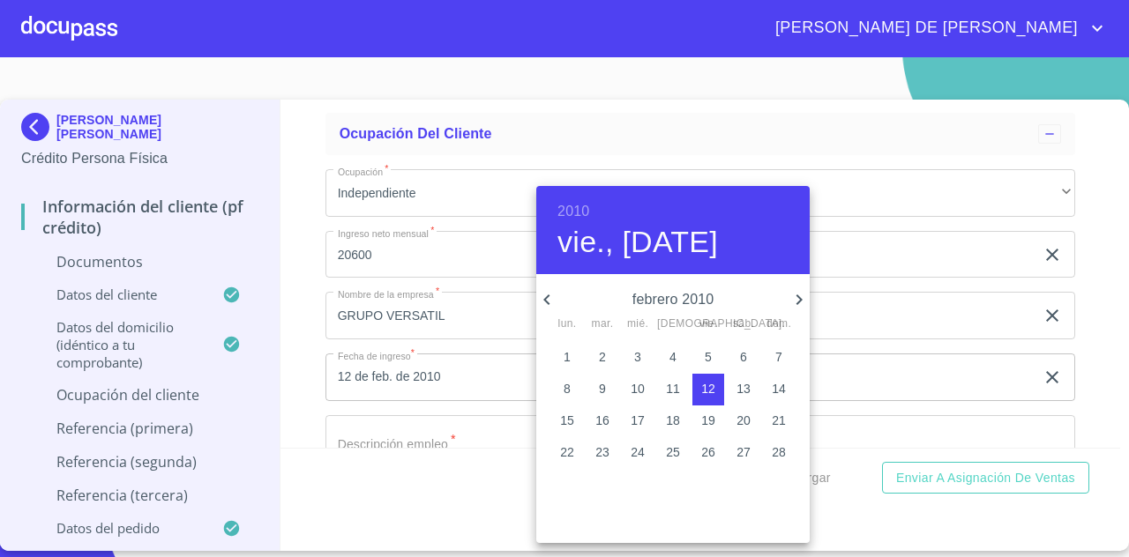
click at [908, 416] on div at bounding box center [564, 278] width 1129 height 557
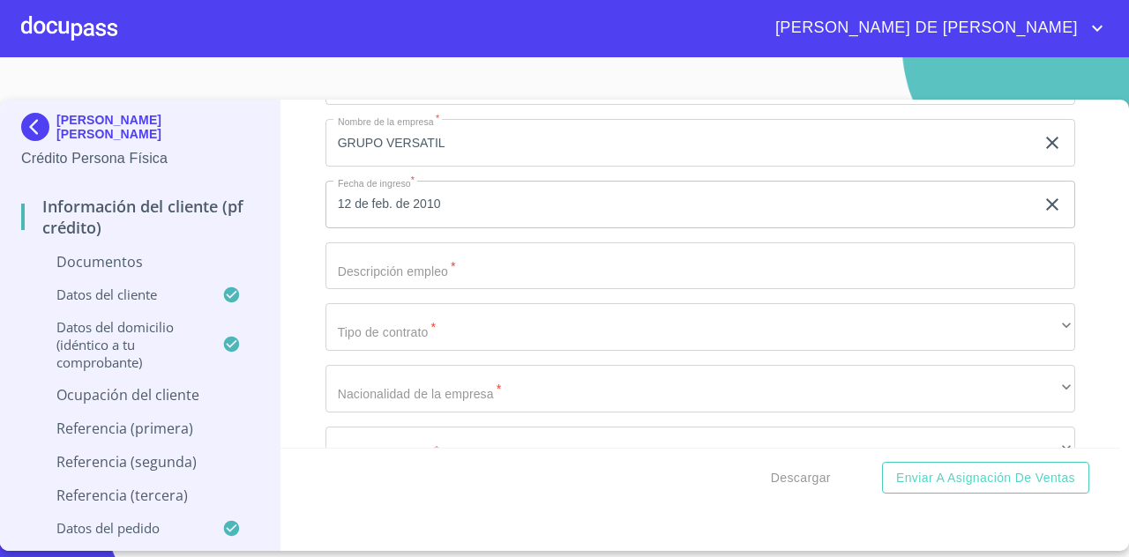
scroll to position [6514, 0]
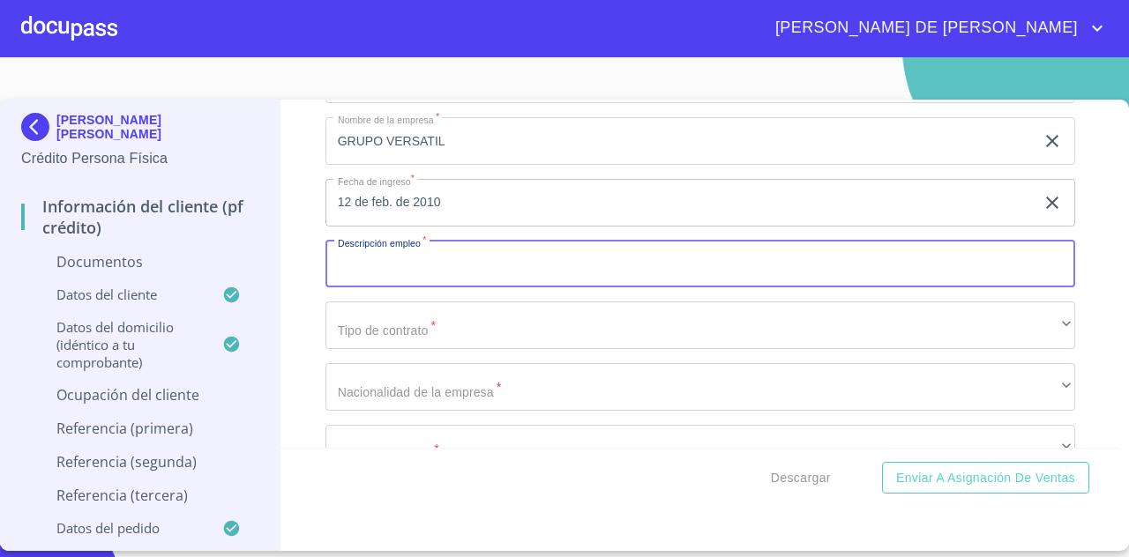
click at [675, 278] on input "Documento de identificación   *" at bounding box center [699, 265] width 749 height 48
type input "m"
type input "M"
type input "AGRUPACION MUSICAL"
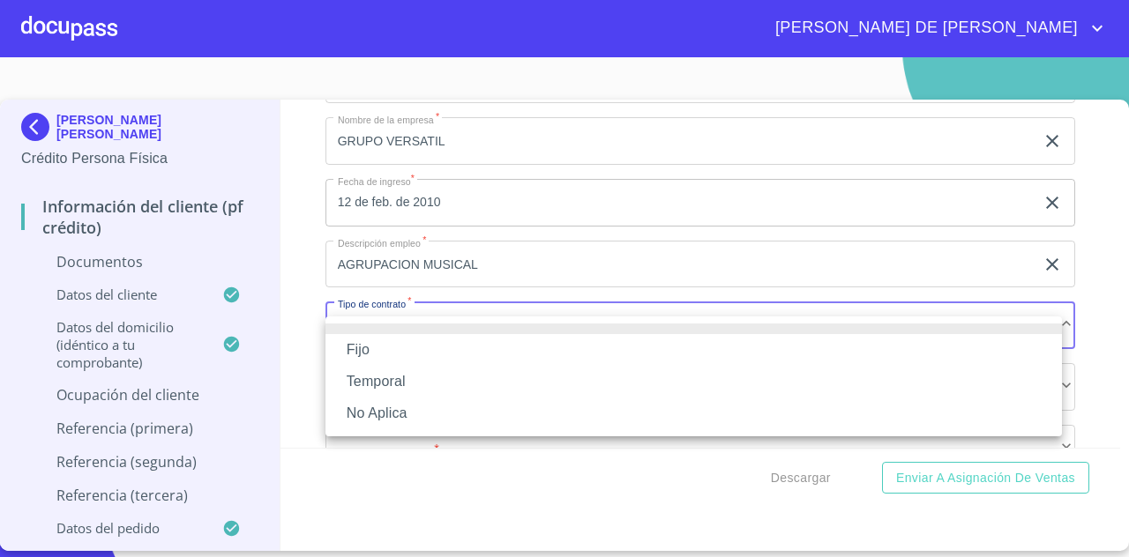
click at [614, 355] on li "Fijo" at bounding box center [693, 350] width 736 height 32
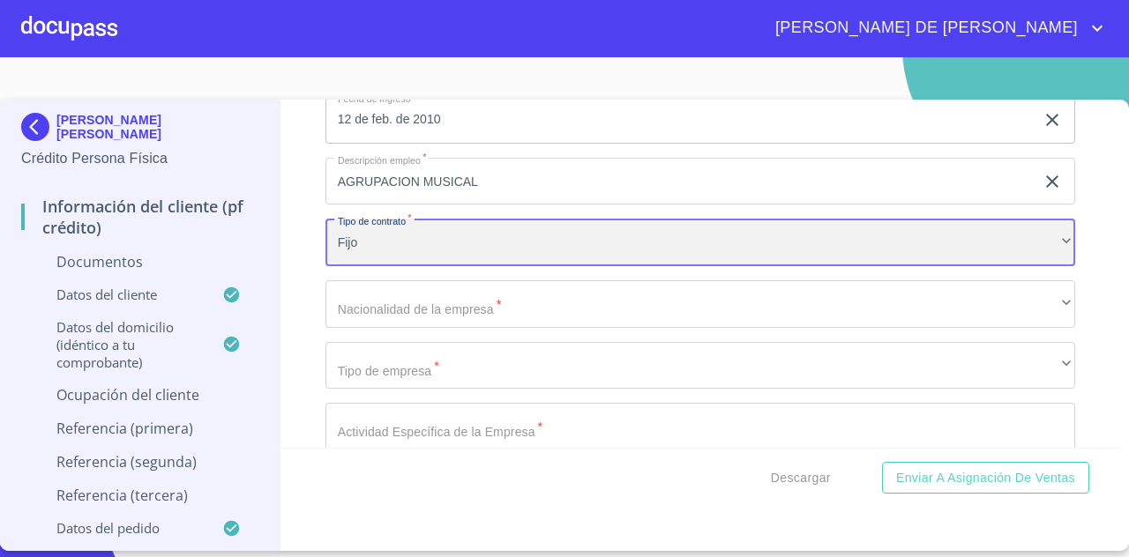
scroll to position [6601, 0]
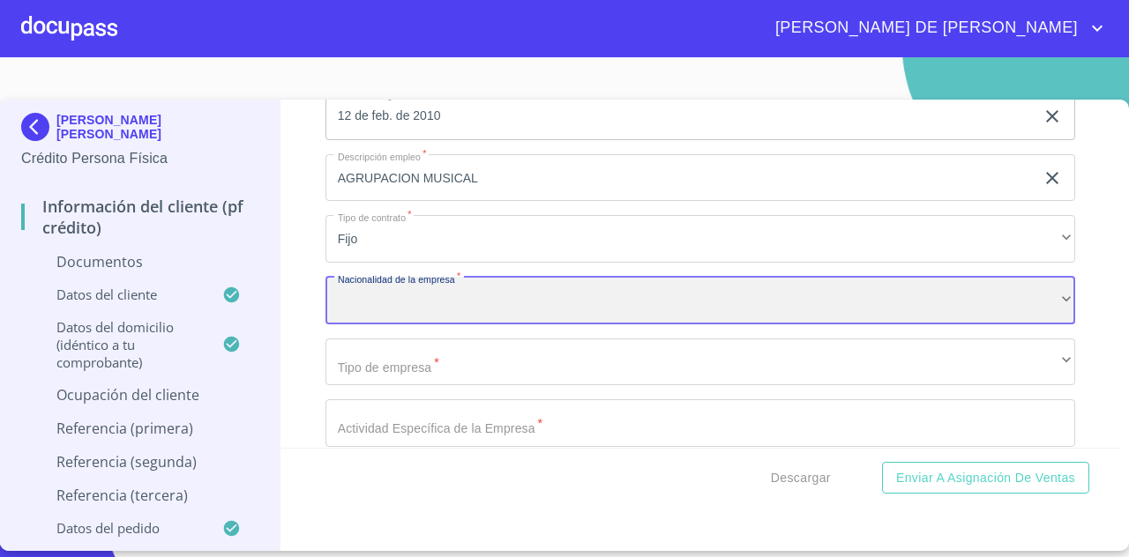
click at [605, 319] on div "​" at bounding box center [699, 301] width 749 height 48
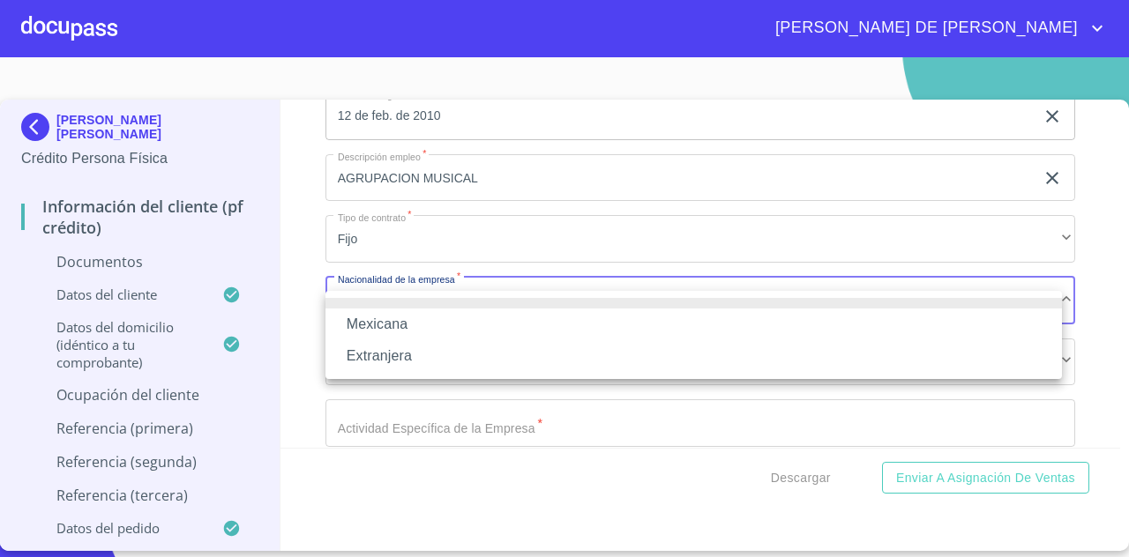
click at [526, 324] on li "Mexicana" at bounding box center [693, 325] width 736 height 32
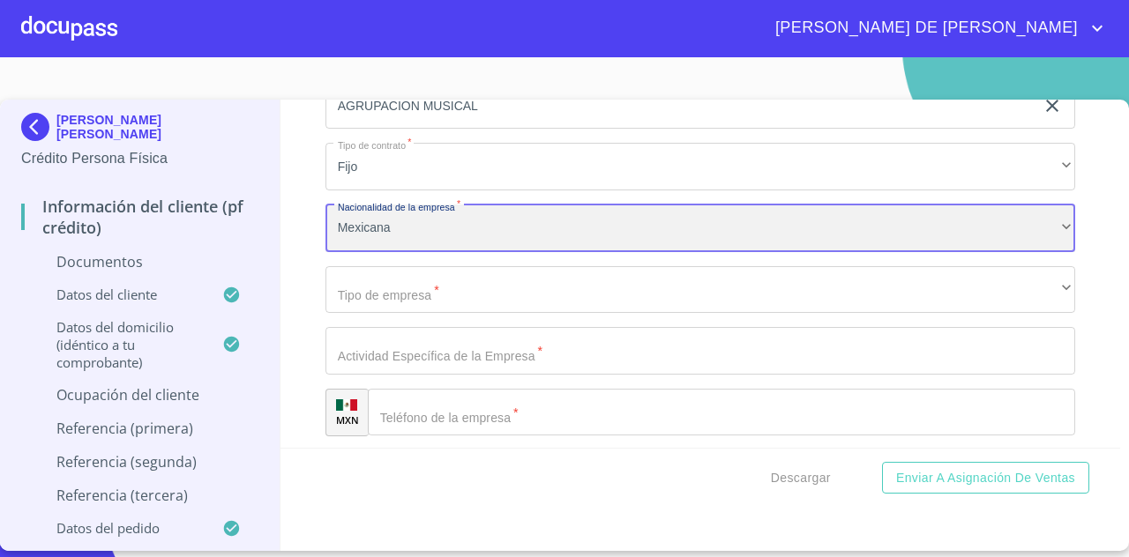
scroll to position [6687, 0]
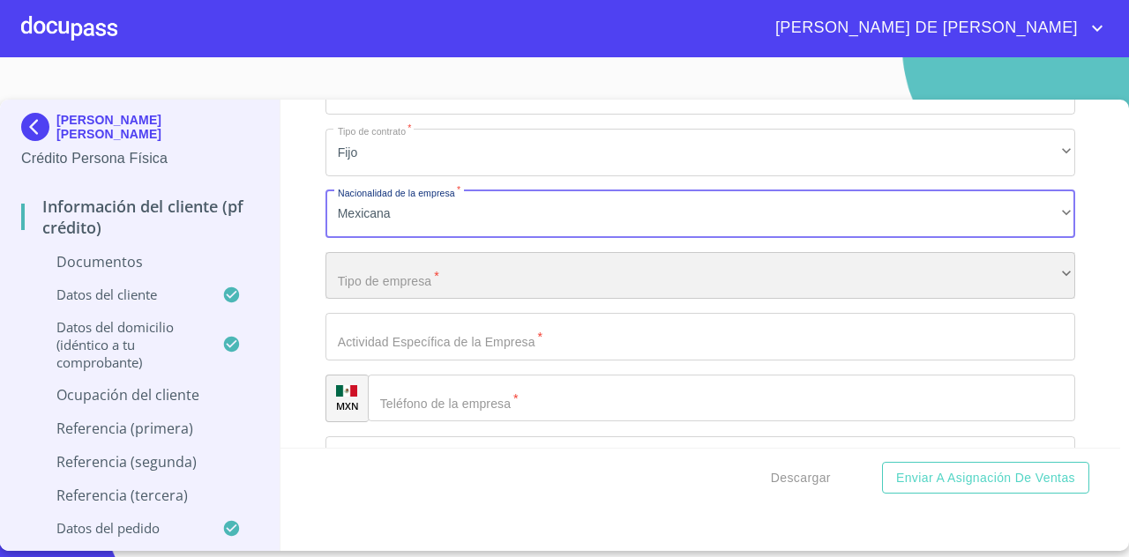
click at [519, 290] on div "​" at bounding box center [699, 276] width 749 height 48
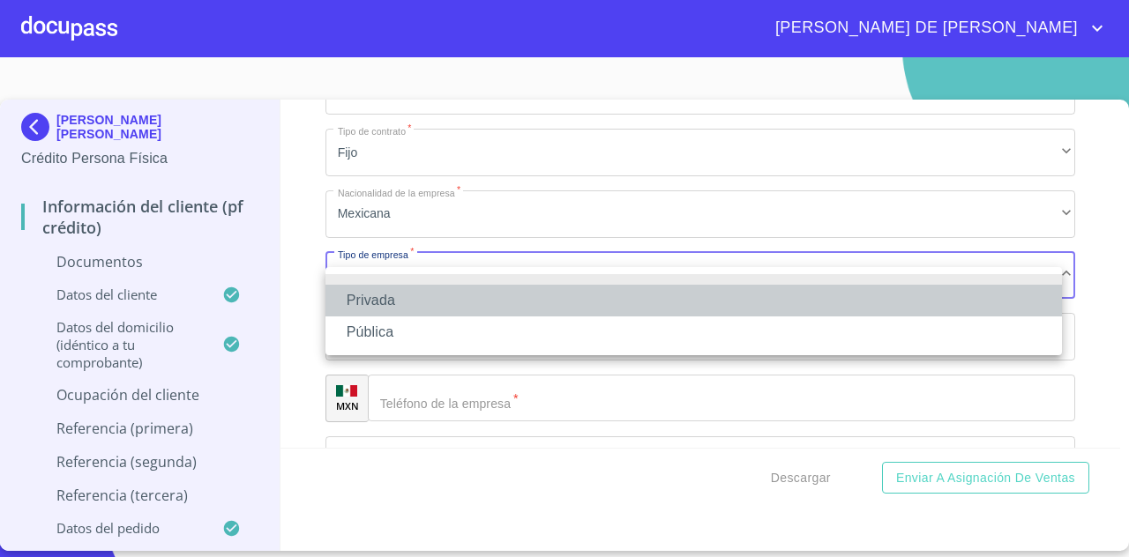
click at [444, 297] on li "Privada" at bounding box center [693, 301] width 736 height 32
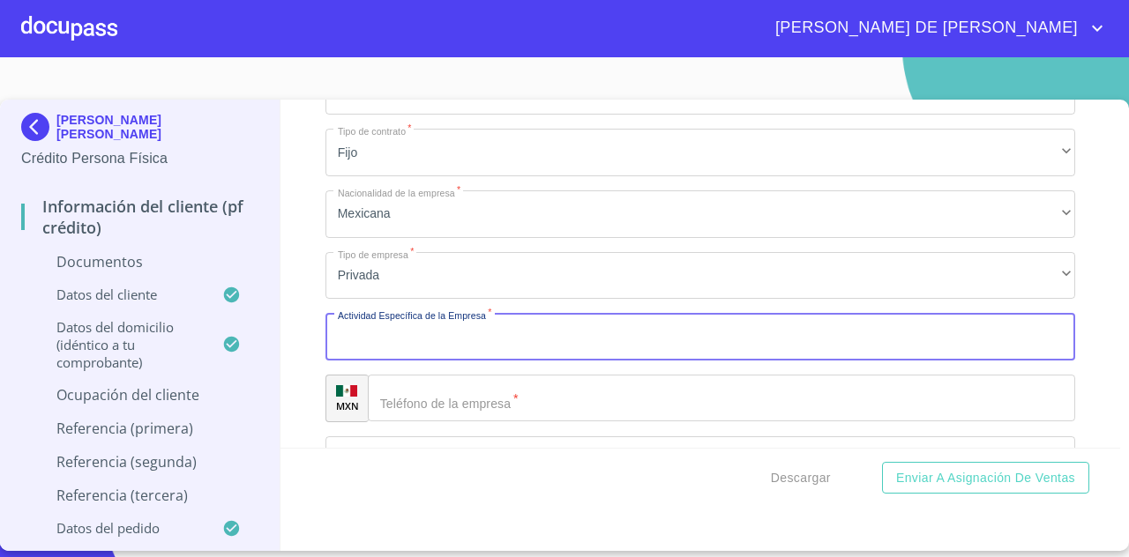
click at [459, 348] on input "Documento de identificación   *" at bounding box center [699, 337] width 749 height 48
type input "m"
type input "MUSICA"
click at [463, 407] on input "Documento de identificación   *" at bounding box center [721, 399] width 707 height 48
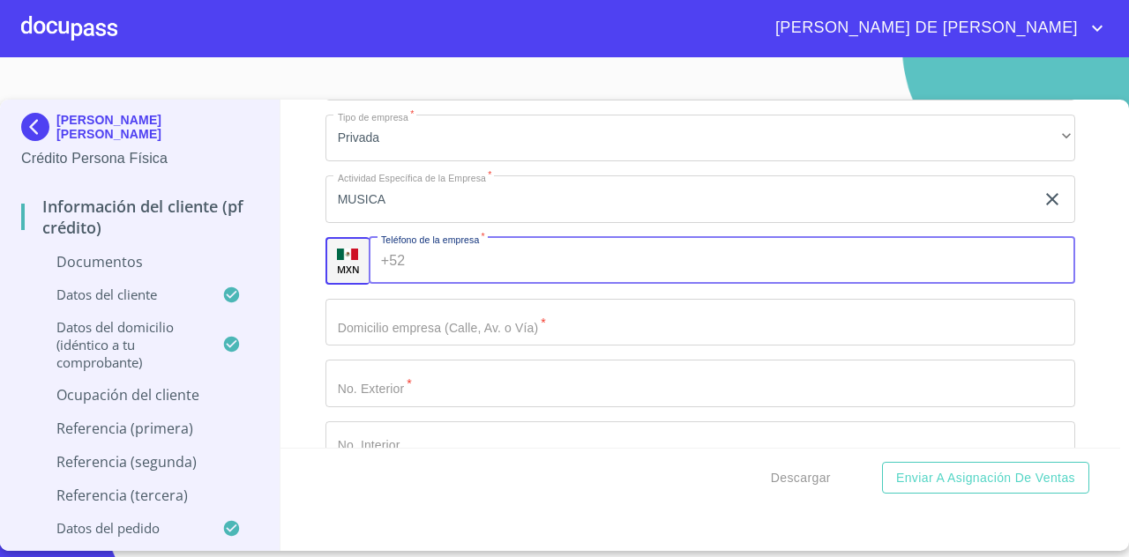
scroll to position [6827, 0]
type input "[PHONE_NUMBER]"
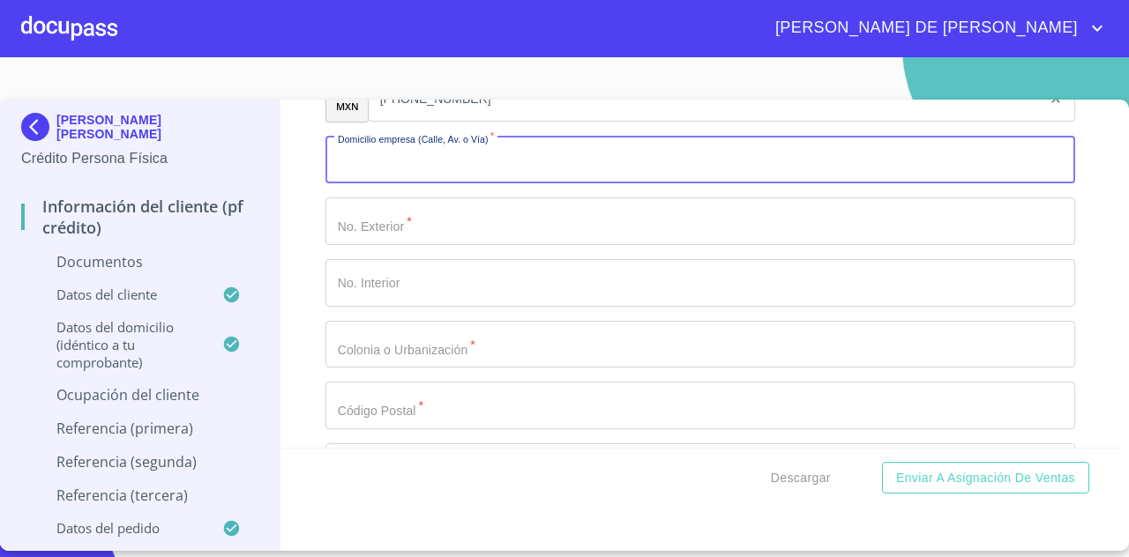
scroll to position [7029, 0]
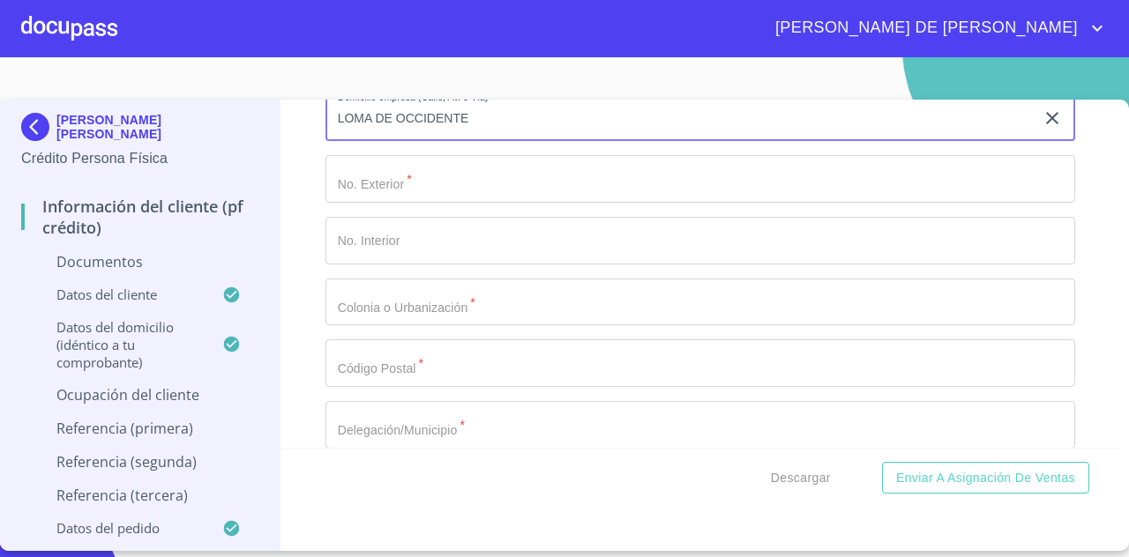
type input "LOMA DE OCCIDENTE"
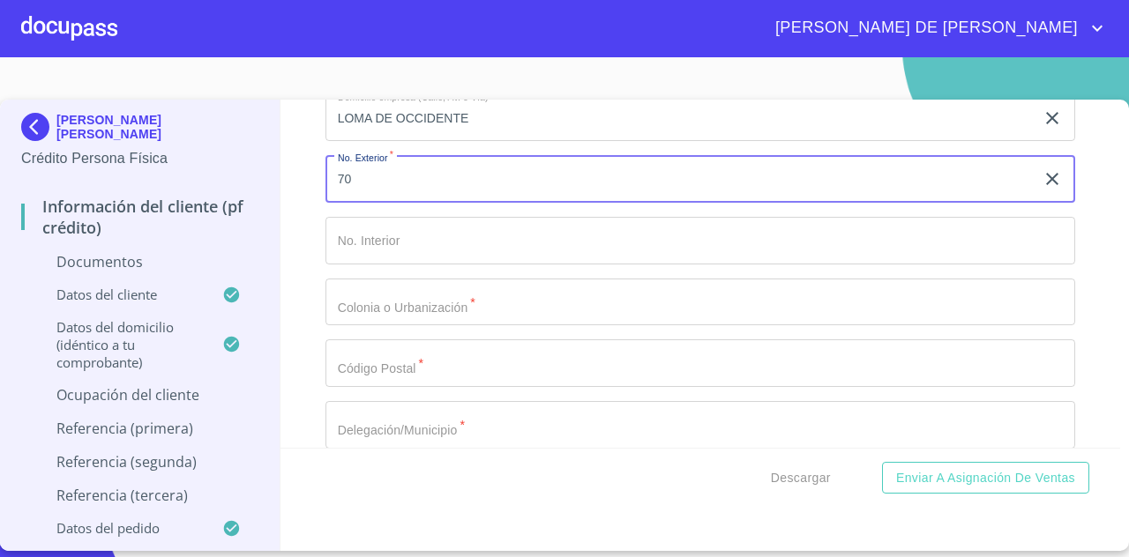
type input "70"
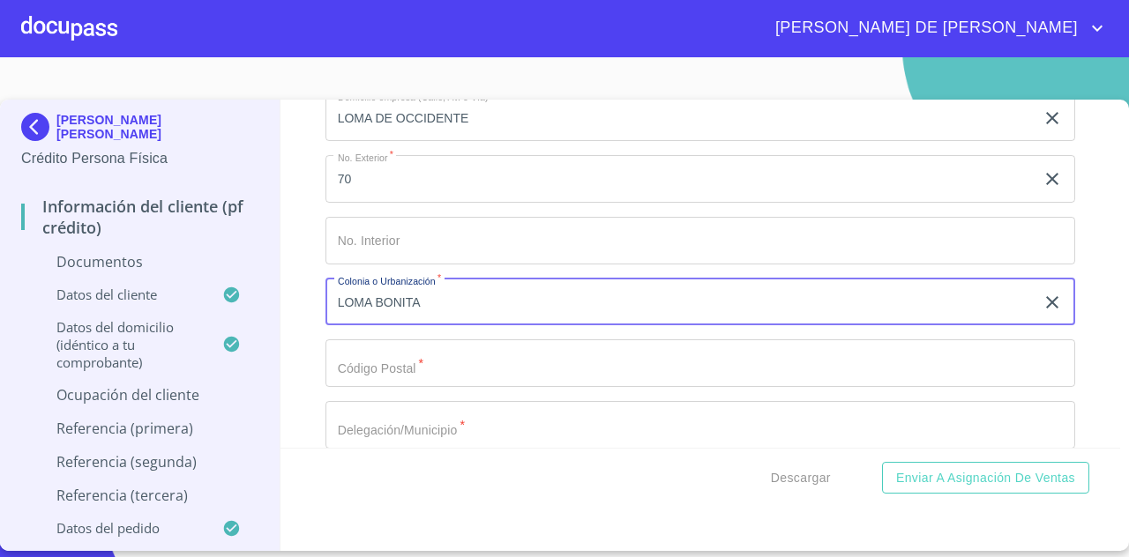
type input "LOMA BONITA"
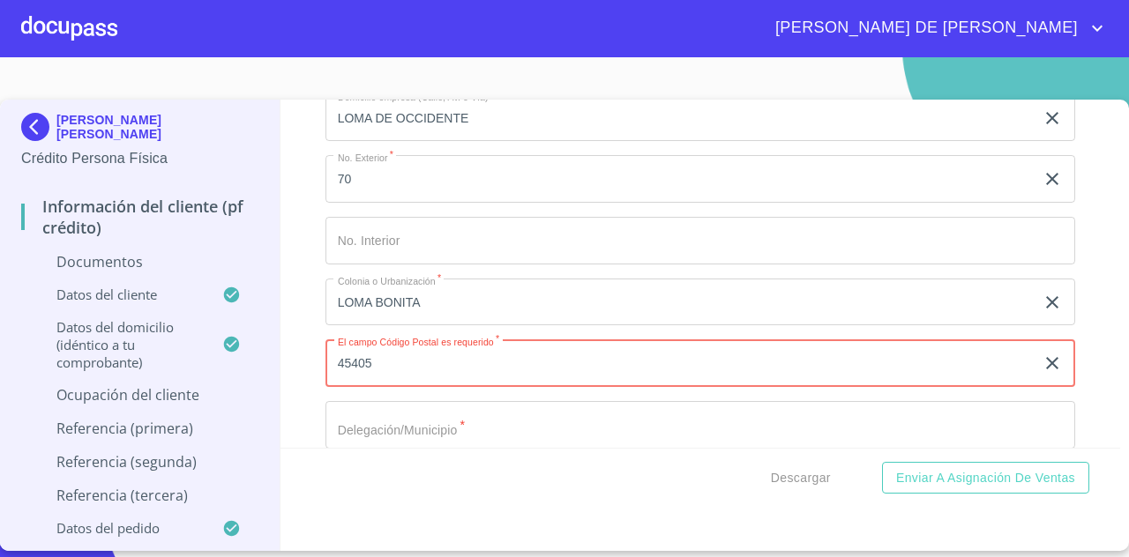
type input "45405"
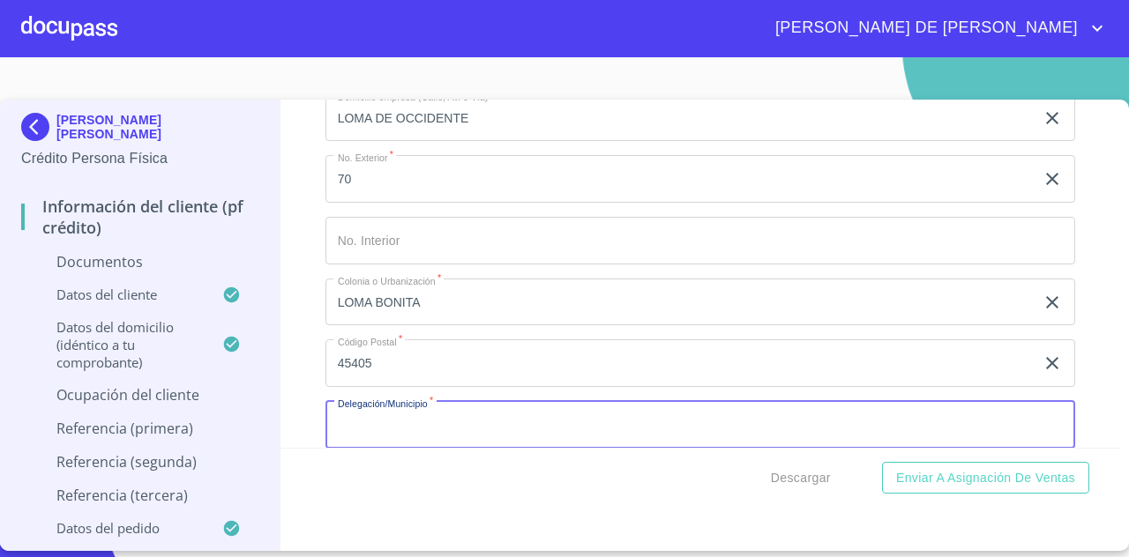
scroll to position [7043, 0]
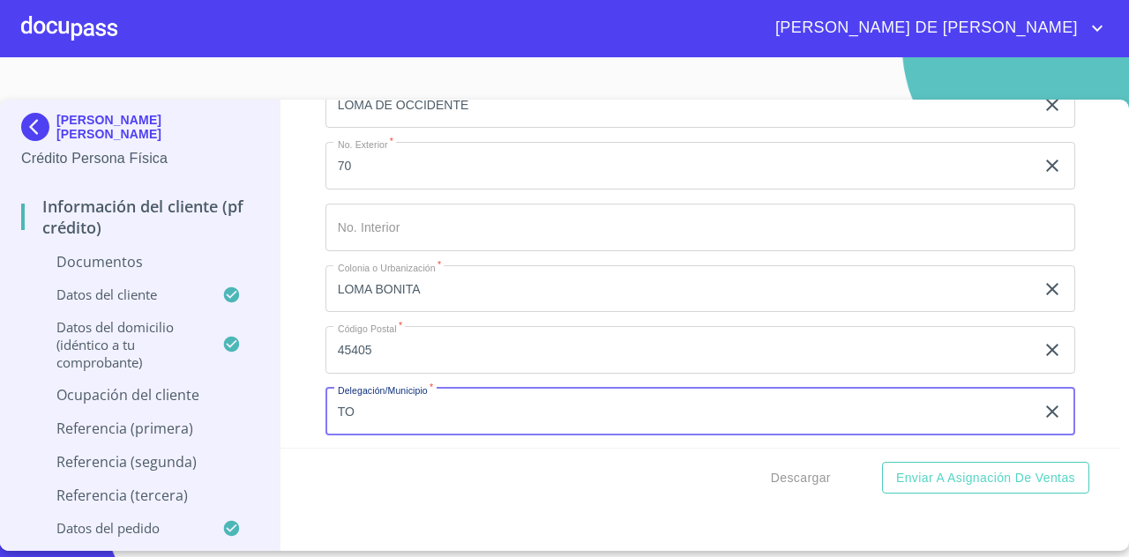
type input "T"
type input "TONALA"
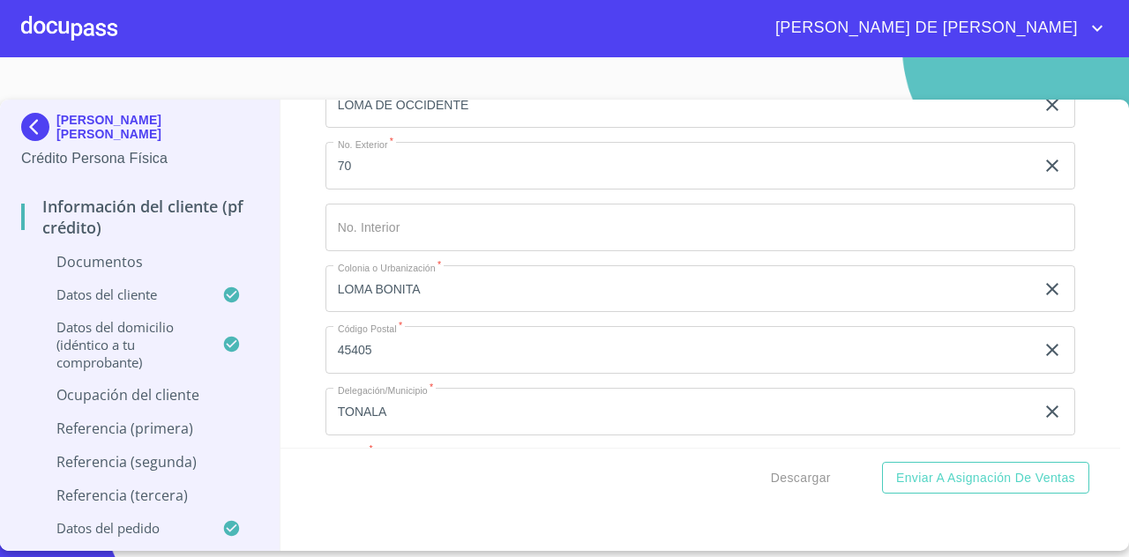
scroll to position [7254, 0]
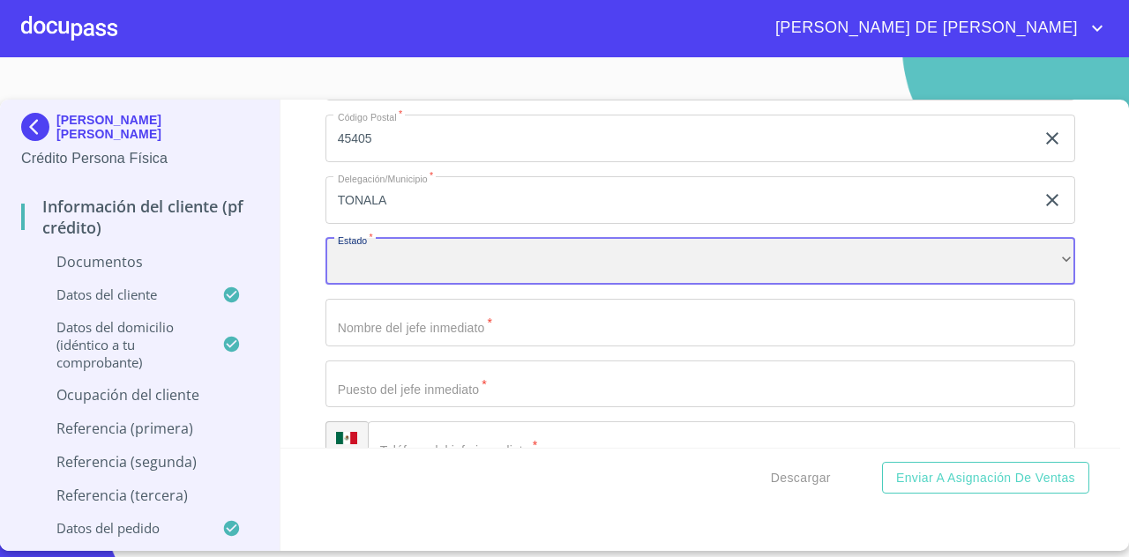
click at [513, 286] on div "​" at bounding box center [699, 262] width 749 height 48
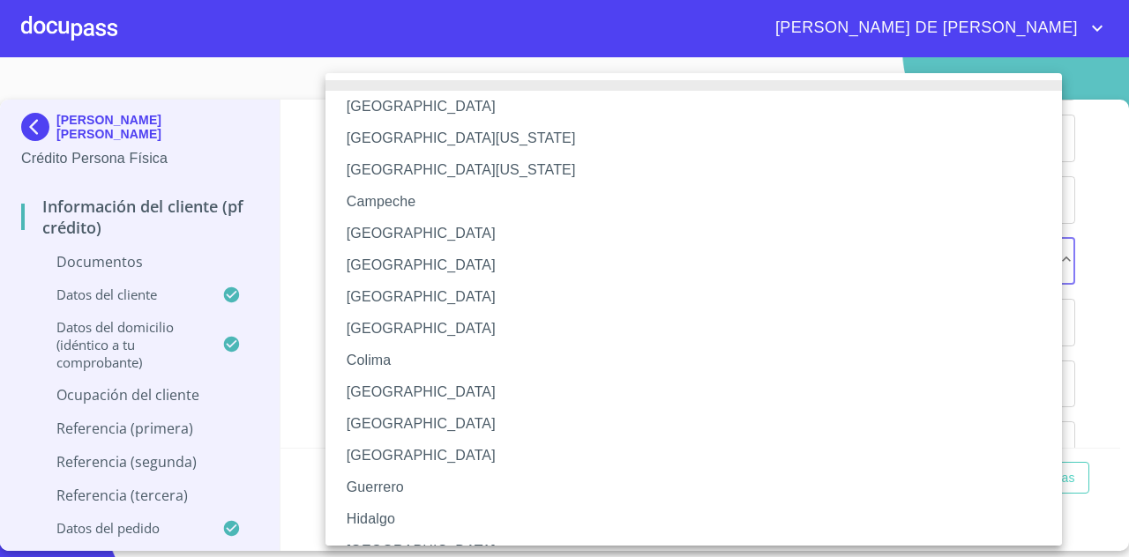
scroll to position [21, 0]
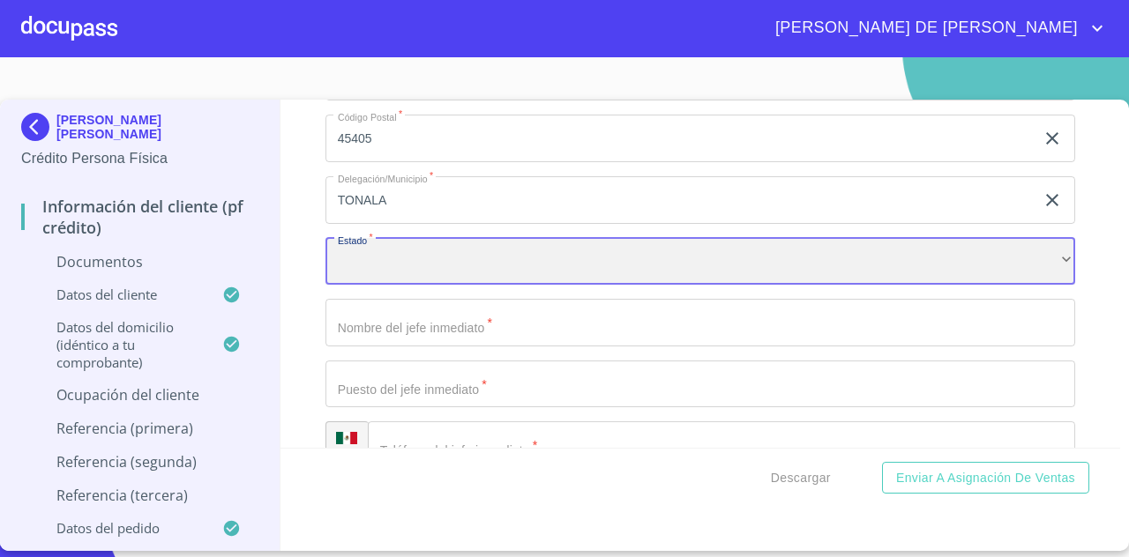
click at [537, 253] on div "​" at bounding box center [699, 262] width 749 height 48
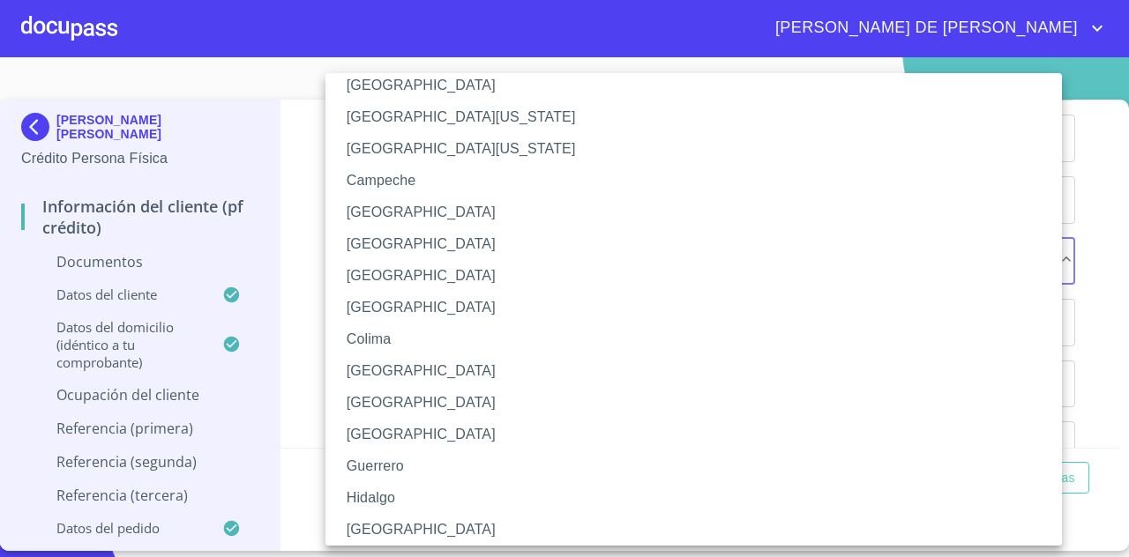
click at [426, 530] on li "[GEOGRAPHIC_DATA]" at bounding box center [699, 530] width 749 height 32
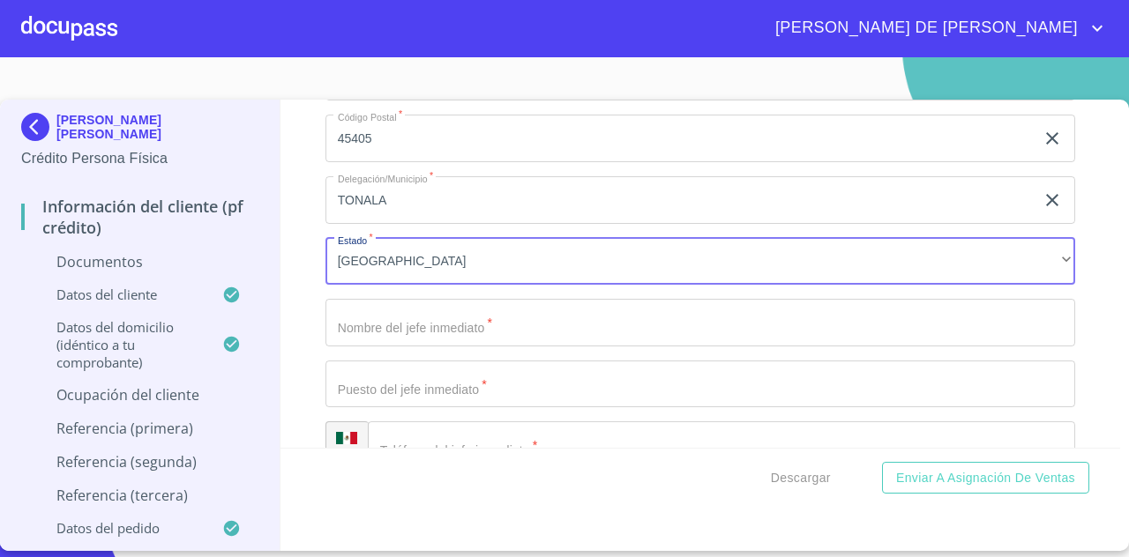
click at [501, 339] on input "Documento de identificación   *" at bounding box center [699, 323] width 749 height 48
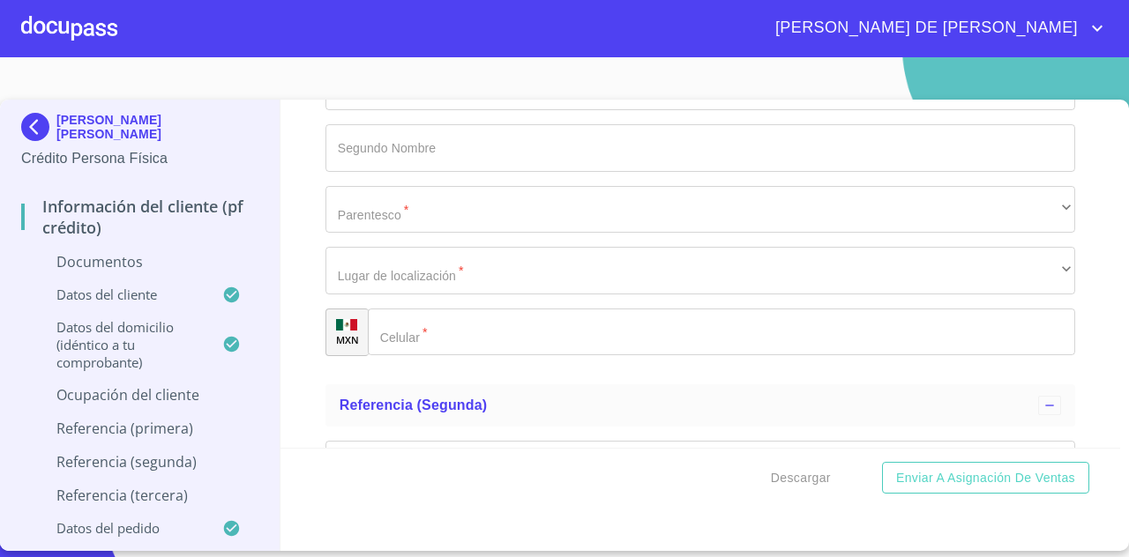
scroll to position [7921, 0]
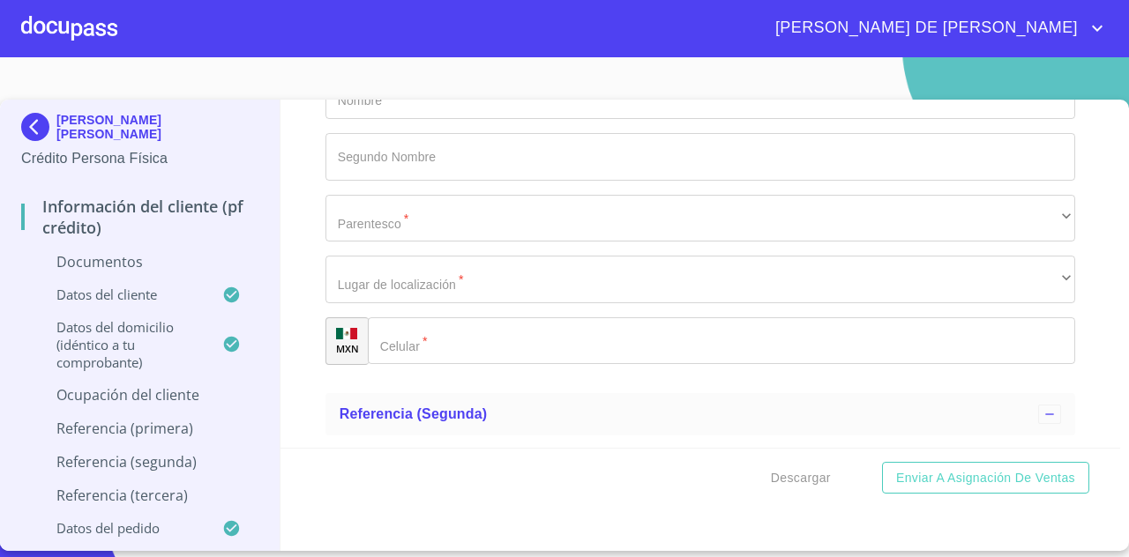
click at [169, 399] on p "Ocupación del Cliente" at bounding box center [139, 394] width 237 height 19
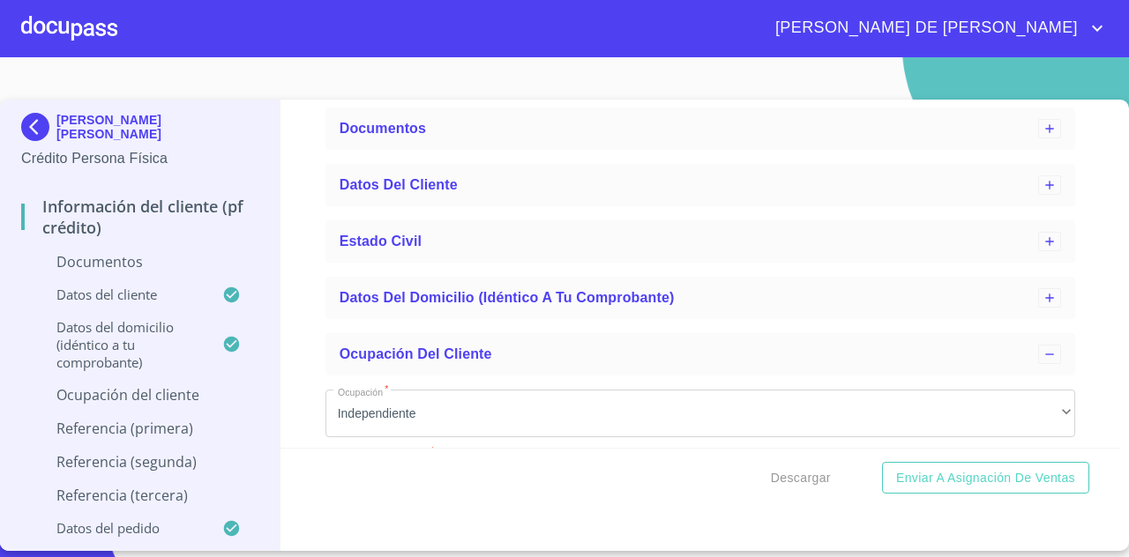
scroll to position [84, 0]
click at [1042, 355] on icon at bounding box center [1049, 355] width 14 height 14
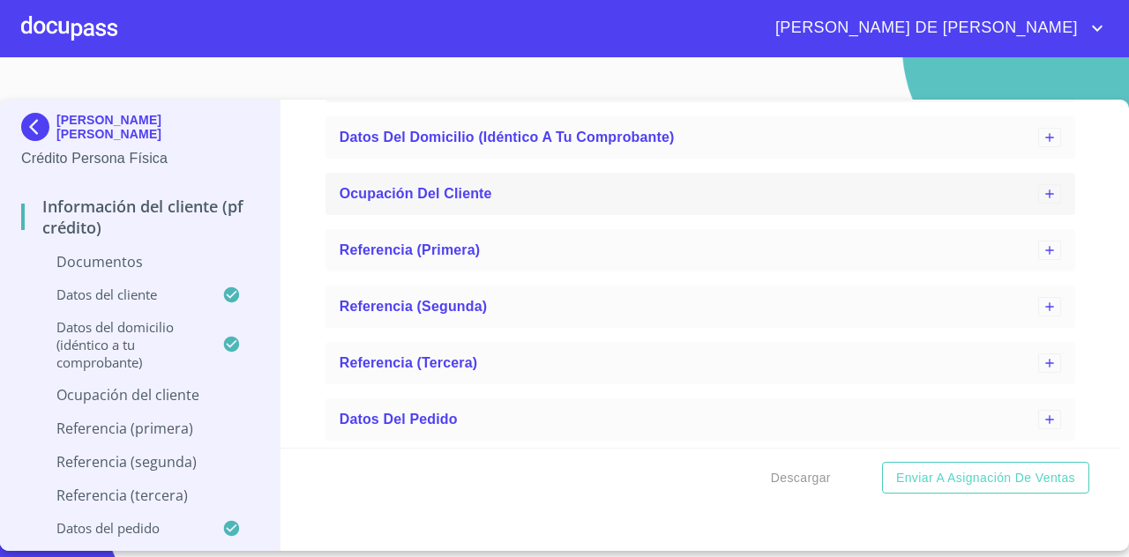
scroll to position [0, 0]
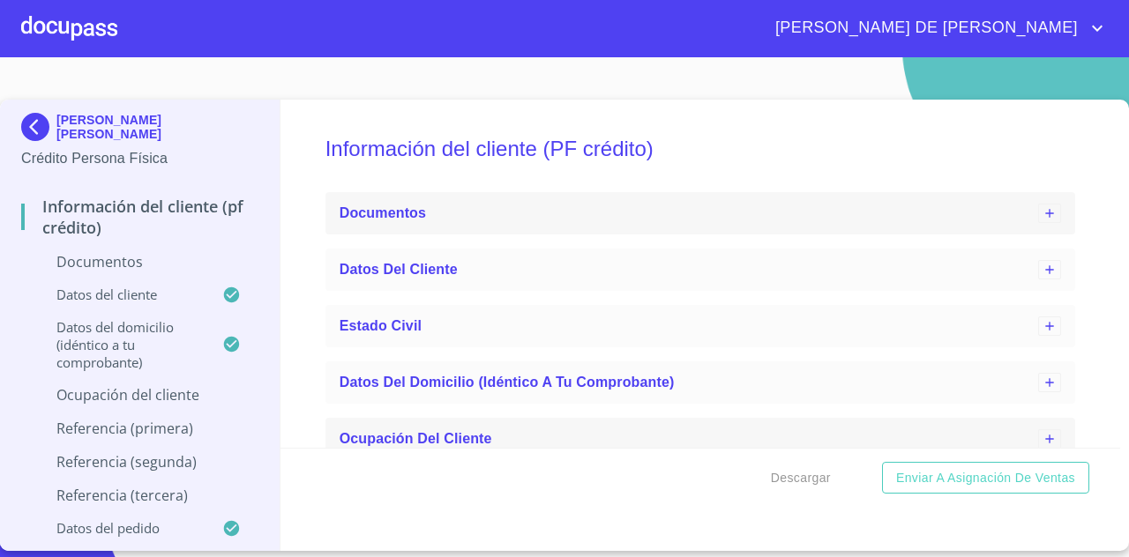
click at [772, 196] on div "Documentos" at bounding box center [699, 213] width 749 height 42
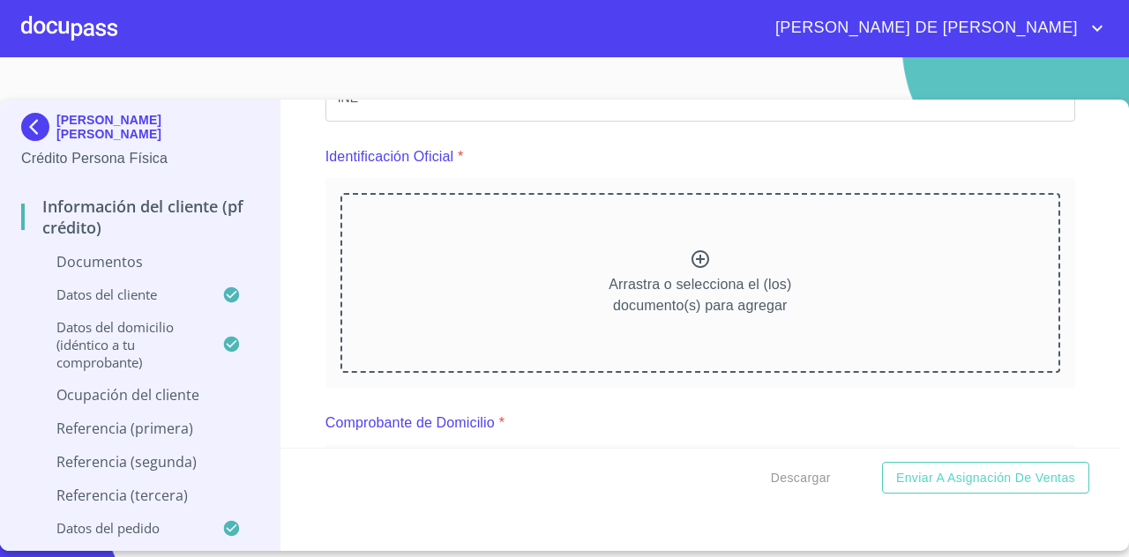
click at [755, 264] on div "Arrastra o selecciona el (los) documento(s) para agregar" at bounding box center [700, 283] width 720 height 180
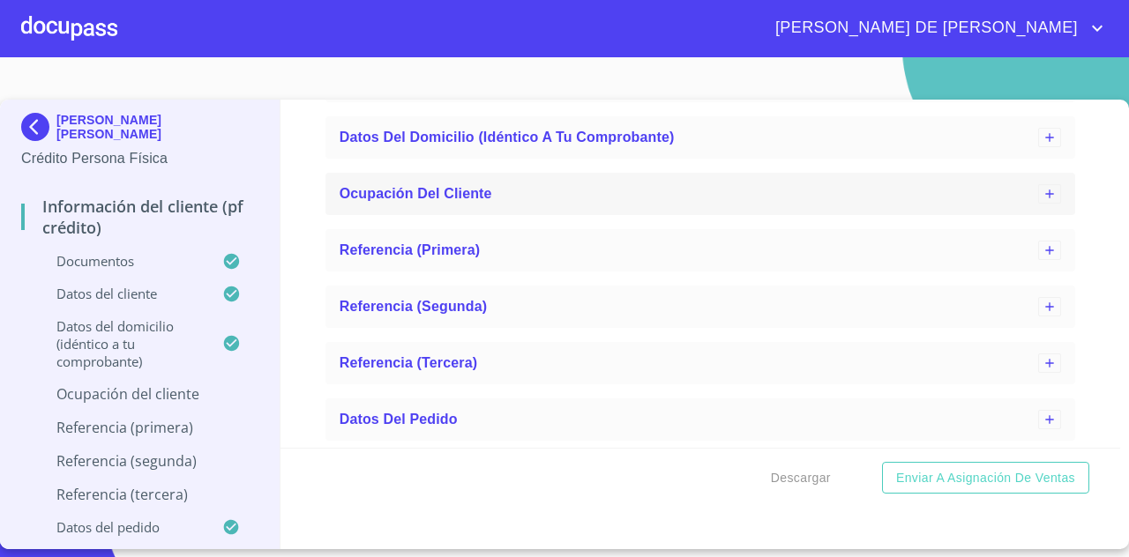
scroll to position [6174, 0]
click at [164, 401] on p "Ocupación del Cliente" at bounding box center [139, 393] width 237 height 19
click at [154, 495] on p "Referencia (tercera)" at bounding box center [139, 494] width 237 height 19
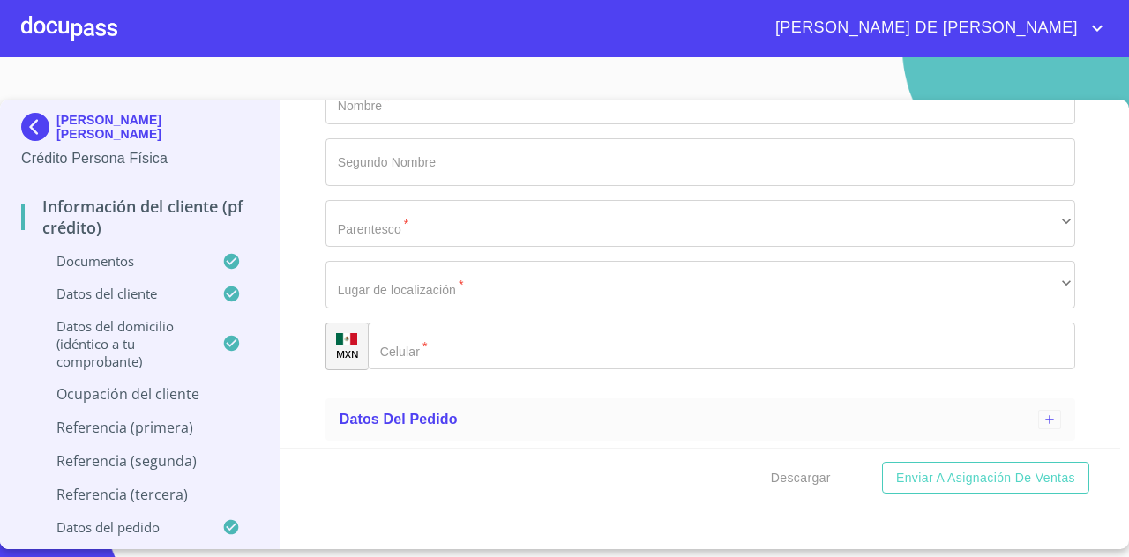
click at [154, 495] on p "Referencia (tercera)" at bounding box center [139, 494] width 237 height 19
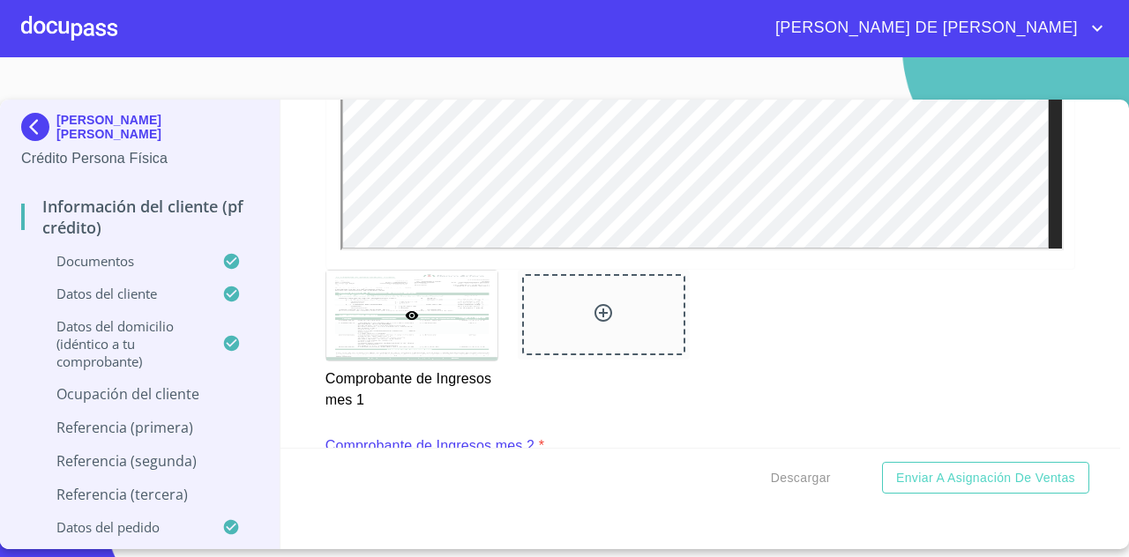
scroll to position [1667, 0]
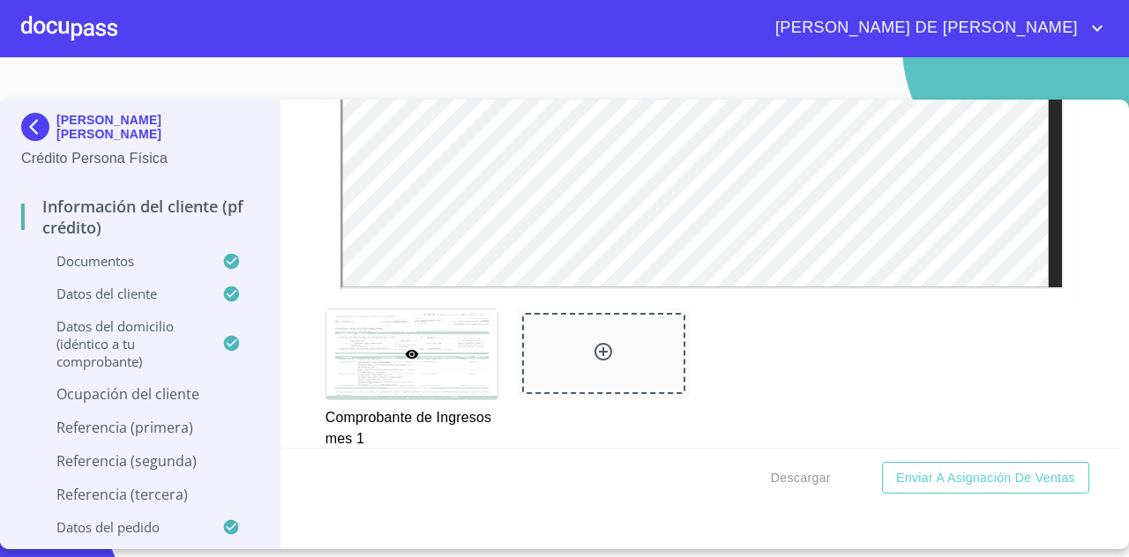
click at [58, 26] on div at bounding box center [69, 28] width 96 height 56
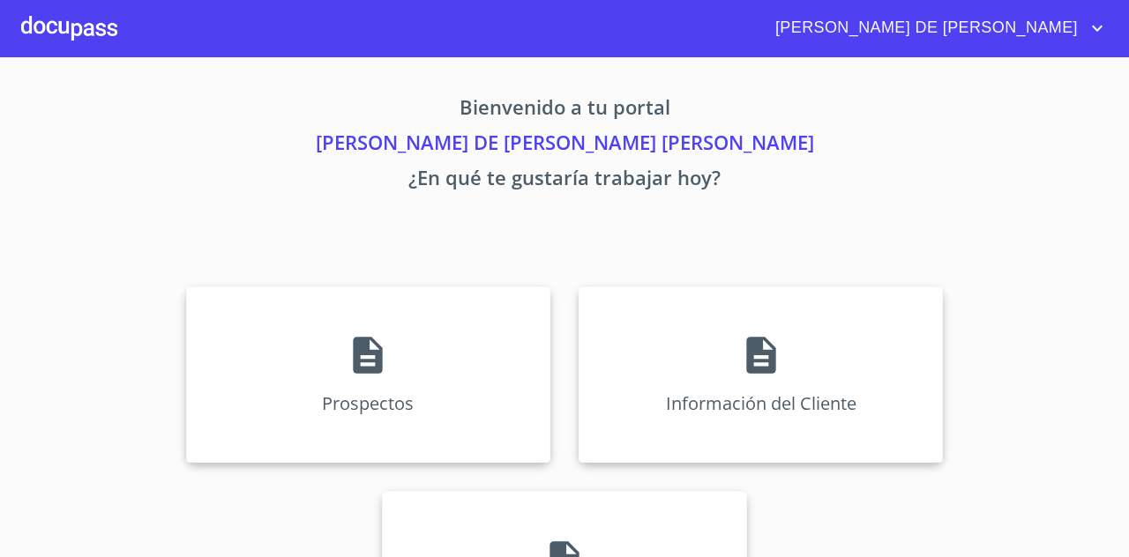
click at [58, 26] on div at bounding box center [69, 28] width 96 height 56
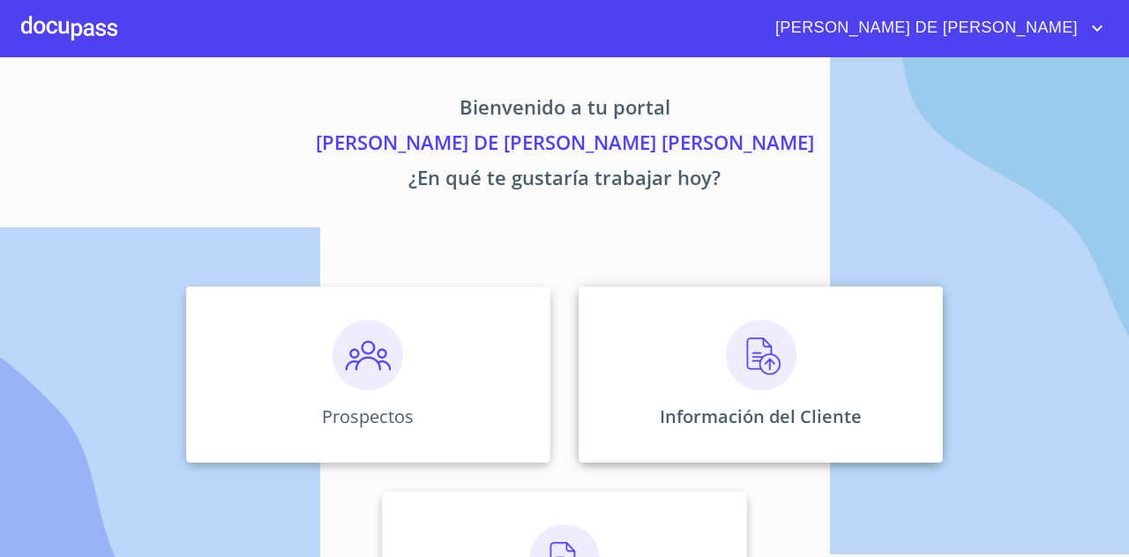
click at [726, 347] on img at bounding box center [761, 355] width 71 height 71
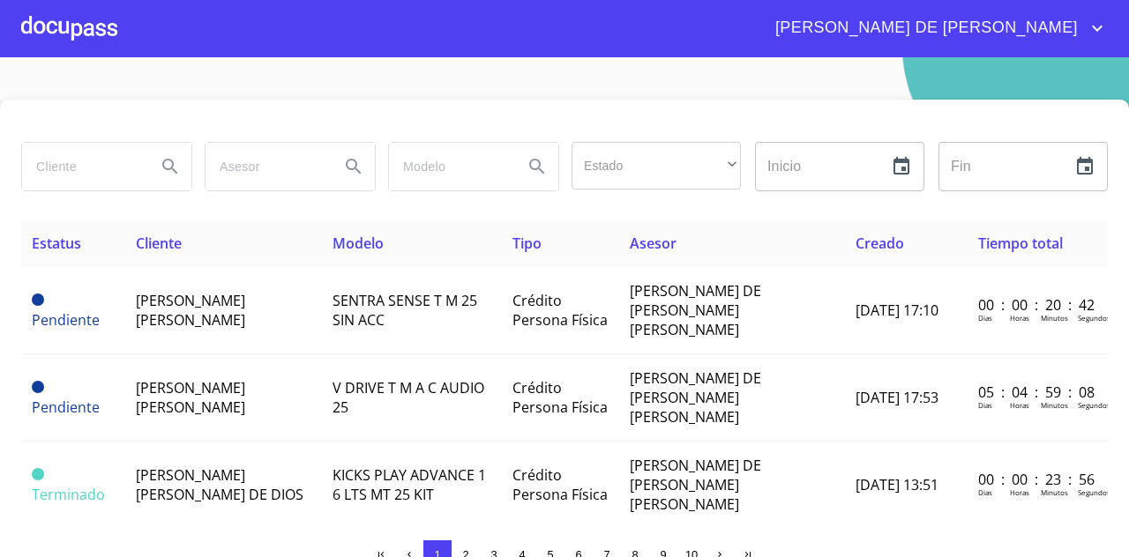
click at [1012, 24] on span "[PERSON_NAME] DE [PERSON_NAME]" at bounding box center [924, 28] width 324 height 28
click at [1071, 45] on li "Salir" at bounding box center [1078, 37] width 57 height 32
